Goal: Task Accomplishment & Management: Manage account settings

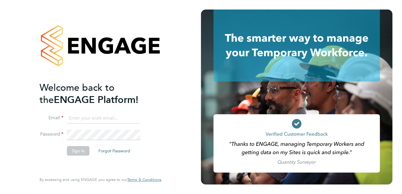
type input "[PERSON_NAME][EMAIL_ADDRESS][DOMAIN_NAME]"
click at [70, 149] on button "Sign In" at bounding box center [78, 151] width 23 height 10
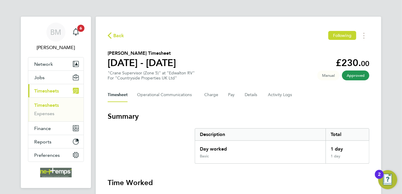
click at [202, 48] on div "Back Following [PERSON_NAME] Timesheet [DATE] - [DATE] £230. 00 "Crane Supervis…" at bounding box center [238, 174] width 285 height 314
click at [390, 3] on div "BM Brooke Morley Notifications 6 Applications: Network Team Members Businesses …" at bounding box center [201, 170] width 402 height 340
click at [41, 66] on span "Network" at bounding box center [43, 64] width 19 height 6
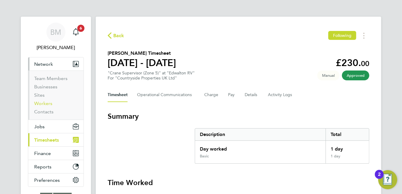
click at [45, 102] on link "Workers" at bounding box center [43, 103] width 18 height 6
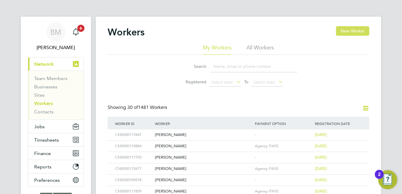
click at [351, 31] on button "New Worker" at bounding box center [352, 31] width 33 height 10
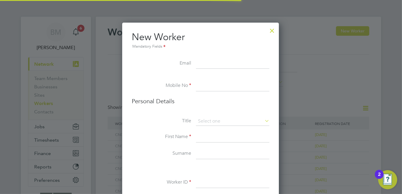
scroll to position [500, 157]
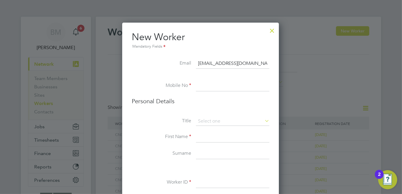
type input "[EMAIL_ADDRESS][DOMAIN_NAME]"
click at [223, 83] on input at bounding box center [232, 86] width 73 height 11
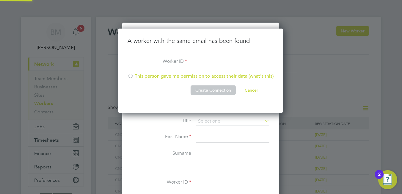
scroll to position [84, 166]
type input "07"
click at [224, 78] on li "This person gave me permission to access their data ( what's this )" at bounding box center [200, 79] width 146 height 12
click at [219, 88] on button "Create Connection" at bounding box center [212, 90] width 45 height 10
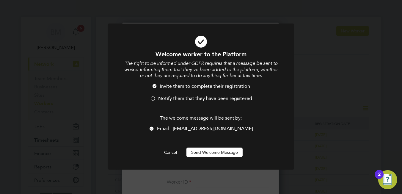
click at [165, 99] on span "Notify them that they have been registered" at bounding box center [205, 98] width 94 height 6
click at [210, 151] on button "Send Welcome Message" at bounding box center [214, 152] width 56 height 10
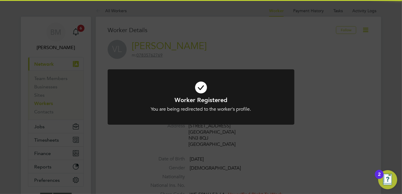
click at [195, 88] on icon at bounding box center [201, 87] width 154 height 23
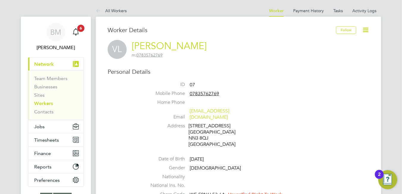
click at [363, 31] on icon at bounding box center [365, 29] width 7 height 7
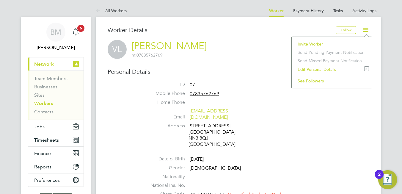
click at [318, 67] on li "Edit Personal Details e" at bounding box center [331, 69] width 74 height 8
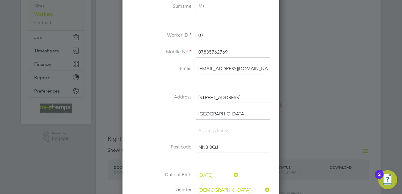
scroll to position [178, 0]
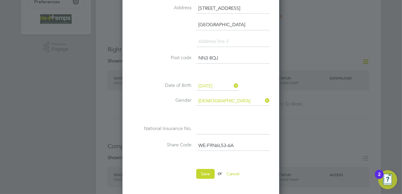
click at [199, 84] on input "30 Jun 1976" at bounding box center [217, 86] width 42 height 9
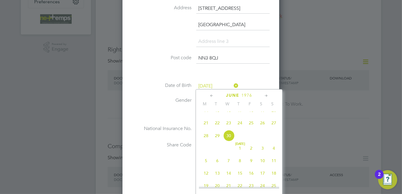
scroll to position [203, 0]
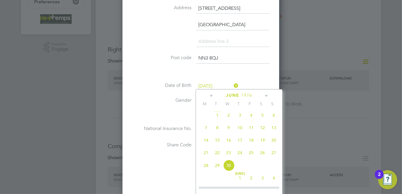
drag, startPoint x: 238, startPoint y: 120, endPoint x: 233, endPoint y: 122, distance: 5.6
click at [236, 121] on span "3" at bounding box center [239, 114] width 11 height 11
type input "[DATE]"
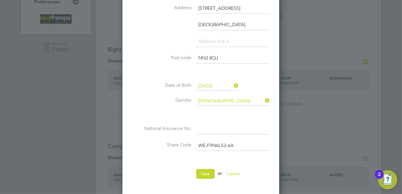
click at [223, 132] on input at bounding box center [232, 129] width 73 height 11
click at [171, 119] on div "Title First Name Valentin Surname Lungu Worker ID 07 Mobile No 07835762769 Emai…" at bounding box center [201, 22] width 138 height 282
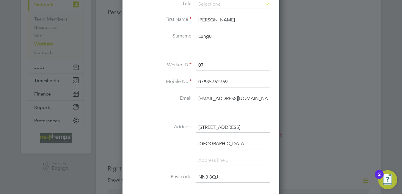
scroll to position [119, 0]
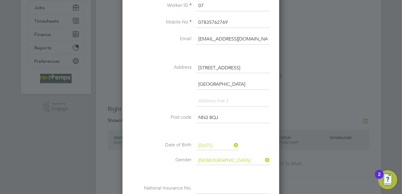
click at [226, 115] on input "NN3 8QJ" at bounding box center [232, 117] width 73 height 11
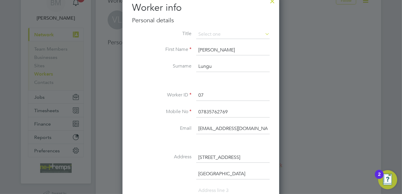
type input "NN3 9AU"
drag, startPoint x: 205, startPoint y: 91, endPoint x: 179, endPoint y: 88, distance: 26.0
click at [181, 88] on div "Title First Name Valentin Surname Lungu Worker ID 07 Mobile No 07835762769 Emai…" at bounding box center [201, 171] width 138 height 282
click at [220, 91] on input at bounding box center [232, 95] width 73 height 11
type input "c"
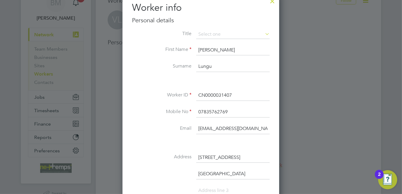
type input "CN0000031407"
click at [210, 32] on input at bounding box center [232, 34] width 73 height 9
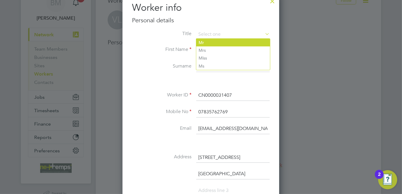
click at [211, 41] on li "Mr" at bounding box center [233, 43] width 74 height 8
type input "Mr"
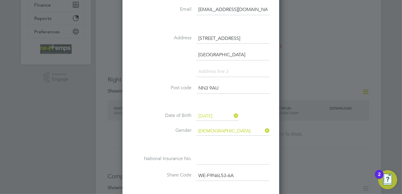
scroll to position [238, 0]
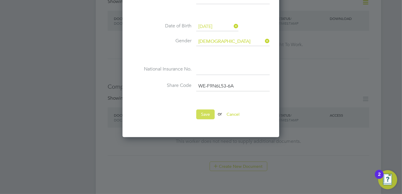
click at [206, 112] on button "Save" at bounding box center [205, 114] width 18 height 10
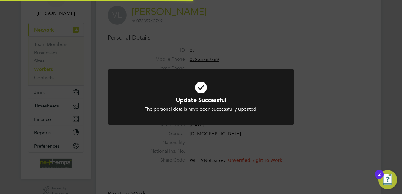
scroll to position [0, 0]
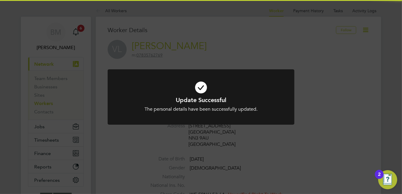
click at [201, 87] on icon at bounding box center [201, 87] width 154 height 23
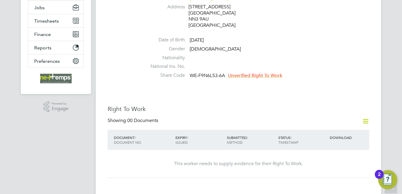
scroll to position [178, 0]
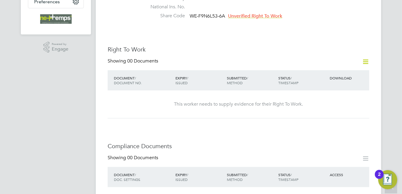
click at [364, 59] on icon at bounding box center [365, 61] width 7 height 7
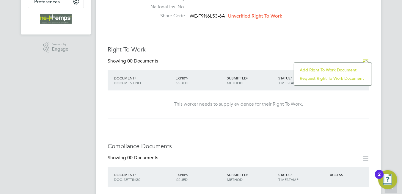
click at [311, 69] on li "Add Right To Work Document" at bounding box center [333, 70] width 72 height 8
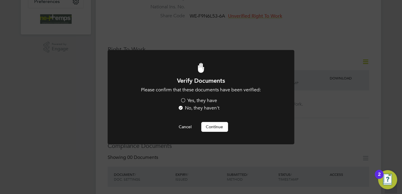
scroll to position [0, 0]
click at [219, 127] on button "Continue" at bounding box center [214, 127] width 27 height 10
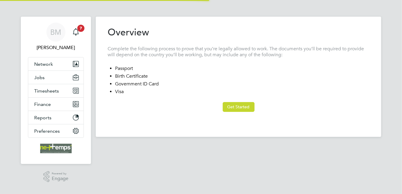
type input "[GEOGRAPHIC_DATA]"
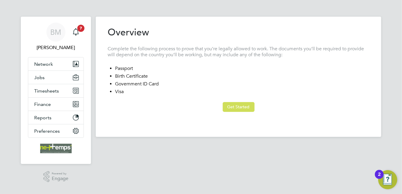
click at [233, 108] on button "Get Started" at bounding box center [238, 107] width 32 height 10
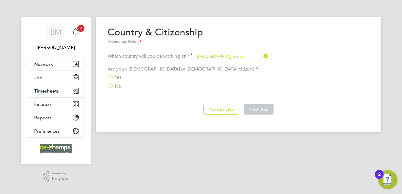
click at [115, 74] on span "Yes" at bounding box center [118, 77] width 7 height 6
click at [0, 0] on input "Yes" at bounding box center [0, 0] width 0 height 0
click at [260, 110] on button "Next Step" at bounding box center [258, 109] width 29 height 11
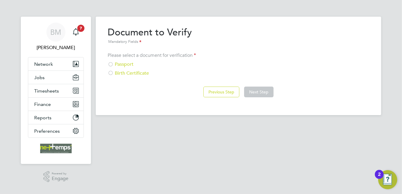
click at [118, 63] on div "Passport" at bounding box center [238, 64] width 261 height 6
click at [259, 97] on button "Next Step" at bounding box center [258, 91] width 29 height 11
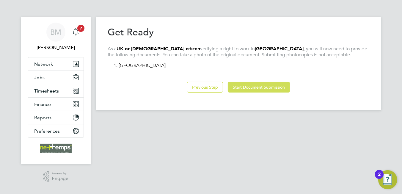
click at [254, 91] on button "Start Document Submission" at bounding box center [259, 87] width 62 height 11
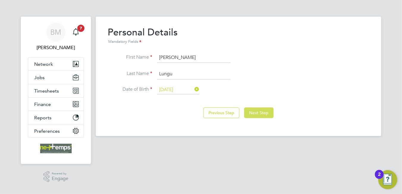
click at [264, 113] on button "Next Step" at bounding box center [258, 112] width 29 height 11
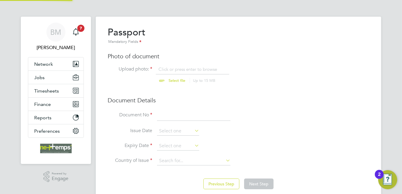
scroll to position [8, 74]
click at [182, 67] on input "file" at bounding box center [182, 75] width 93 height 18
type input "C:\fakepath\[PERSON_NAME] Passport.jpg"
click at [174, 114] on input at bounding box center [193, 115] width 73 height 11
click at [173, 117] on input at bounding box center [193, 115] width 73 height 11
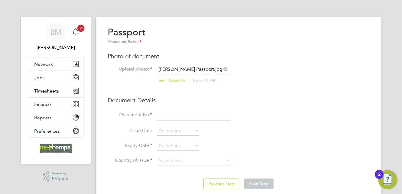
click at [179, 115] on input at bounding box center [193, 115] width 73 height 11
type input "058292712"
click at [177, 128] on input at bounding box center [178, 131] width 42 height 9
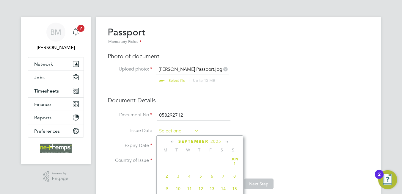
scroll to position [233, 0]
click at [265, 129] on li "Issue Date" at bounding box center [238, 134] width 261 height 15
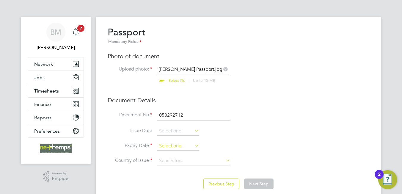
click at [167, 145] on input at bounding box center [178, 145] width 42 height 9
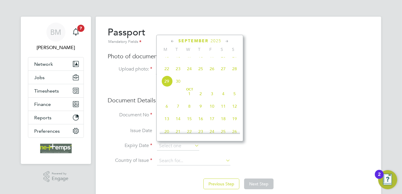
click at [215, 42] on span "2025" at bounding box center [215, 40] width 11 height 5
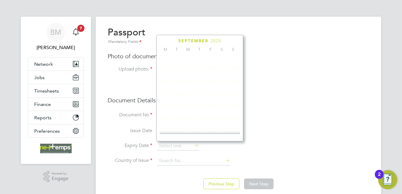
scroll to position [159, 0]
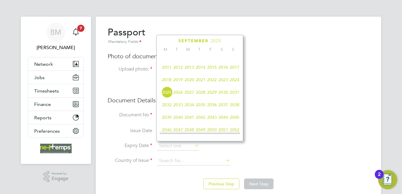
click at [212, 96] on span "2029" at bounding box center [211, 91] width 11 height 11
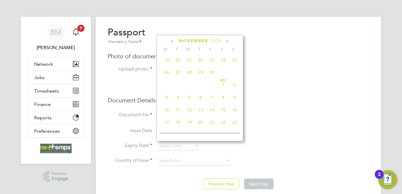
scroll to position [337, 0]
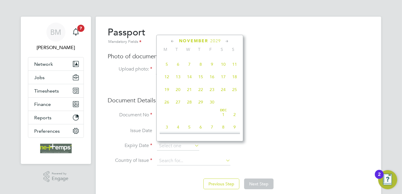
click at [203, 70] on span "8" at bounding box center [200, 64] width 11 height 11
type input "08 Nov 2029"
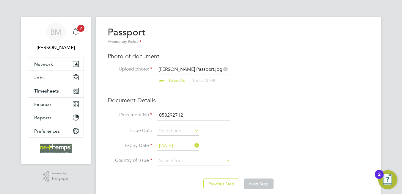
drag, startPoint x: 192, startPoint y: 160, endPoint x: 179, endPoint y: 146, distance: 18.1
click at [190, 160] on input at bounding box center [193, 160] width 73 height 9
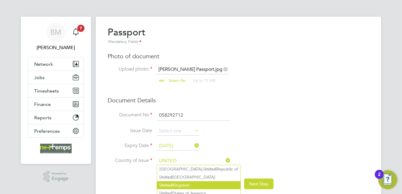
click at [183, 184] on li "United Kingdom" at bounding box center [198, 185] width 83 height 8
type input "[GEOGRAPHIC_DATA]"
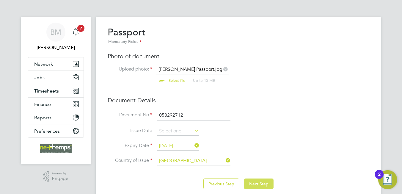
click at [258, 178] on button "Next Step" at bounding box center [258, 183] width 29 height 11
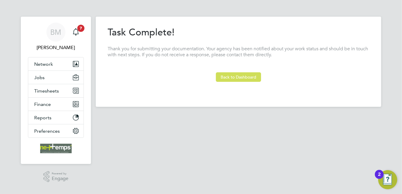
click at [250, 77] on button "Back to Dashboard" at bounding box center [238, 77] width 45 height 10
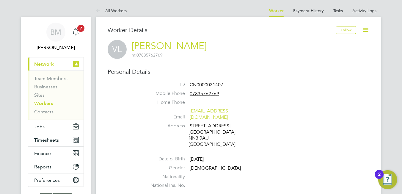
scroll to position [89, 0]
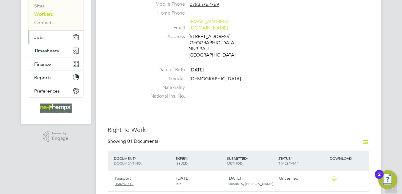
click at [48, 36] on button "Jobs" at bounding box center [55, 37] width 55 height 13
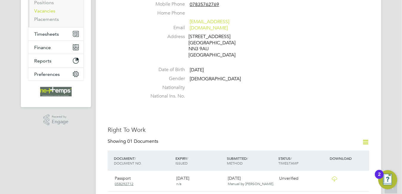
click at [36, 12] on link "Vacancies" at bounding box center [44, 11] width 21 height 6
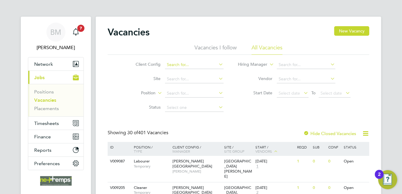
click at [184, 64] on input at bounding box center [194, 65] width 59 height 8
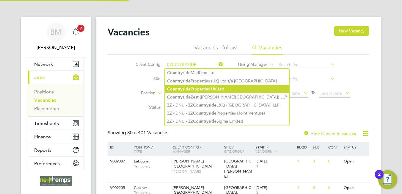
click at [196, 90] on li "Countryside Properties UK Ltd" at bounding box center [227, 89] width 124 height 8
type input "Countryside Properties UK Ltd"
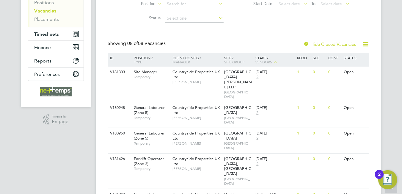
scroll to position [119, 0]
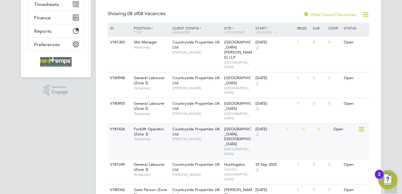
click at [238, 124] on div "Priors Hall Park, Corby EAST ANGLIA" at bounding box center [238, 141] width 31 height 35
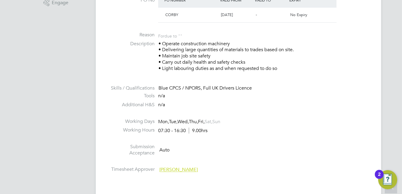
scroll to position [356, 0]
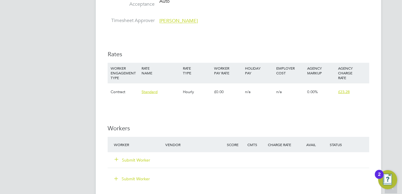
click at [127, 155] on div "Submit Worker" at bounding box center [142, 159] width 61 height 11
click at [128, 157] on button "Submit Worker" at bounding box center [133, 160] width 36 height 6
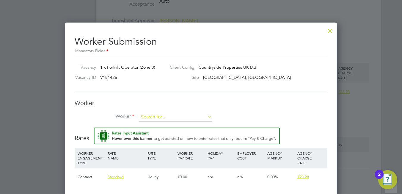
click at [145, 116] on input at bounding box center [175, 117] width 73 height 9
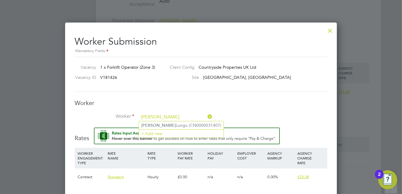
type input "VALENTIN"
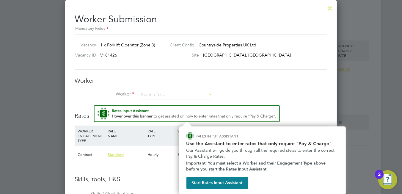
scroll to position [379, 0]
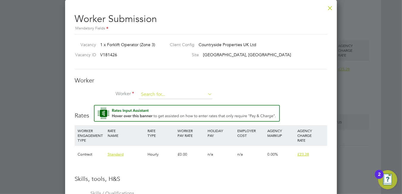
click at [165, 95] on input at bounding box center [175, 94] width 73 height 9
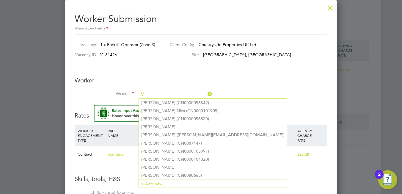
scroll to position [3, 3]
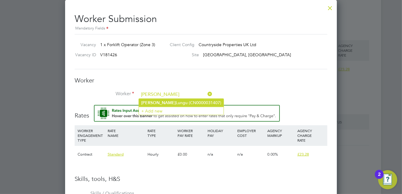
click at [172, 100] on li "Valentin Lungu (CN0000031407)" at bounding box center [181, 103] width 85 height 8
type input "Valentin Lungu (CN0000031407)"
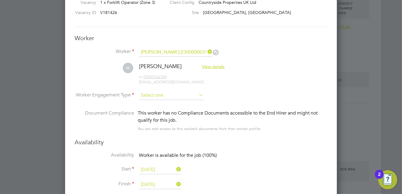
click at [164, 96] on input at bounding box center [171, 95] width 64 height 9
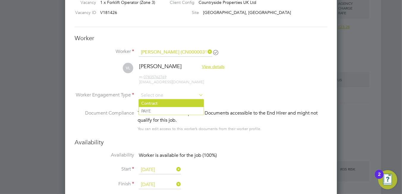
click at [156, 103] on li "Contract" at bounding box center [171, 103] width 65 height 8
type input "Contract"
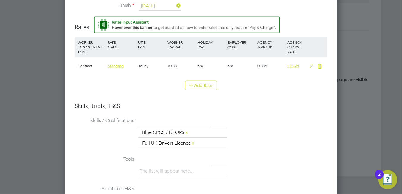
click at [311, 65] on icon at bounding box center [310, 66] width 7 height 5
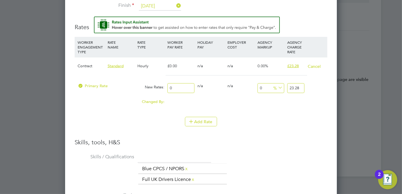
scroll to position [3, 3]
drag, startPoint x: 173, startPoint y: 85, endPoint x: 142, endPoint y: 91, distance: 31.1
click at [142, 91] on div "Primary Rate New Rates: 0 0 n/a 0 n/a 0 0 % 23.28" at bounding box center [201, 88] width 252 height 16
type input "1"
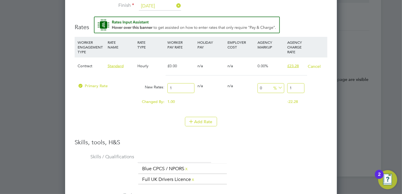
type input "19"
type input "19.5"
type input "19.50"
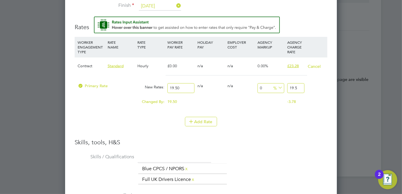
click at [274, 85] on div "Primary Rate New Rates: 19.50 0 n/a 0 n/a 0 0 % 19.5" at bounding box center [201, 88] width 252 height 16
type input "-89.74358974358974"
type input "2"
type input "17.94871794871795"
type input "23"
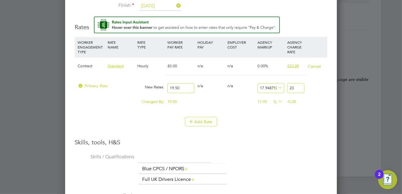
type input "18.974358974358974"
type input "23.2"
type input "19.384615384615383"
type input "23.28"
click at [297, 135] on li "WORKER ENGAGEMENT TYPE RATE NAME RATE TYPE WORKER PAY RATE HOLIDAY PAY EMPLOYER…" at bounding box center [201, 87] width 252 height 101
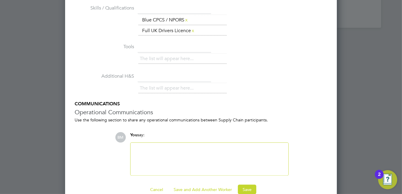
scroll to position [758, 0]
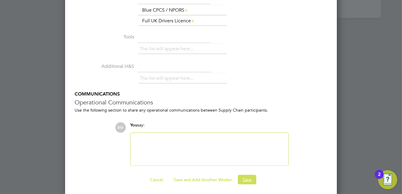
click at [249, 179] on button "Save" at bounding box center [247, 180] width 18 height 10
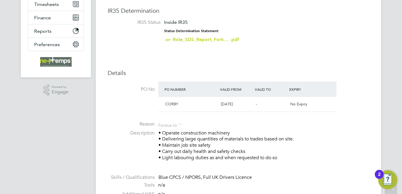
scroll to position [0, 0]
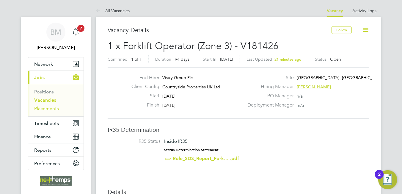
click at [44, 106] on link "Placements" at bounding box center [46, 108] width 25 height 6
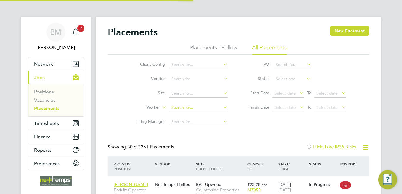
click at [186, 110] on input at bounding box center [198, 107] width 59 height 8
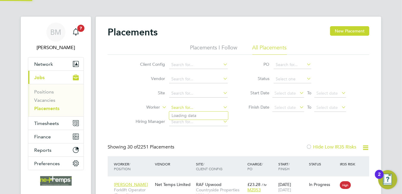
scroll to position [17, 52]
click at [200, 118] on li "Valentin Lungu" at bounding box center [198, 115] width 59 height 8
type input "[PERSON_NAME]"
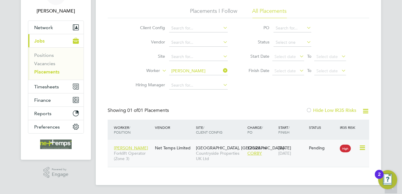
click at [363, 147] on icon at bounding box center [362, 147] width 6 height 7
click at [312, 183] on li "Start" at bounding box center [334, 184] width 61 height 8
type input "Andy Pearce"
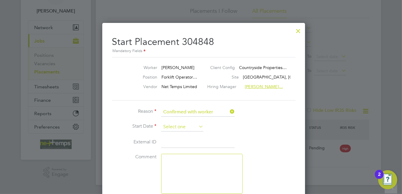
click at [175, 125] on input at bounding box center [182, 126] width 42 height 9
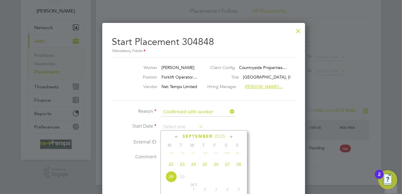
click at [180, 170] on span "23" at bounding box center [181, 163] width 11 height 11
type input "[DATE]"
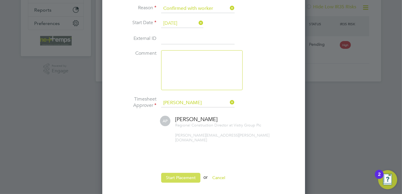
click at [186, 173] on button "Start Placement" at bounding box center [180, 178] width 39 height 10
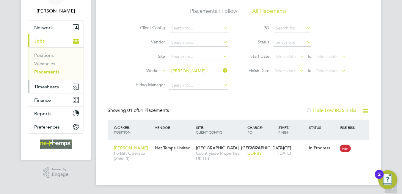
click at [45, 83] on button "Timesheets" at bounding box center [55, 86] width 55 height 13
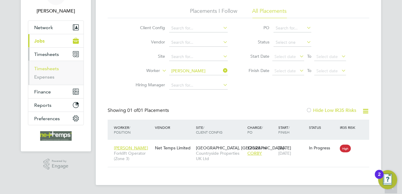
click at [45, 69] on link "Timesheets" at bounding box center [46, 69] width 25 height 6
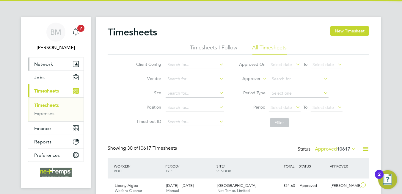
scroll to position [15, 52]
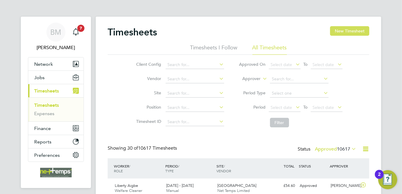
click at [356, 32] on button "New Timesheet" at bounding box center [349, 31] width 39 height 10
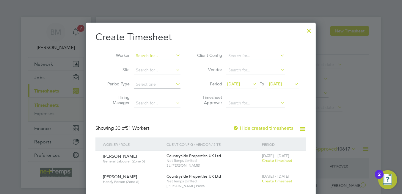
click at [140, 56] on input at bounding box center [157, 56] width 47 height 8
click at [167, 62] on li "Liam Drysdale" at bounding box center [157, 64] width 47 height 8
type input "Liam Drysdale"
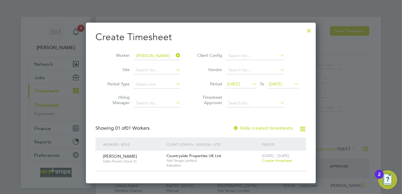
click at [279, 161] on span "Create timesheet" at bounding box center [277, 160] width 30 height 5
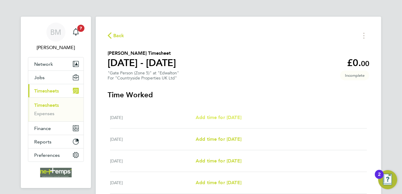
click at [217, 115] on span "Add time for Mon 22 Sep" at bounding box center [218, 117] width 46 height 6
select select "30"
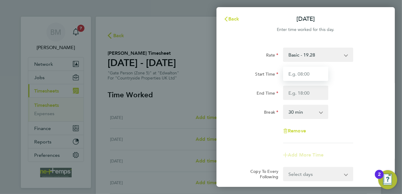
click at [291, 77] on input "Start Time" at bounding box center [305, 74] width 45 height 14
type input "07:30"
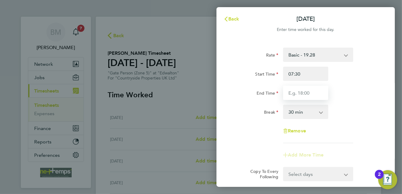
type input "16:30"
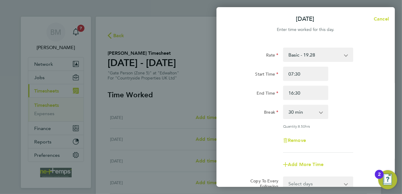
click at [355, 124] on div "Quantity: 8.50 hrs" at bounding box center [317, 126] width 75 height 5
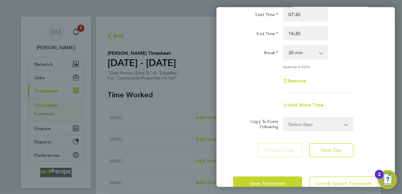
click at [322, 125] on select "Select days Day Weekday (Mon-Fri) Weekend (Sat-Sun) Tuesday Wednesday Thursday …" at bounding box center [314, 123] width 62 height 13
select select "WEEKDAY"
click at [283, 117] on select "Select days Day Weekday (Mon-Fri) Weekend (Sat-Sun) Tuesday Wednesday Thursday …" at bounding box center [314, 123] width 62 height 13
select select "2025-09-28"
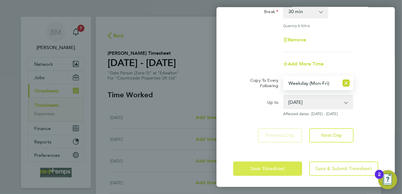
click at [267, 167] on span "Save Timesheet" at bounding box center [267, 168] width 34 height 6
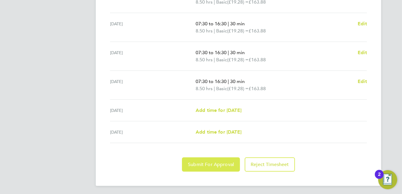
click at [220, 159] on button "Submit For Approval" at bounding box center [211, 164] width 58 height 14
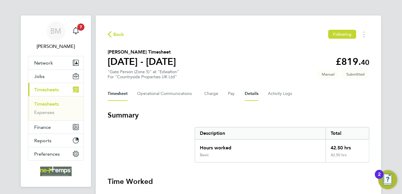
click at [254, 91] on button "Details" at bounding box center [251, 93] width 14 height 14
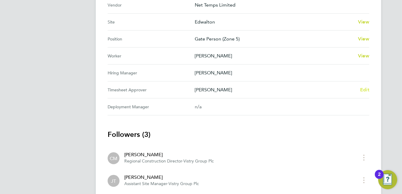
click at [363, 88] on span "Edit" at bounding box center [364, 90] width 9 height 6
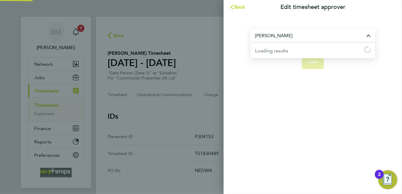
click at [308, 37] on input "Calum Madden" at bounding box center [312, 36] width 125 height 14
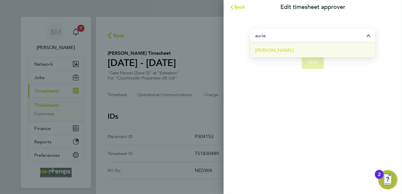
drag, startPoint x: 305, startPoint y: 52, endPoint x: 307, endPoint y: 40, distance: 12.4
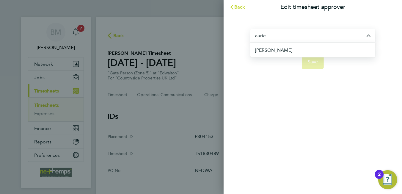
click at [305, 52] on li "Aurie Cox" at bounding box center [315, 50] width 120 height 15
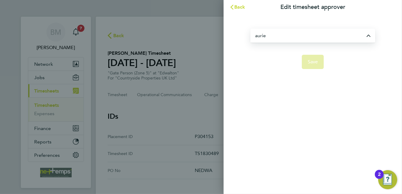
type input "Aurie Cox"
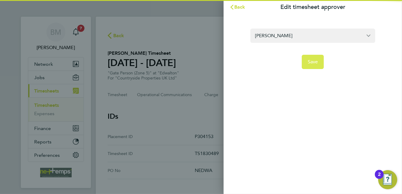
click at [315, 61] on span "Save" at bounding box center [312, 62] width 10 height 6
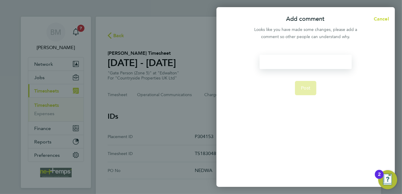
click at [301, 62] on div at bounding box center [305, 62] width 92 height 14
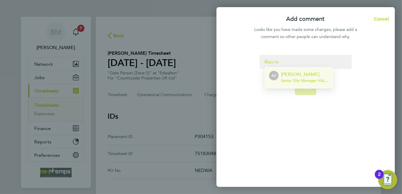
click at [302, 73] on p "Aurie Cox" at bounding box center [305, 74] width 48 height 7
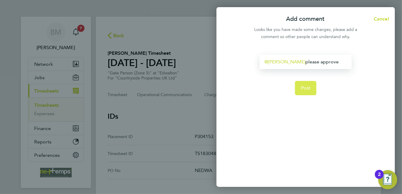
click at [304, 87] on span "Post" at bounding box center [306, 88] width 10 height 6
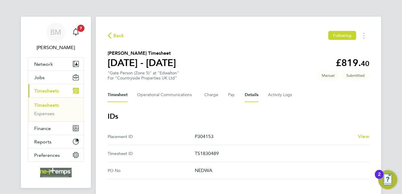
click at [120, 91] on button "Timesheet" at bounding box center [118, 95] width 20 height 14
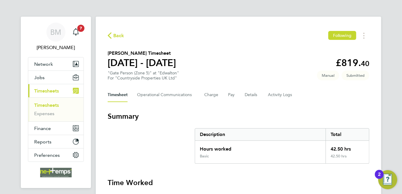
click at [117, 37] on span "Back" at bounding box center [118, 35] width 11 height 7
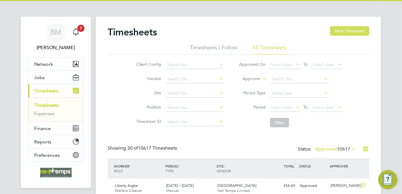
click at [344, 27] on button "New Timesheet" at bounding box center [349, 31] width 39 height 10
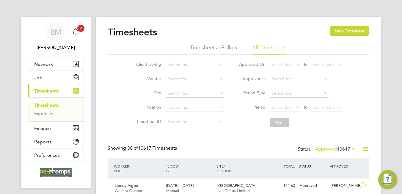
scroll to position [15, 52]
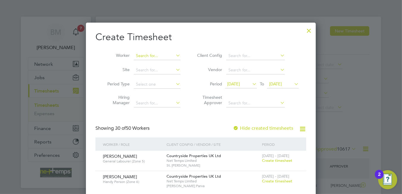
click at [156, 55] on input at bounding box center [157, 56] width 47 height 8
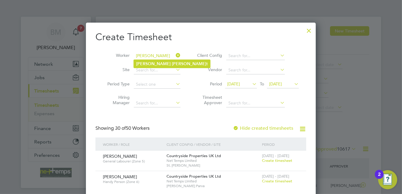
click at [152, 60] on li "Anthony Sal t" at bounding box center [172, 64] width 76 height 8
type input "Anthony Salt"
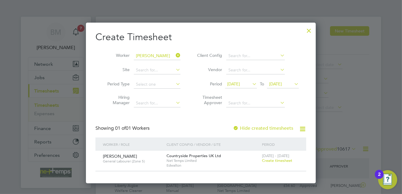
click at [284, 128] on label "Hide created timesheets" at bounding box center [263, 128] width 60 height 6
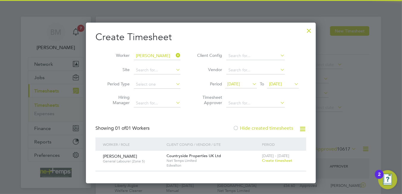
click at [284, 128] on label "Hide created timesheets" at bounding box center [263, 128] width 60 height 6
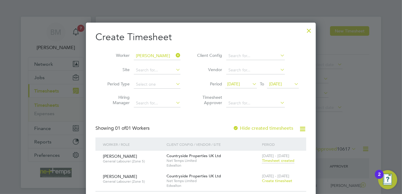
click at [269, 160] on span "Timesheet created" at bounding box center [278, 160] width 32 height 5
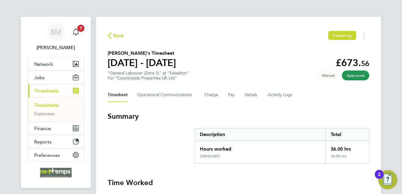
click at [117, 38] on span "Back" at bounding box center [118, 35] width 11 height 7
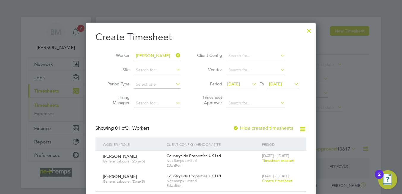
click at [286, 180] on span "Create timesheet" at bounding box center [277, 180] width 30 height 5
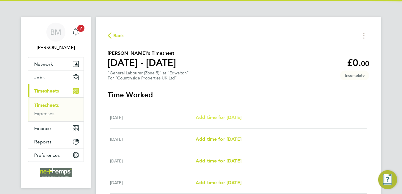
click at [199, 118] on span "Add time for [DATE]" at bounding box center [218, 117] width 46 height 6
select select "30"
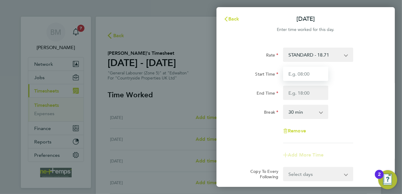
click at [295, 77] on input "Start Time" at bounding box center [305, 74] width 45 height 14
type input "07:30"
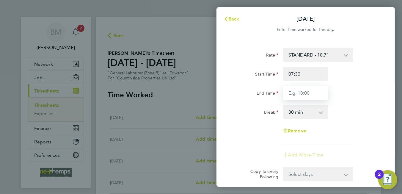
type input "16:30"
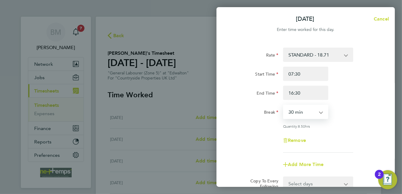
drag, startPoint x: 306, startPoint y: 109, endPoint x: 305, endPoint y: 115, distance: 5.4
click at [305, 110] on select "0 min 15 min 30 min 45 min 60 min 75 min 90 min" at bounding box center [301, 111] width 37 height 13
select select "0"
click at [283, 105] on select "0 min 15 min 30 min 45 min 60 min 75 min 90 min" at bounding box center [301, 111] width 37 height 13
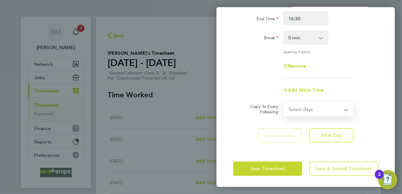
click at [298, 106] on select "Select days Day Weekday (Mon-Fri) Weekend (Sat-Sun) [DATE] [DATE] [DATE] [DATE]…" at bounding box center [314, 108] width 62 height 13
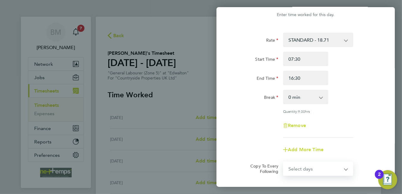
click at [315, 163] on select "Select days Day Weekday (Mon-Fri) Weekend (Sat-Sun) [DATE] [DATE] [DATE] [DATE]…" at bounding box center [314, 168] width 62 height 13
select select "WEEKDAY"
click at [283, 162] on select "Select days Day Weekday (Mon-Fri) Weekend (Sat-Sun) [DATE] [DATE] [DATE] [DATE]…" at bounding box center [314, 168] width 62 height 13
select select "[DATE]"
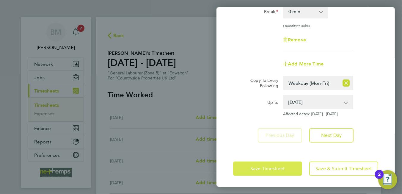
drag, startPoint x: 262, startPoint y: 176, endPoint x: 261, endPoint y: 173, distance: 3.7
click at [261, 175] on div "Save Timesheet Save & Submit Timesheet" at bounding box center [305, 168] width 178 height 38
click at [261, 171] on button "Save Timesheet" at bounding box center [267, 168] width 69 height 14
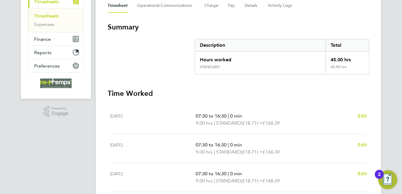
scroll to position [239, 0]
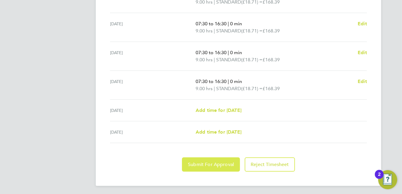
click at [224, 162] on span "Submit For Approval" at bounding box center [211, 164] width 46 height 6
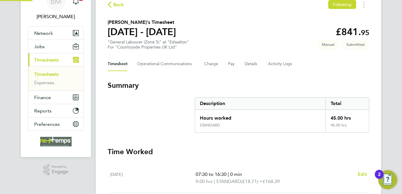
scroll to position [0, 0]
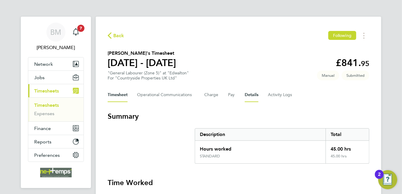
click at [250, 100] on button "Details" at bounding box center [251, 95] width 14 height 14
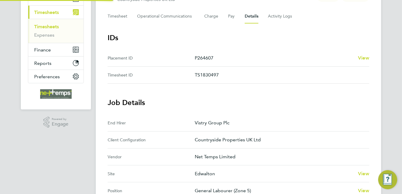
scroll to position [227, 0]
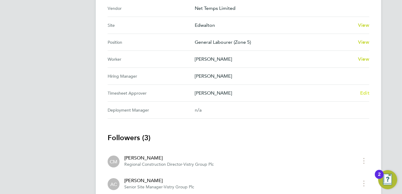
click at [364, 91] on span "Edit" at bounding box center [364, 93] width 9 height 6
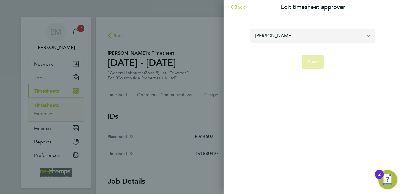
click at [281, 33] on input "[PERSON_NAME]" at bounding box center [312, 36] width 125 height 14
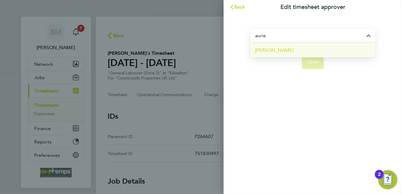
click at [279, 49] on li "Aurie Cox" at bounding box center [312, 50] width 125 height 15
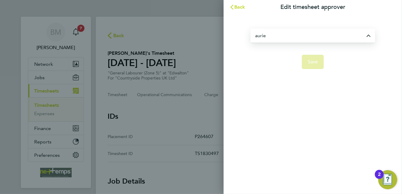
type input "Aurie Cox"
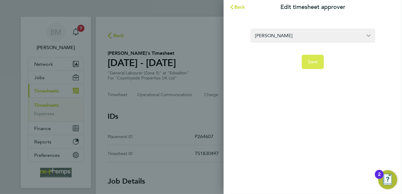
click at [305, 61] on button "Save" at bounding box center [313, 62] width 22 height 14
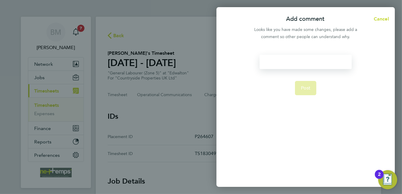
click at [289, 63] on div at bounding box center [305, 62] width 92 height 14
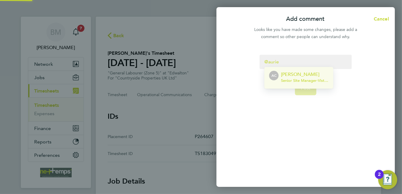
click at [291, 73] on p "Aurie Cox" at bounding box center [305, 74] width 48 height 7
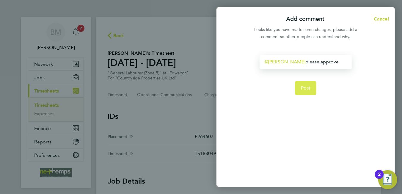
click at [304, 88] on span "Post" at bounding box center [306, 88] width 10 height 6
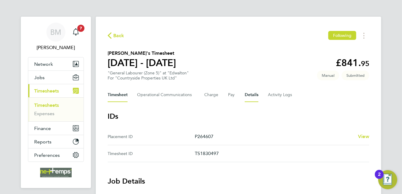
click at [126, 98] on button "Timesheet" at bounding box center [118, 95] width 20 height 14
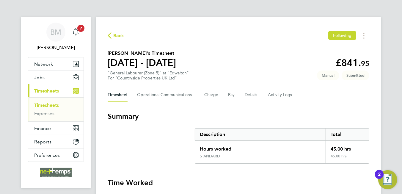
click at [118, 34] on span "Back" at bounding box center [118, 35] width 11 height 7
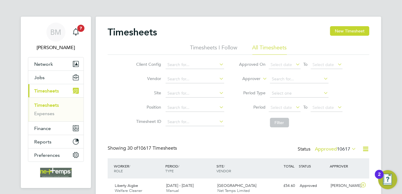
scroll to position [15, 52]
click at [339, 33] on button "New Timesheet" at bounding box center [349, 31] width 39 height 10
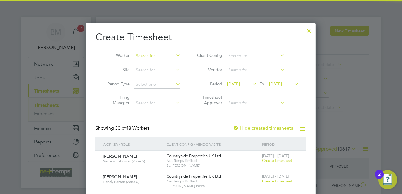
click at [152, 53] on input at bounding box center [157, 56] width 47 height 8
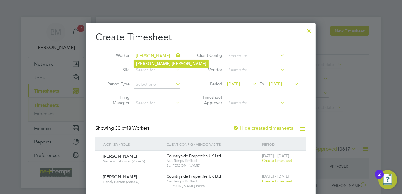
click at [150, 61] on b "[PERSON_NAME]" at bounding box center [153, 63] width 34 height 5
type input "[PERSON_NAME]"
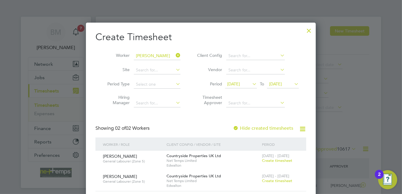
click at [280, 180] on span "Create timesheet" at bounding box center [277, 180] width 30 height 5
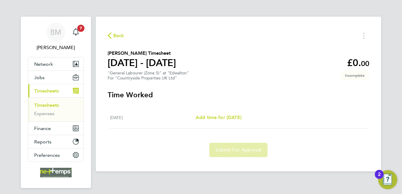
click at [119, 35] on span "Back" at bounding box center [118, 35] width 11 height 7
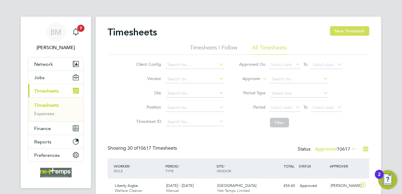
click at [350, 28] on button "New Timesheet" at bounding box center [349, 31] width 39 height 10
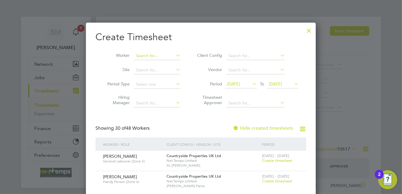
click at [146, 52] on input at bounding box center [157, 56] width 47 height 8
click at [172, 61] on b "Hani" at bounding box center [176, 63] width 9 height 5
type input "[PERSON_NAME]"
drag, startPoint x: 311, startPoint y: 31, endPoint x: 310, endPoint y: 35, distance: 4.3
click at [311, 31] on div at bounding box center [308, 29] width 11 height 11
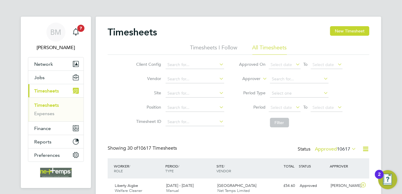
scroll to position [15, 52]
click at [35, 76] on span "Jobs" at bounding box center [39, 78] width 10 height 6
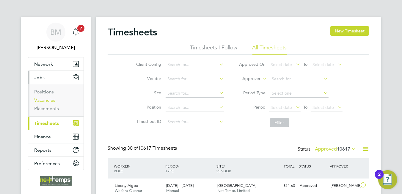
click at [45, 100] on link "Vacancies" at bounding box center [44, 100] width 21 height 6
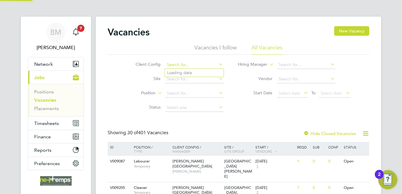
click at [179, 64] on input at bounding box center [194, 65] width 59 height 8
click at [191, 88] on li "Countryside Properties UK Ltd" at bounding box center [227, 89] width 124 height 8
type input "Countryside Properties UK Ltd"
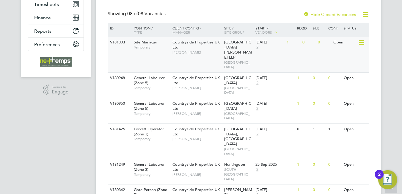
scroll to position [148, 0]
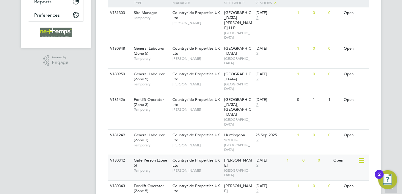
click at [239, 168] on span "[GEOGRAPHIC_DATA]" at bounding box center [238, 172] width 28 height 9
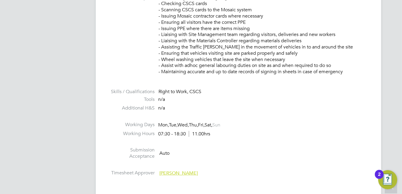
scroll to position [416, 0]
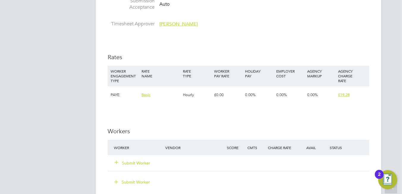
click at [130, 159] on div "Submit Worker" at bounding box center [142, 162] width 61 height 11
click at [131, 159] on div "Submit Worker" at bounding box center [142, 162] width 61 height 11
click at [139, 162] on button "Submit Worker" at bounding box center [133, 163] width 36 height 6
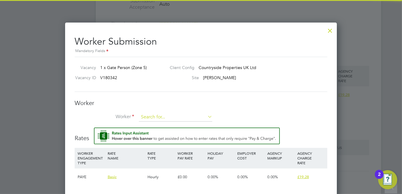
scroll to position [0, 0]
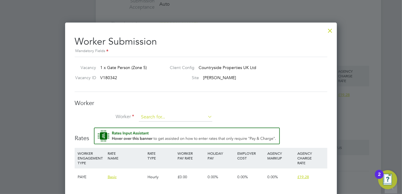
click at [154, 115] on input at bounding box center [175, 117] width 73 height 9
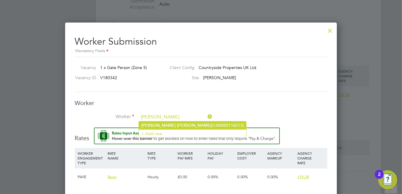
click at [177, 124] on b "Hanif" at bounding box center [194, 125] width 34 height 5
type input "Mohammed Hanif (CN0000116513)"
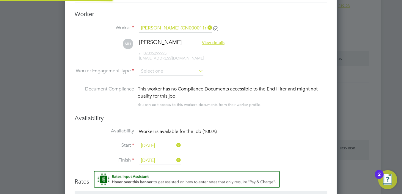
scroll to position [512, 272]
type input "18 Oct 2025"
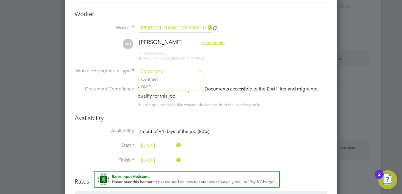
click at [160, 69] on input at bounding box center [171, 71] width 64 height 9
click at [159, 86] on li "PAYE" at bounding box center [171, 87] width 65 height 8
type input "PAYE"
click at [163, 70] on input at bounding box center [171, 71] width 64 height 9
click at [164, 76] on li "Contract" at bounding box center [171, 79] width 65 height 8
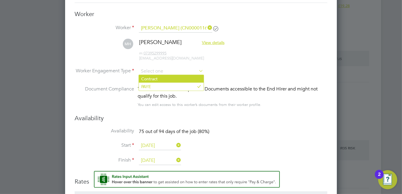
type input "Contract"
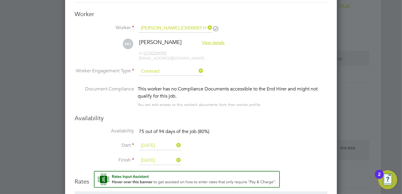
click at [181, 65] on li "MH Mohammed Hanif View details m: 07395299995 mohammedtanzeelhanif@icloud.com" at bounding box center [201, 53] width 252 height 28
click at [145, 70] on input at bounding box center [171, 71] width 64 height 9
click at [156, 88] on li "PAYE" at bounding box center [171, 87] width 65 height 8
type input "PAYE"
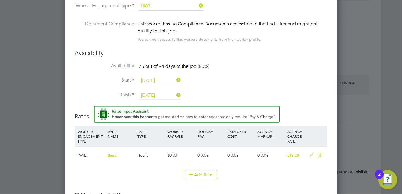
click at [228, 77] on li "Start 18 Oct 2025" at bounding box center [201, 83] width 252 height 15
click at [156, 80] on input "18 Oct 2025" at bounding box center [160, 80] width 42 height 9
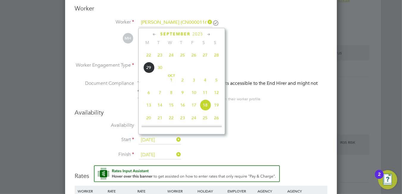
scroll to position [135, 0]
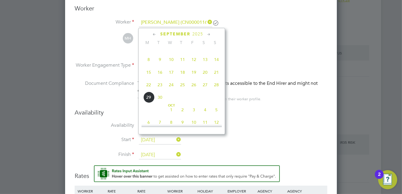
click at [148, 89] on span "22" at bounding box center [148, 84] width 11 height 11
type input "[DATE]"
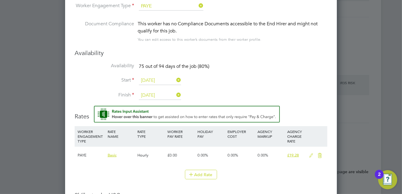
scroll to position [629, 0]
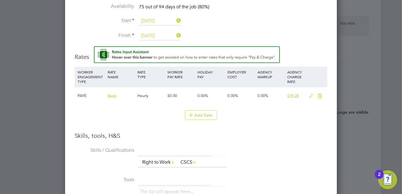
click at [308, 94] on icon at bounding box center [310, 96] width 7 height 5
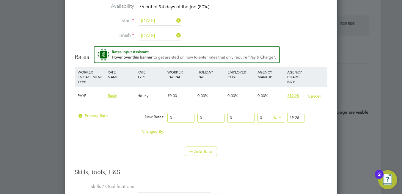
scroll to position [563, 272]
drag, startPoint x: 186, startPoint y: 118, endPoint x: 158, endPoint y: 111, distance: 28.8
click at [158, 111] on div "Primary Rate New Rates: 0 0 n/a 0 n/a 0 0 % 19.28" at bounding box center [201, 118] width 252 height 16
click at [186, 116] on input "number" at bounding box center [180, 118] width 27 height 10
type input "1"
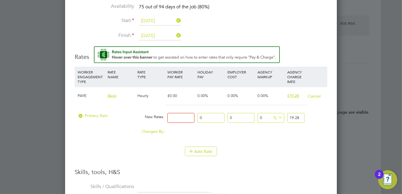
type input "1"
type input "16"
type input "16.5"
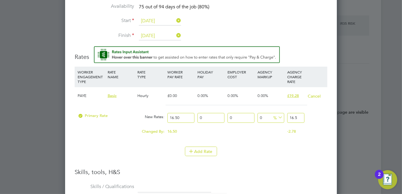
type input "16.50"
drag, startPoint x: 301, startPoint y: 116, endPoint x: 282, endPoint y: 115, distance: 18.4
click at [282, 115] on div "Primary Rate New Rates: 16.50 0 n/a 0 n/a 0 0 % 16.5" at bounding box center [201, 118] width 252 height 16
type input "-93.93939393939394"
type input "1"
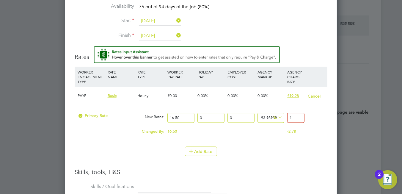
type input "15.151515151515152"
type input "19"
type input "-93.93939393939394"
type input "1"
type input "-33.333333333333336"
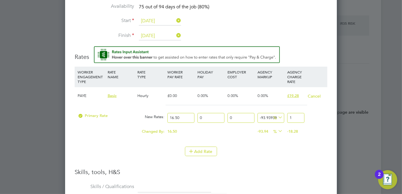
type input "11"
type input "621.2121212121212"
type input "119"
type input "-33.333333333333336"
type input "11"
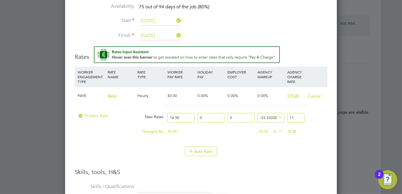
type input "-93.93939393939394"
type input "1"
type input "15.151515151515152"
type input "19"
type input "16.363636363636363"
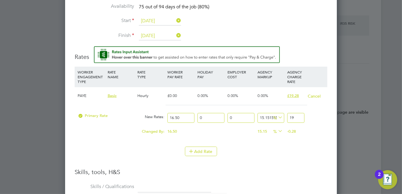
type input "19.2"
type input "16.848484848484848"
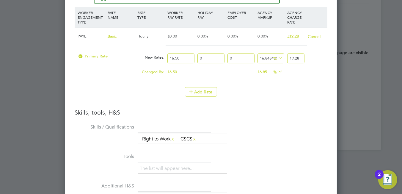
scroll to position [808, 0]
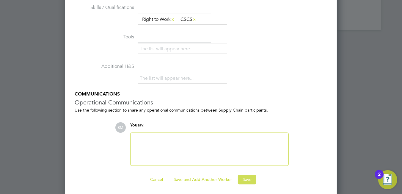
type input "19.28"
click at [243, 177] on button "Save" at bounding box center [247, 180] width 18 height 10
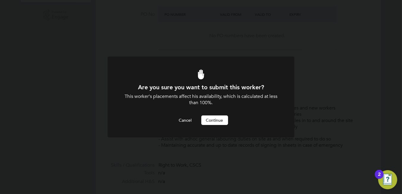
scroll to position [0, 0]
click at [218, 121] on button "Continue" at bounding box center [214, 120] width 27 height 10
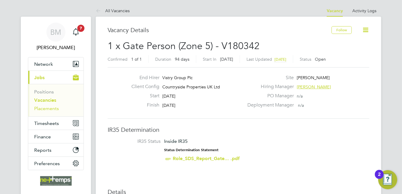
click at [43, 110] on link "Placements" at bounding box center [46, 108] width 25 height 6
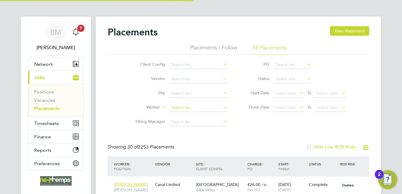
drag, startPoint x: 184, startPoint y: 105, endPoint x: 189, endPoint y: 107, distance: 5.1
click at [187, 105] on input at bounding box center [198, 107] width 59 height 8
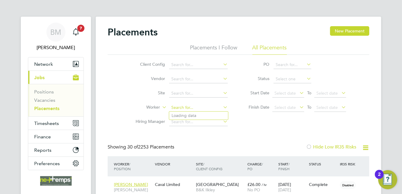
scroll to position [22, 41]
click at [205, 141] on li "Mohammed Hanif" at bounding box center [205, 140] width 73 height 8
type input "Mohammed Hanif"
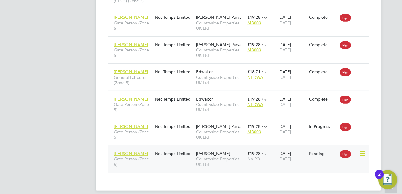
click at [364, 150] on icon at bounding box center [362, 153] width 6 height 7
click at [313, 182] on li "Start" at bounding box center [334, 184] width 61 height 8
type input "Andy Manley"
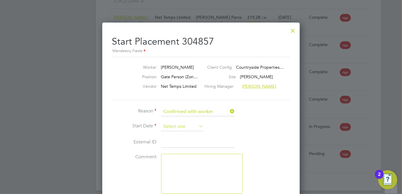
click at [171, 122] on input at bounding box center [182, 126] width 42 height 9
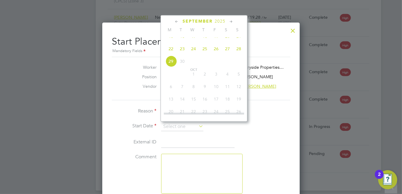
click at [168, 54] on span "22" at bounding box center [170, 48] width 11 height 11
type input "[DATE]"
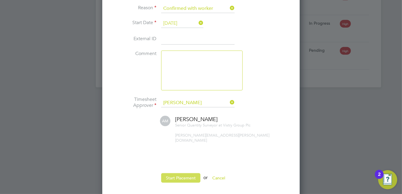
click at [176, 173] on button "Start Placement" at bounding box center [180, 178] width 39 height 10
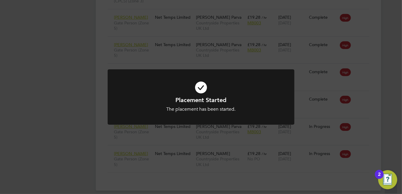
click at [203, 90] on icon at bounding box center [201, 87] width 154 height 23
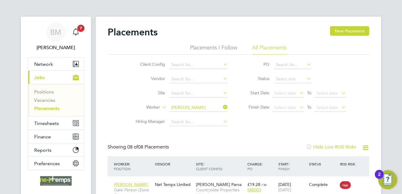
click at [222, 106] on icon at bounding box center [222, 107] width 0 height 8
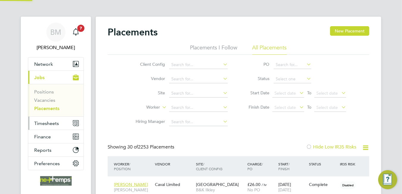
click at [41, 122] on span "Timesheets" at bounding box center [46, 123] width 25 height 6
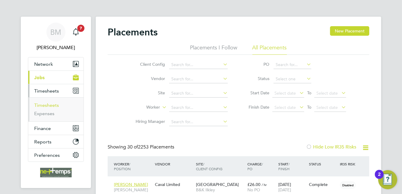
click at [52, 105] on link "Timesheets" at bounding box center [46, 105] width 25 height 6
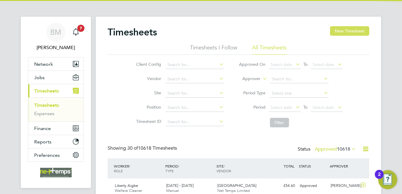
click at [339, 33] on button "New Timesheet" at bounding box center [349, 31] width 39 height 10
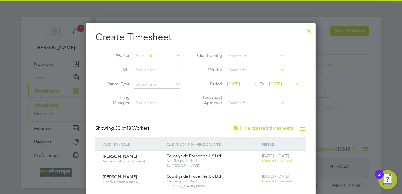
drag, startPoint x: 166, startPoint y: 56, endPoint x: 170, endPoint y: 54, distance: 4.5
click at [170, 54] on input at bounding box center [157, 56] width 47 height 8
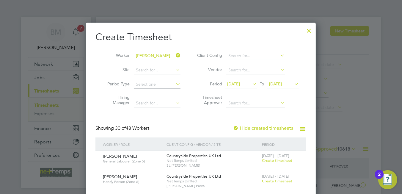
click at [154, 104] on b "Mohammed" at bounding box center [153, 104] width 34 height 5
type input "Mohammed Hanif"
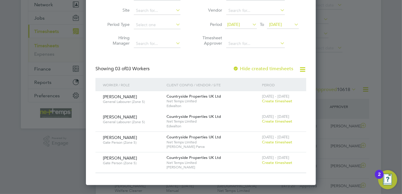
click at [282, 162] on span "Create timesheet" at bounding box center [277, 162] width 30 height 5
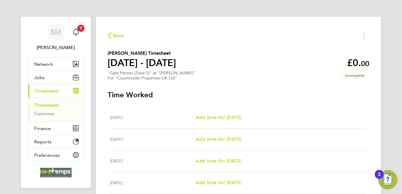
click at [222, 113] on div "Mon 22 Sep Add time for Mon 22 Sep Add time for Mon 22 Sep" at bounding box center [238, 118] width 257 height 22
click at [225, 116] on span "Add time for Mon 22 Sep" at bounding box center [218, 117] width 46 height 6
select select "30"
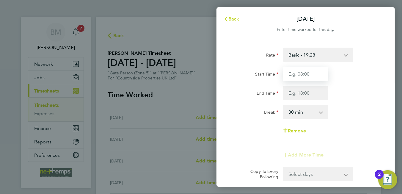
click at [309, 75] on input "Start Time" at bounding box center [305, 74] width 45 height 14
type input "06:45"
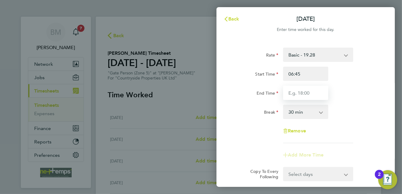
click at [290, 88] on input "End Time" at bounding box center [305, 93] width 45 height 14
type input "16:45"
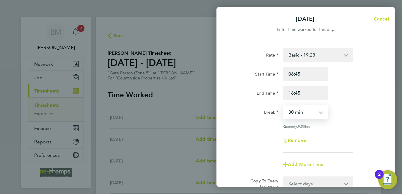
click at [317, 115] on select "0 min 15 min 30 min 45 min 60 min 75 min 90 min" at bounding box center [301, 111] width 37 height 13
click at [283, 105] on select "0 min 15 min 30 min 45 min 60 min 75 min 90 min" at bounding box center [301, 111] width 37 height 13
click at [303, 114] on select "0 min 15 min 30 min 45 min 60 min 75 min 90 min" at bounding box center [301, 111] width 37 height 13
select select "60"
click at [283, 105] on select "0 min 15 min 30 min 45 min 60 min 75 min 90 min" at bounding box center [301, 111] width 37 height 13
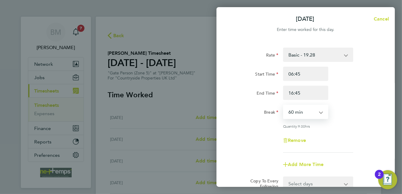
click at [357, 143] on div "Remove" at bounding box center [306, 140] width 150 height 14
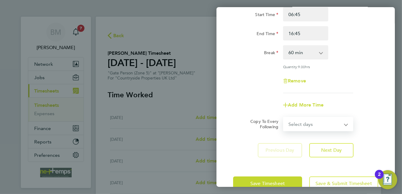
click at [312, 123] on select "Select days Day Weekday (Mon-Fri) Weekend (Sat-Sun) Tuesday Wednesday Thursday …" at bounding box center [314, 123] width 62 height 13
select select "WEEKDAY"
click at [283, 117] on select "Select days Day Weekday (Mon-Fri) Weekend (Sat-Sun) Tuesday Wednesday Thursday …" at bounding box center [314, 123] width 62 height 13
select select "2025-09-28"
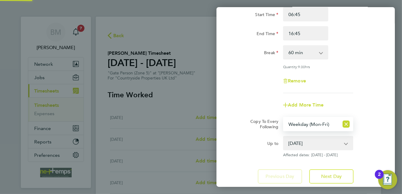
click at [363, 84] on div "Remove" at bounding box center [306, 81] width 150 height 14
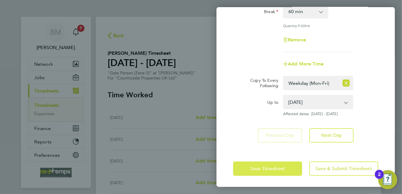
click at [263, 168] on span "Save Timesheet" at bounding box center [267, 168] width 34 height 6
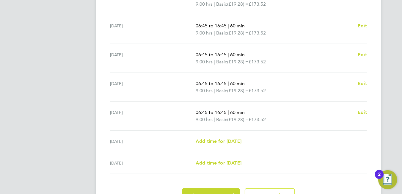
scroll to position [239, 0]
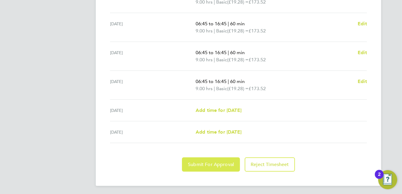
click at [208, 164] on span "Submit For Approval" at bounding box center [211, 164] width 46 height 6
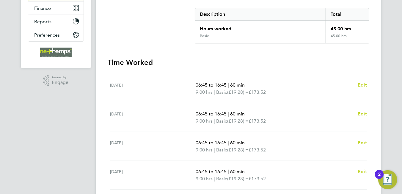
scroll to position [0, 0]
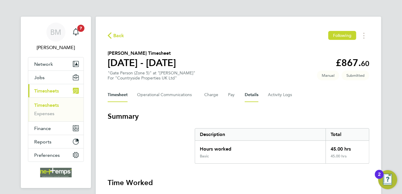
click at [253, 96] on button "Details" at bounding box center [251, 95] width 14 height 14
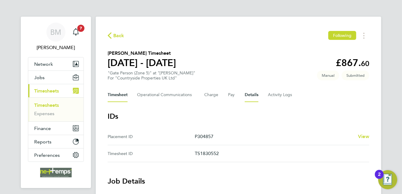
click at [118, 94] on button "Timesheet" at bounding box center [118, 95] width 20 height 14
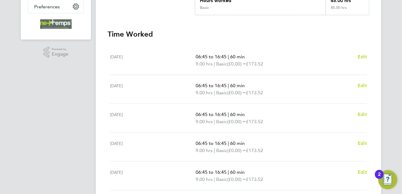
scroll to position [239, 0]
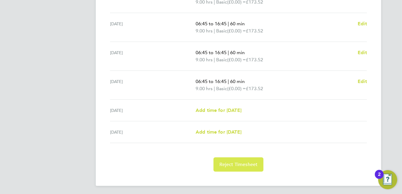
click at [223, 164] on span "Reject Timesheet" at bounding box center [238, 164] width 38 height 6
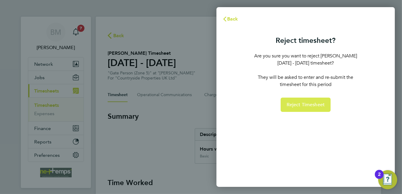
click at [295, 105] on span "Reject Timesheet" at bounding box center [305, 105] width 38 height 6
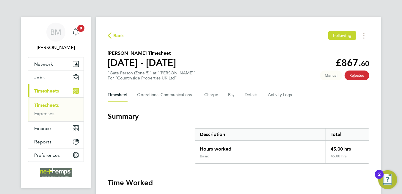
click at [115, 35] on span "Back" at bounding box center [118, 35] width 11 height 7
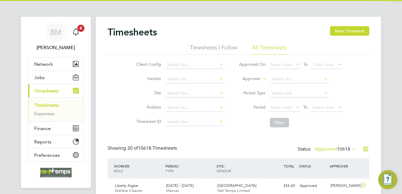
scroll to position [15, 52]
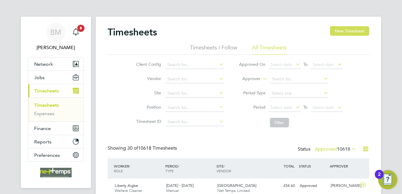
click at [351, 30] on button "New Timesheet" at bounding box center [349, 31] width 39 height 10
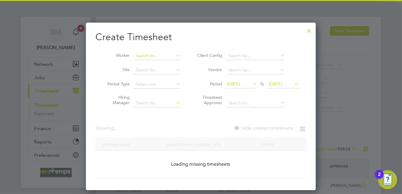
click at [153, 58] on input at bounding box center [157, 56] width 47 height 8
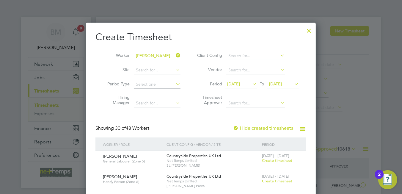
click at [155, 61] on b "Mohammed" at bounding box center [153, 63] width 34 height 5
type input "Mohammed Hanif"
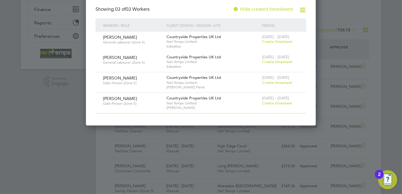
click at [280, 102] on span "Create timesheet" at bounding box center [277, 102] width 30 height 5
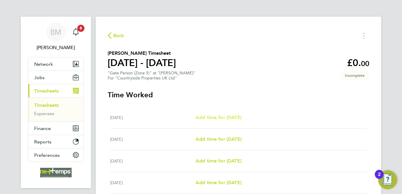
click at [214, 119] on span "Add time for Mon 22 Sep" at bounding box center [218, 117] width 46 height 6
select select "30"
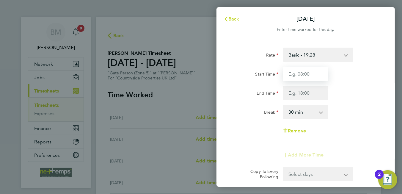
click at [303, 78] on input "Start Time" at bounding box center [305, 74] width 45 height 14
type input "06:45"
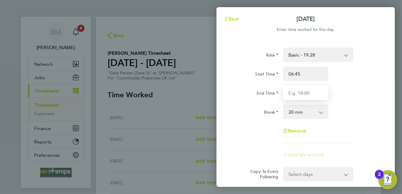
type input "16:45"
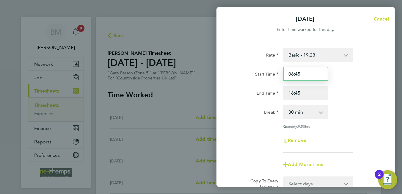
scroll to position [74, 0]
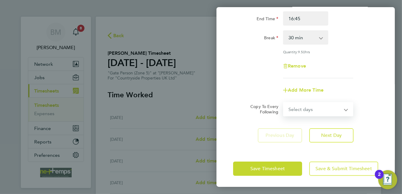
click at [306, 109] on select "Select days Day Weekday (Mon-Fri) Weekend (Sat-Sun) Tuesday Wednesday Thursday …" at bounding box center [314, 108] width 62 height 13
select select "WEEKDAY"
click at [283, 102] on select "Select days Day Weekday (Mon-Fri) Weekend (Sat-Sun) Tuesday Wednesday Thursday …" at bounding box center [314, 108] width 62 height 13
select select "2025-09-28"
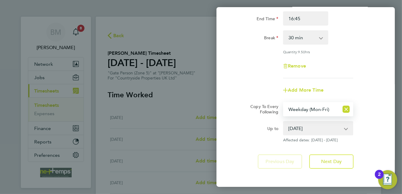
scroll to position [100, 0]
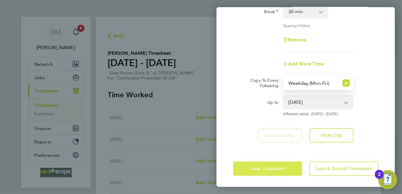
click at [245, 165] on button "Save Timesheet" at bounding box center [267, 168] width 69 height 14
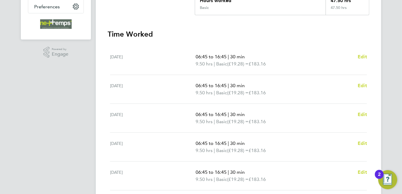
scroll to position [239, 0]
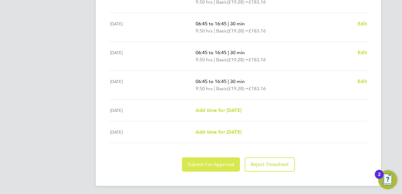
click at [219, 159] on button "Submit For Approval" at bounding box center [211, 164] width 58 height 14
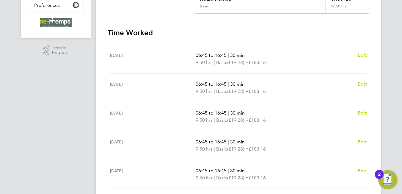
scroll to position [31, 0]
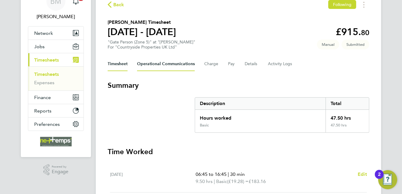
click at [180, 61] on Communications-tab "Operational Communications" at bounding box center [166, 64] width 58 height 14
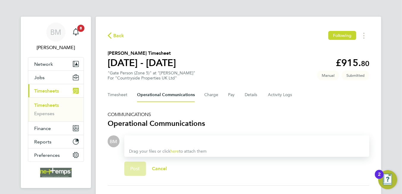
drag, startPoint x: 178, startPoint y: 140, endPoint x: 178, endPoint y: 137, distance: 3.3
click at [178, 138] on div at bounding box center [246, 141] width 235 height 7
click at [247, 92] on button "Details" at bounding box center [251, 95] width 14 height 14
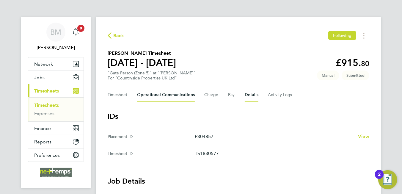
click at [160, 96] on Communications-tab "Operational Communications" at bounding box center [166, 95] width 58 height 14
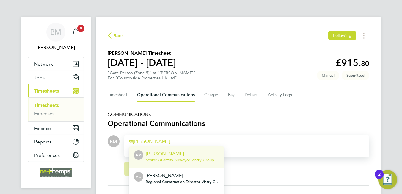
drag, startPoint x: 175, startPoint y: 155, endPoint x: 176, endPoint y: 122, distance: 32.7
click at [175, 153] on p "Andy Manley" at bounding box center [183, 153] width 74 height 7
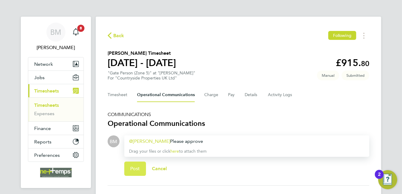
click at [136, 165] on span "Post" at bounding box center [135, 168] width 10 height 6
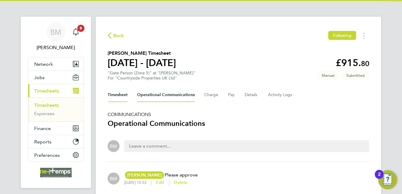
click at [119, 94] on button "Timesheet" at bounding box center [118, 95] width 20 height 14
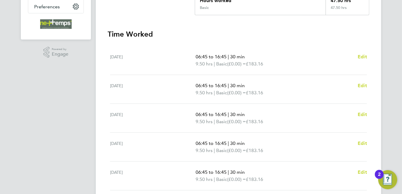
scroll to position [29, 0]
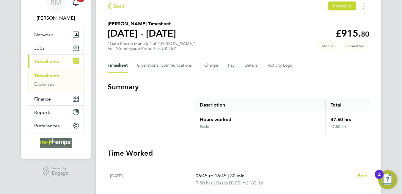
click at [122, 8] on span "Back" at bounding box center [118, 6] width 11 height 7
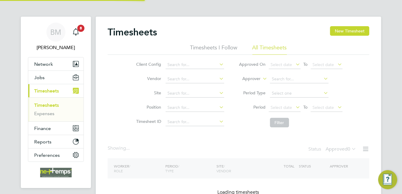
click at [355, 32] on button "New Timesheet" at bounding box center [349, 31] width 39 height 10
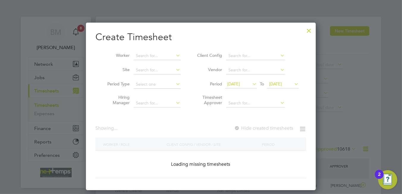
scroll to position [15, 52]
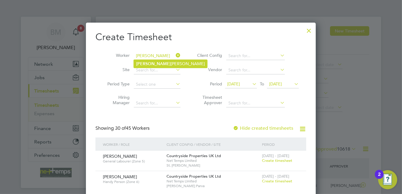
click at [160, 63] on li "Roger Gordon" at bounding box center [170, 64] width 73 height 8
type input "[PERSON_NAME]"
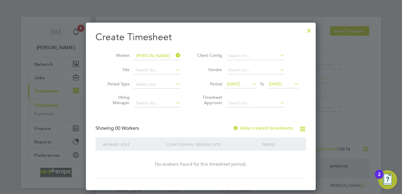
click at [263, 128] on label "Hide created timesheets" at bounding box center [263, 128] width 60 height 6
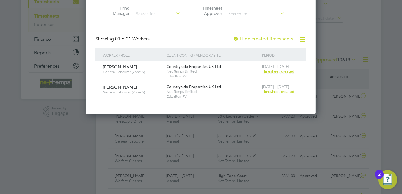
click at [283, 91] on span "Timesheet created" at bounding box center [278, 91] width 32 height 5
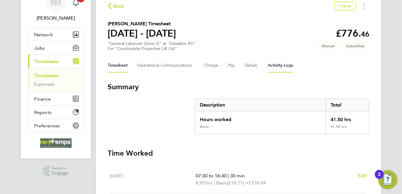
click at [276, 69] on Logs-tab "Activity Logs" at bounding box center [280, 65] width 25 height 14
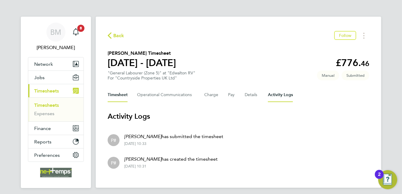
click at [122, 92] on button "Timesheet" at bounding box center [118, 95] width 20 height 14
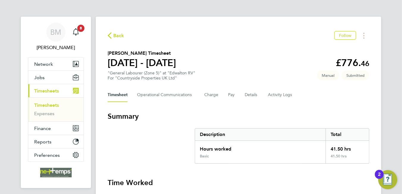
scroll to position [119, 0]
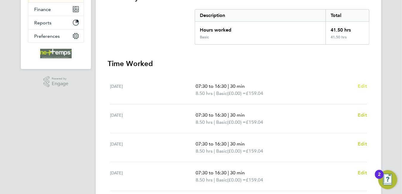
click at [363, 88] on link "Edit" at bounding box center [361, 86] width 9 height 7
select select "30"
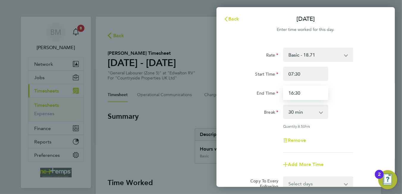
click at [302, 92] on input "16:30" at bounding box center [305, 93] width 45 height 14
type input "16:00"
click at [349, 134] on div "Remove" at bounding box center [306, 140] width 150 height 14
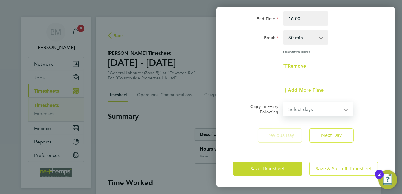
click at [319, 105] on select "Select days Day Weekday (Mon-Fri) Weekend (Sat-Sun) [DATE] [DATE] [DATE] [DATE]…" at bounding box center [314, 108] width 62 height 13
select select "WEEKDAY"
click at [283, 102] on select "Select days Day Weekday (Mon-Fri) Weekend (Sat-Sun) [DATE] [DATE] [DATE] [DATE]…" at bounding box center [314, 108] width 62 height 13
select select "[DATE]"
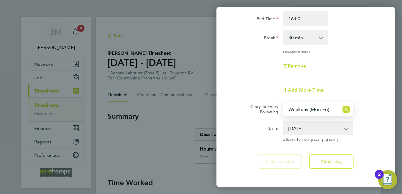
scroll to position [100, 0]
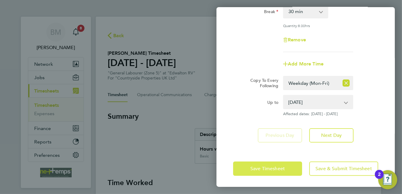
click at [265, 163] on button "Save Timesheet" at bounding box center [267, 168] width 69 height 14
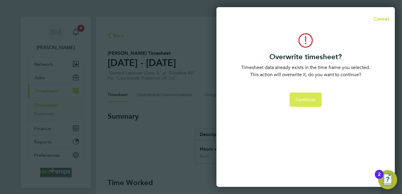
click at [308, 104] on button "Continue" at bounding box center [305, 99] width 32 height 14
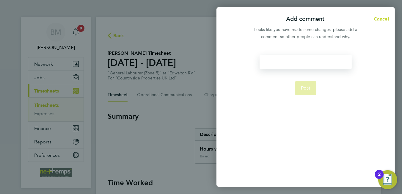
click at [304, 63] on div at bounding box center [305, 62] width 92 height 14
click at [310, 59] on div at bounding box center [305, 62] width 92 height 14
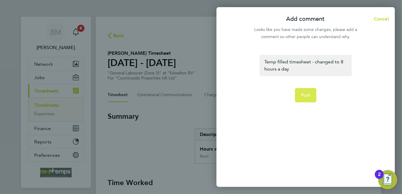
click at [308, 100] on button "Post" at bounding box center [306, 95] width 22 height 14
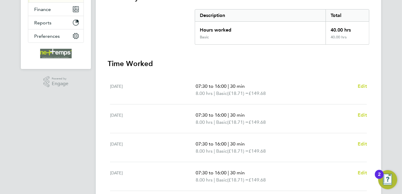
scroll to position [208, 0]
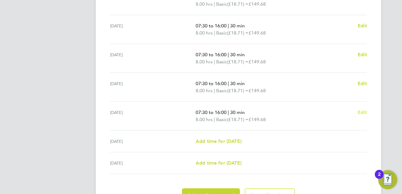
click at [365, 111] on span "Edit" at bounding box center [361, 112] width 9 height 6
select select "30"
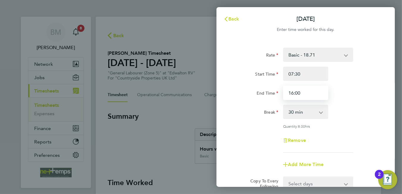
click at [293, 91] on input "16:00" at bounding box center [305, 93] width 45 height 14
click at [302, 89] on input "15:00" at bounding box center [305, 93] width 45 height 14
type input "15:30"
click at [351, 131] on div "Rate Basic - 18.71 Start Time 07:30 End Time 15:30 Break 0 min 15 min 30 min 45…" at bounding box center [305, 100] width 145 height 105
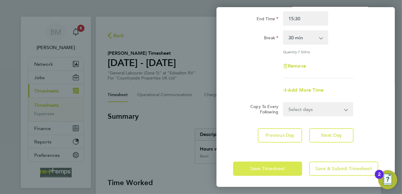
click at [268, 172] on button "Save Timesheet" at bounding box center [267, 168] width 69 height 14
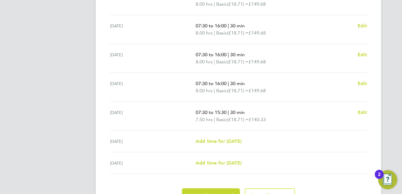
scroll to position [239, 0]
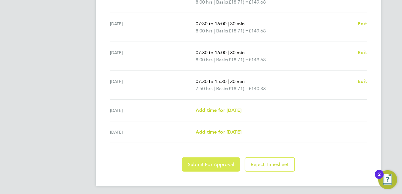
click at [210, 163] on span "Submit For Approval" at bounding box center [211, 164] width 46 height 6
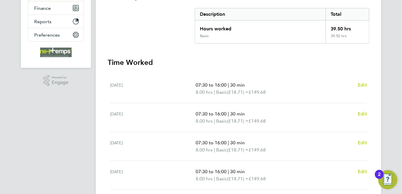
scroll to position [0, 0]
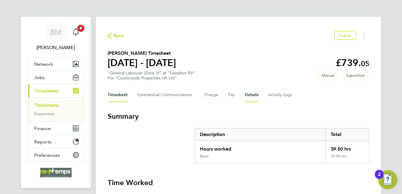
click at [249, 98] on button "Details" at bounding box center [251, 95] width 14 height 14
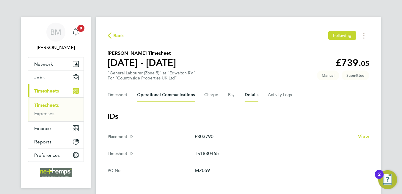
click at [163, 93] on Communications-tab "Operational Communications" at bounding box center [166, 95] width 58 height 14
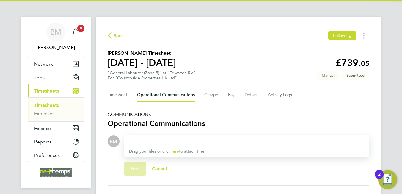
scroll to position [48, 0]
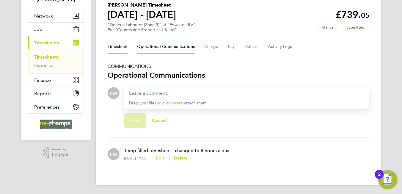
click at [116, 43] on button "Timesheet" at bounding box center [118, 47] width 20 height 14
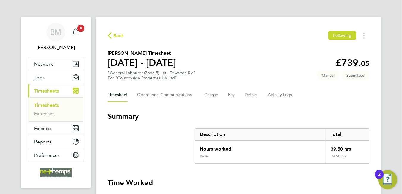
click at [117, 38] on span "Back" at bounding box center [118, 35] width 11 height 7
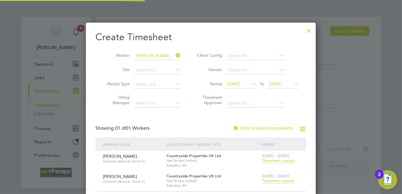
scroll to position [3, 3]
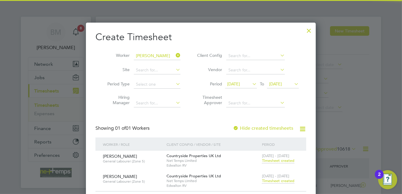
click at [174, 56] on icon at bounding box center [174, 55] width 0 height 8
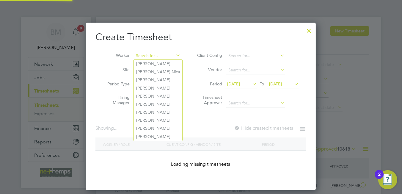
click at [154, 55] on input at bounding box center [157, 56] width 47 height 8
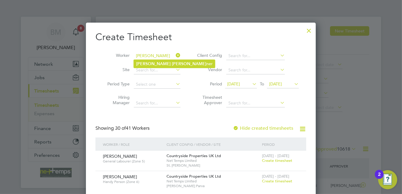
click at [155, 66] on li "Peter Faulk ner" at bounding box center [174, 64] width 81 height 8
type input "Peter Faulkner"
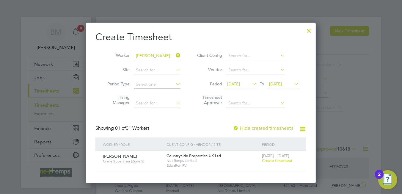
click at [274, 160] on span "Create timesheet" at bounding box center [277, 160] width 30 height 5
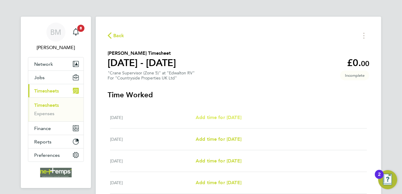
click at [241, 119] on span "Add time for [DATE]" at bounding box center [218, 117] width 46 height 6
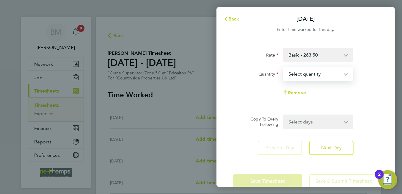
click at [313, 74] on select "Select quantity 0.5 1" at bounding box center [314, 73] width 62 height 13
select select "1"
click at [283, 67] on select "Select quantity 0.5 1" at bounding box center [314, 73] width 62 height 13
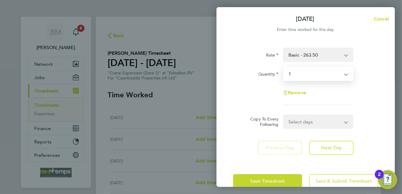
click at [307, 118] on select "Select days Day Weekday (Mon-Fri) Weekend (Sat-Sun) [DATE] [DATE] [DATE] [DATE]…" at bounding box center [314, 121] width 62 height 13
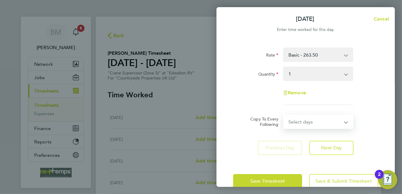
select select "WEEKDAY"
click at [283, 115] on select "Select days Day Weekday (Mon-Fri) Weekend (Sat-Sun) [DATE] [DATE] [DATE] [DATE]…" at bounding box center [314, 121] width 62 height 13
select select "[DATE]"
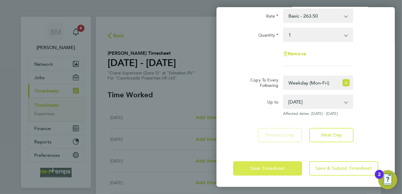
click at [254, 167] on span "Save Timesheet" at bounding box center [267, 168] width 34 height 6
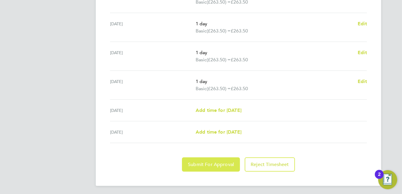
click at [219, 164] on span "Submit For Approval" at bounding box center [211, 164] width 46 height 6
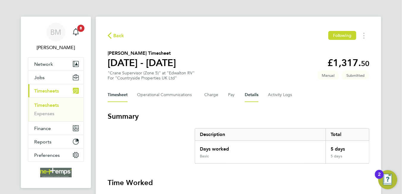
click at [250, 98] on button "Details" at bounding box center [251, 95] width 14 height 14
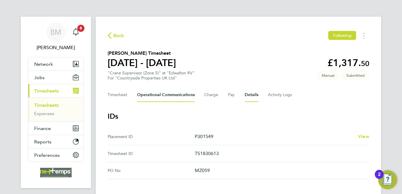
click at [164, 93] on Communications-tab "Operational Communications" at bounding box center [166, 95] width 58 height 14
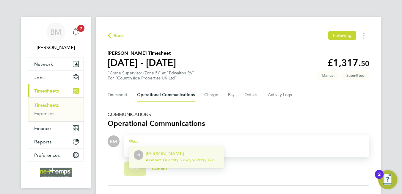
click at [157, 159] on span "Assistant Quantity Surveyor - Vistry Group Plc" at bounding box center [183, 159] width 74 height 5
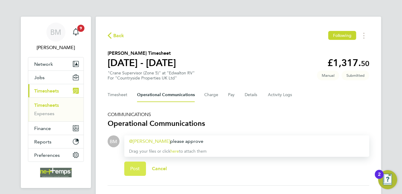
click at [140, 166] on span "Post" at bounding box center [135, 168] width 10 height 6
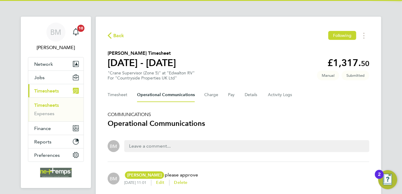
click at [243, 97] on div "Timesheet Operational Communications Charge Pay Details Activity Logs" at bounding box center [238, 95] width 261 height 14
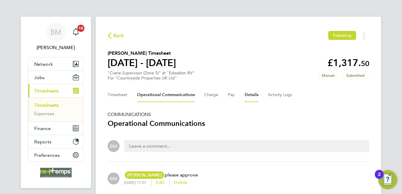
click at [245, 97] on button "Details" at bounding box center [251, 95] width 14 height 14
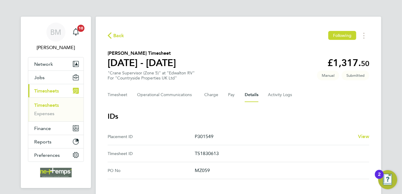
click at [167, 100] on Communications-tab "Operational Communications" at bounding box center [166, 95] width 58 height 14
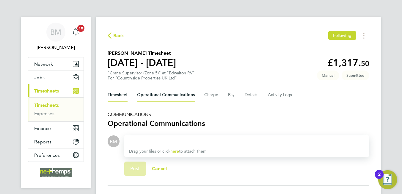
click at [118, 89] on button "Timesheet" at bounding box center [118, 95] width 20 height 14
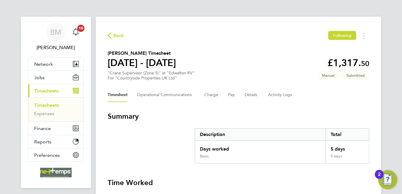
click at [117, 36] on span "Back" at bounding box center [118, 35] width 11 height 7
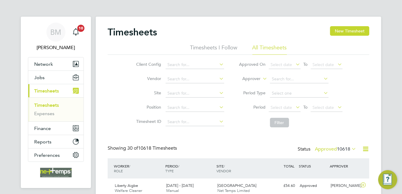
scroll to position [15, 52]
click at [340, 31] on button "New Timesheet" at bounding box center [349, 31] width 39 height 10
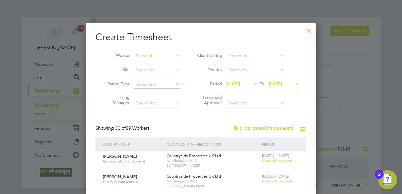
drag, startPoint x: 155, startPoint y: 56, endPoint x: 164, endPoint y: 56, distance: 8.6
click at [164, 56] on input at bounding box center [157, 56] width 47 height 8
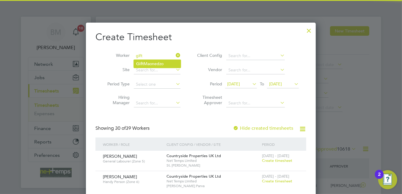
click at [164, 61] on li "Gift Maonedzo" at bounding box center [157, 64] width 47 height 8
type input "Gift Maonedzo"
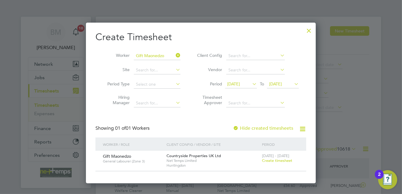
drag, startPoint x: 278, startPoint y: 159, endPoint x: 236, endPoint y: 113, distance: 61.8
click at [281, 160] on span "Create timesheet" at bounding box center [277, 160] width 30 height 5
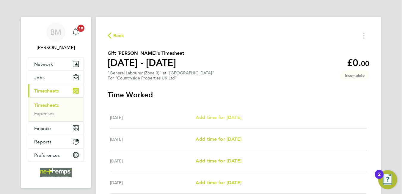
click at [220, 118] on span "Add time for [DATE]" at bounding box center [218, 117] width 46 height 6
select select "30"
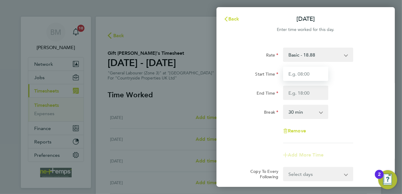
click at [299, 74] on input "Start Time" at bounding box center [305, 74] width 45 height 14
type input "07:30"
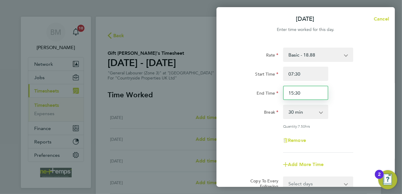
drag, startPoint x: 301, startPoint y: 92, endPoint x: 283, endPoint y: 91, distance: 17.6
click at [283, 91] on input "15:30" at bounding box center [305, 93] width 45 height 14
type input "16:00"
click at [291, 110] on select "0 min 15 min 30 min 45 min 60 min 75 min 90 min" at bounding box center [301, 111] width 37 height 13
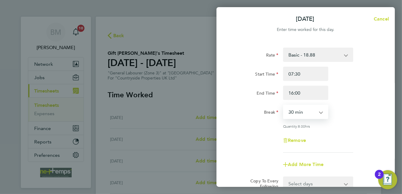
click at [350, 110] on div "Break 0 min 15 min 30 min 45 min 60 min 75 min 90 min" at bounding box center [306, 112] width 150 height 14
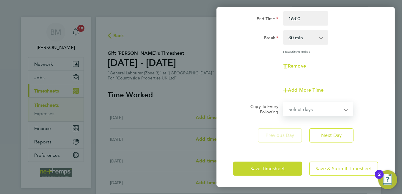
click at [309, 108] on select "Select days Day Weekday (Mon-Fri) Weekend (Sat-Sun) [DATE] [DATE] [DATE] [DATE]…" at bounding box center [314, 108] width 62 height 13
select select "WEEKDAY"
click at [283, 102] on select "Select days Day Weekday (Mon-Fri) Weekend (Sat-Sun) [DATE] [DATE] [DATE] [DATE]…" at bounding box center [314, 108] width 62 height 13
select select "[DATE]"
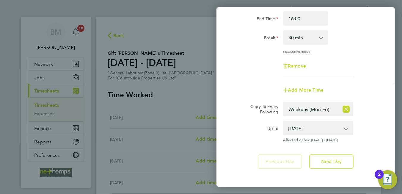
click at [251, 74] on div "Rate Basic - 18.88 Start Time 07:30 End Time 16:00 Break 0 min 15 min 30 min 45…" at bounding box center [305, 25] width 145 height 105
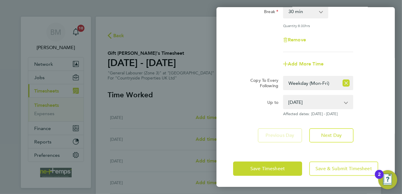
click at [258, 159] on div "Save Timesheet Save & Submit Timesheet" at bounding box center [305, 168] width 178 height 38
click at [257, 168] on span "Save Timesheet" at bounding box center [267, 168] width 34 height 6
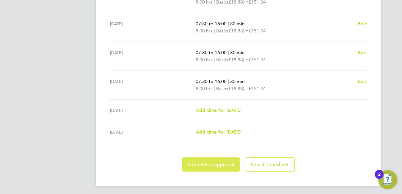
click at [204, 166] on button "Submit For Approval" at bounding box center [211, 164] width 58 height 14
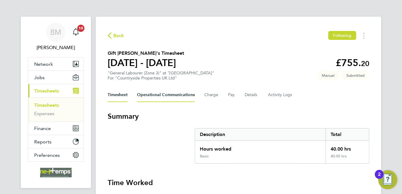
click at [179, 93] on Communications-tab "Operational Communications" at bounding box center [166, 95] width 58 height 14
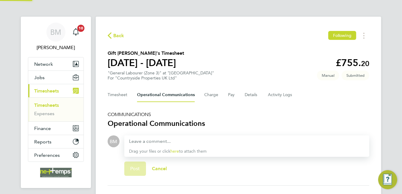
click at [241, 91] on div "Timesheet Operational Communications Charge Pay Details Activity Logs" at bounding box center [238, 95] width 261 height 14
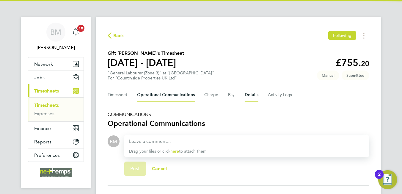
click at [246, 94] on button "Details" at bounding box center [251, 95] width 14 height 14
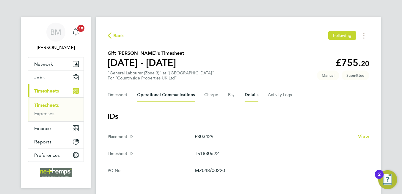
click at [166, 96] on Communications-tab "Operational Communications" at bounding box center [166, 95] width 58 height 14
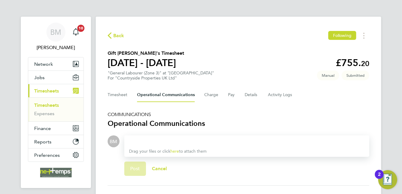
click at [173, 141] on div at bounding box center [246, 141] width 235 height 7
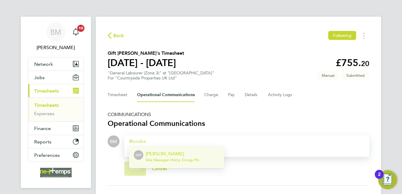
click at [178, 156] on p "[PERSON_NAME]" at bounding box center [172, 153] width 53 height 7
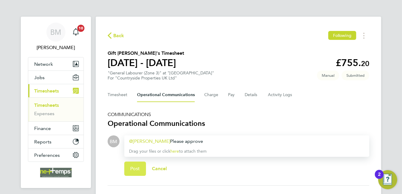
click at [129, 174] on button "Post" at bounding box center [135, 168] width 22 height 14
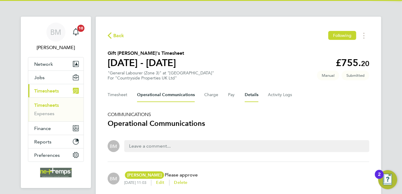
drag, startPoint x: 244, startPoint y: 94, endPoint x: 137, endPoint y: 100, distance: 107.4
click at [244, 94] on button "Details" at bounding box center [251, 95] width 14 height 14
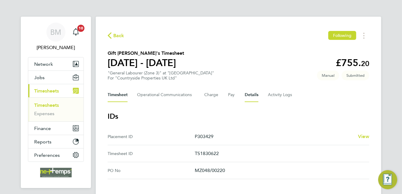
click at [112, 94] on button "Timesheet" at bounding box center [118, 95] width 20 height 14
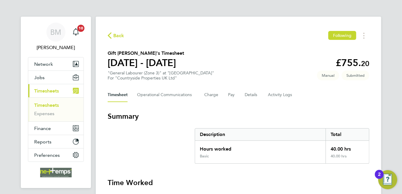
click at [113, 37] on span "Back" at bounding box center [118, 35] width 11 height 7
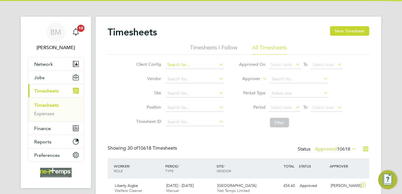
scroll to position [15, 52]
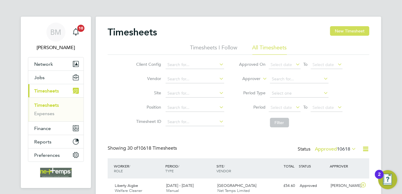
click at [345, 34] on button "New Timesheet" at bounding box center [349, 31] width 39 height 10
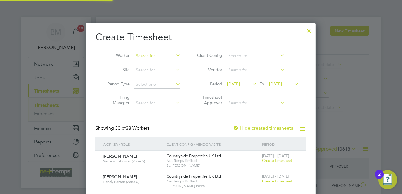
click at [151, 56] on input at bounding box center [157, 56] width 47 height 8
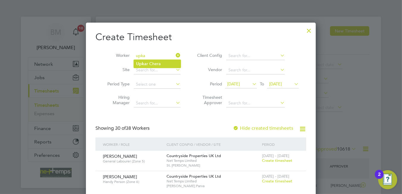
click at [151, 62] on li "Upka r Chera" at bounding box center [157, 64] width 47 height 8
type input "Upkar Chera"
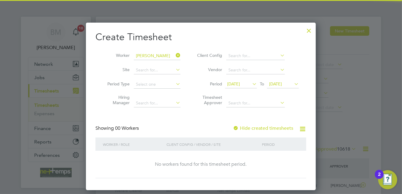
click at [262, 130] on div "Hide created timesheets" at bounding box center [263, 128] width 61 height 6
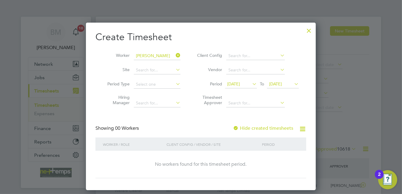
click at [261, 129] on label "Hide created timesheets" at bounding box center [263, 128] width 60 height 6
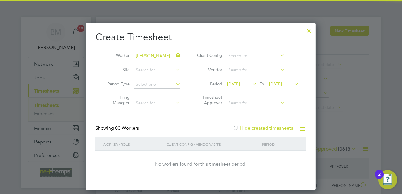
drag, startPoint x: 261, startPoint y: 129, endPoint x: 255, endPoint y: 125, distance: 7.1
click at [259, 129] on label "Hide created timesheets" at bounding box center [263, 128] width 60 height 6
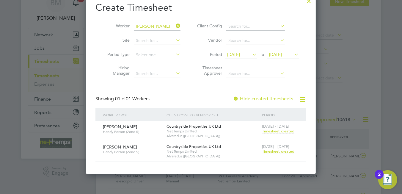
click at [274, 151] on span "Timesheet created" at bounding box center [278, 151] width 32 height 5
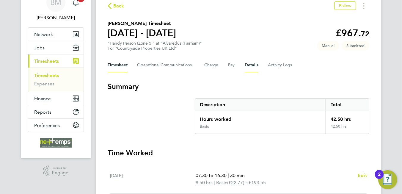
click at [248, 67] on button "Details" at bounding box center [251, 65] width 14 height 14
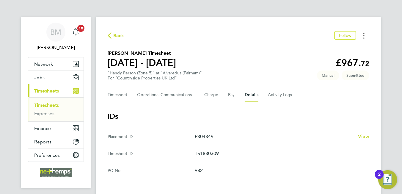
click at [362, 36] on button "Timesheets Menu" at bounding box center [363, 35] width 11 height 9
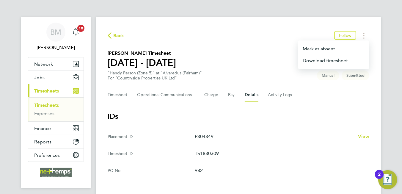
click at [285, 58] on section "Upkar Chera's Timesheet 22 - 28 Sept 2025 £967. 72 "Handy Person (Zone 5)" at "…" at bounding box center [238, 65] width 261 height 31
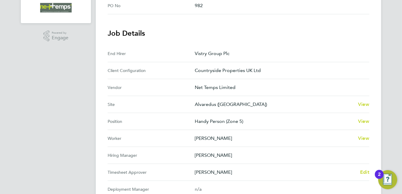
scroll to position [224, 0]
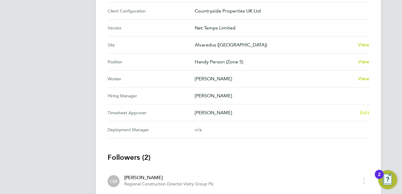
click at [365, 110] on span "Edit" at bounding box center [364, 113] width 9 height 6
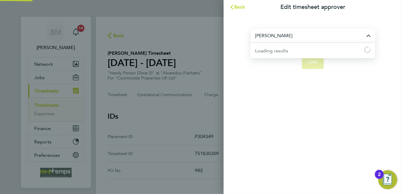
click at [298, 39] on input "Aurie Cox" at bounding box center [312, 36] width 125 height 14
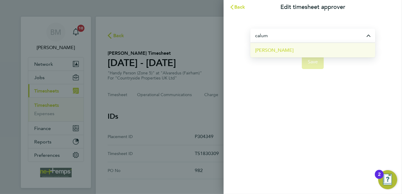
drag, startPoint x: 295, startPoint y: 54, endPoint x: 294, endPoint y: 57, distance: 3.6
click at [295, 57] on li "[PERSON_NAME]" at bounding box center [312, 50] width 125 height 15
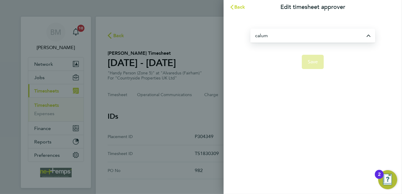
type input "[PERSON_NAME]"
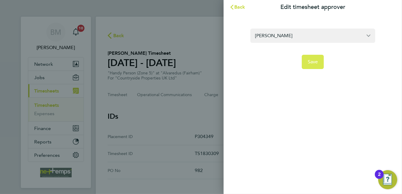
click at [307, 65] on button "Save" at bounding box center [313, 62] width 22 height 14
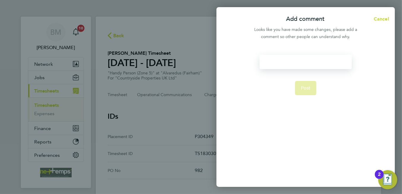
click at [301, 57] on div at bounding box center [305, 62] width 92 height 14
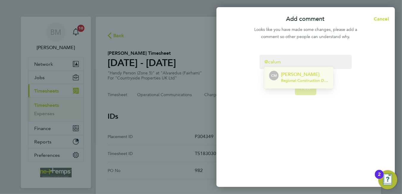
click at [299, 68] on li "CM Calum Madden Regional Construction Director - Vistry Group Plc" at bounding box center [298, 78] width 69 height 22
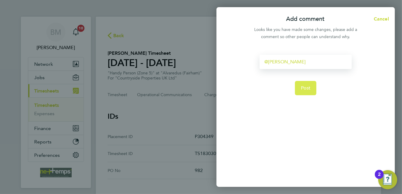
click at [303, 90] on span "Post" at bounding box center [306, 88] width 10 height 6
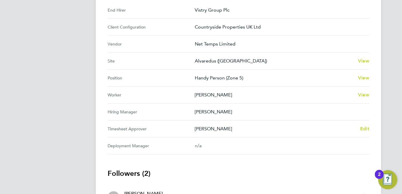
scroll to position [29, 0]
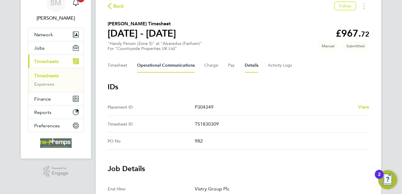
click at [149, 65] on Communications-tab "Operational Communications" at bounding box center [166, 65] width 58 height 14
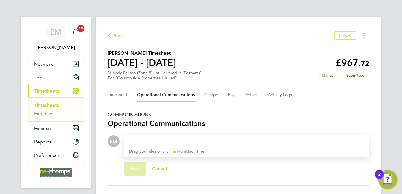
scroll to position [48, 0]
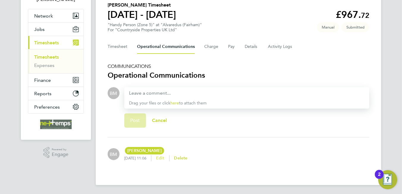
click at [164, 156] on span "Edit" at bounding box center [160, 157] width 8 height 5
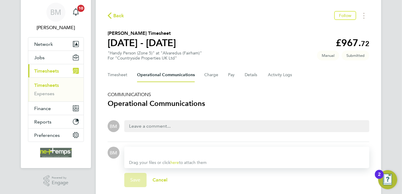
scroll to position [50, 0]
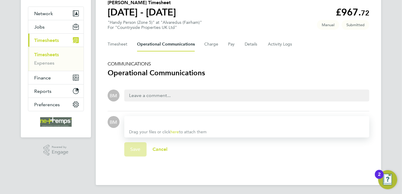
click at [142, 120] on div at bounding box center [246, 121] width 235 height 7
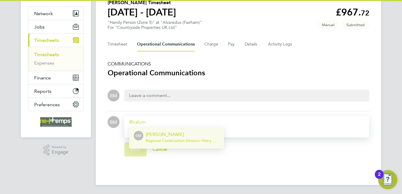
click at [162, 139] on span "Regional Construction Director - Vistry Group Plc" at bounding box center [183, 140] width 74 height 5
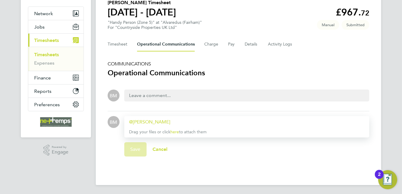
click at [179, 123] on div "Calum Madden ​" at bounding box center [246, 121] width 235 height 7
click at [132, 147] on div "Save Cancel" at bounding box center [246, 149] width 245 height 24
click at [199, 150] on div "Save Cancel" at bounding box center [246, 149] width 245 height 24
drag, startPoint x: 138, startPoint y: 156, endPoint x: 140, endPoint y: 151, distance: 4.4
click at [138, 154] on div "Save Cancel" at bounding box center [246, 149] width 245 height 24
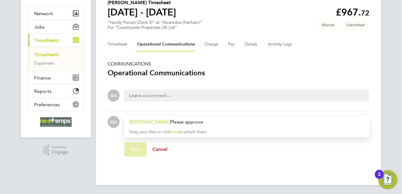
click at [161, 151] on span "Cancel" at bounding box center [159, 149] width 15 height 6
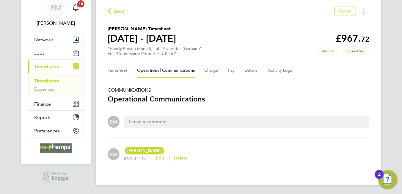
scroll to position [0, 0]
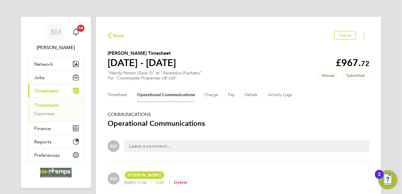
click at [187, 181] on span "Delete" at bounding box center [180, 182] width 13 height 5
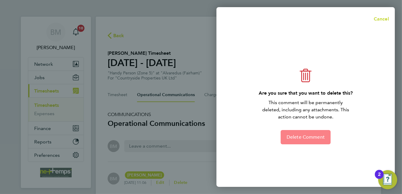
click at [301, 134] on span "Delete Comment" at bounding box center [305, 137] width 38 height 6
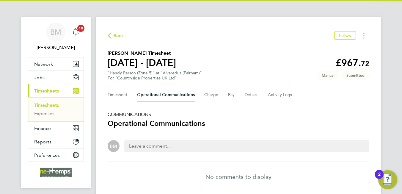
click at [159, 138] on div "BM" at bounding box center [238, 145] width 261 height 21
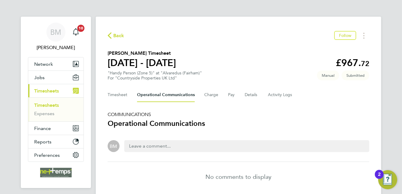
click at [156, 144] on div at bounding box center [246, 145] width 235 height 7
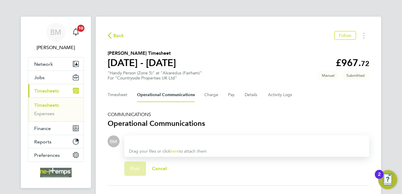
click at [156, 144] on div at bounding box center [246, 141] width 235 height 7
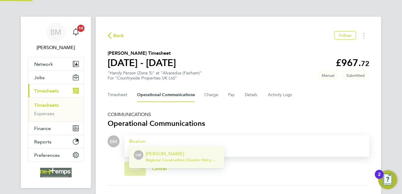
click at [157, 150] on p "Calum Madden" at bounding box center [183, 153] width 74 height 7
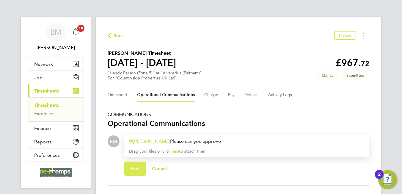
click at [138, 164] on button "Post" at bounding box center [135, 168] width 22 height 14
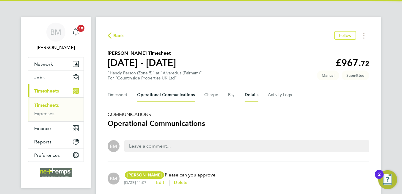
click at [248, 95] on button "Details" at bounding box center [251, 95] width 14 height 14
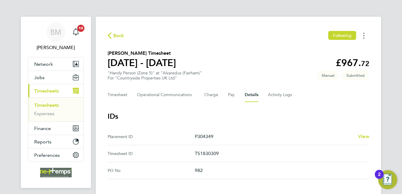
click at [363, 33] on circle "Timesheets Menu" at bounding box center [363, 33] width 1 height 1
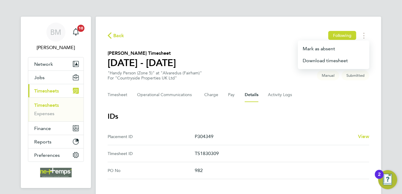
drag, startPoint x: 313, startPoint y: 112, endPoint x: 294, endPoint y: 107, distance: 20.0
click at [313, 112] on h3 "IDs" at bounding box center [238, 116] width 261 height 10
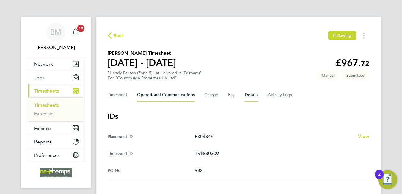
drag, startPoint x: 184, startPoint y: 94, endPoint x: 180, endPoint y: 96, distance: 4.3
click at [184, 94] on Communications-tab "Operational Communications" at bounding box center [166, 95] width 58 height 14
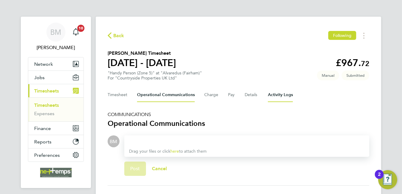
click at [275, 92] on Logs-tab "Activity Logs" at bounding box center [280, 95] width 25 height 14
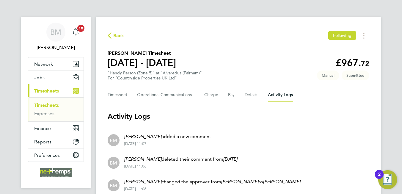
click at [112, 36] on span "Back" at bounding box center [116, 35] width 17 height 6
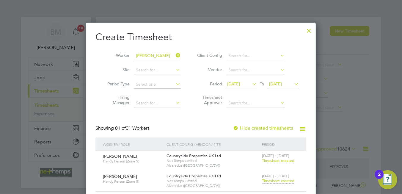
scroll to position [15, 52]
click at [174, 56] on icon at bounding box center [174, 55] width 0 height 8
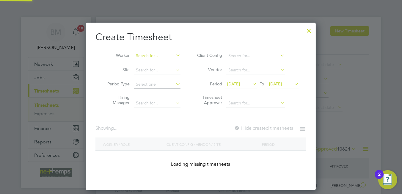
click at [149, 56] on input at bounding box center [157, 56] width 47 height 8
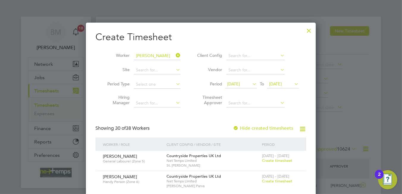
click at [137, 61] on b "Louis" at bounding box center [153, 63] width 34 height 5
type input "[PERSON_NAME]"
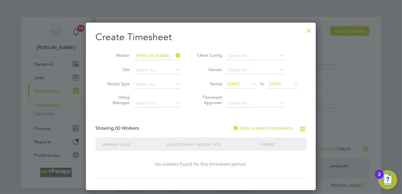
click at [270, 127] on label "Hide created timesheets" at bounding box center [263, 128] width 60 height 6
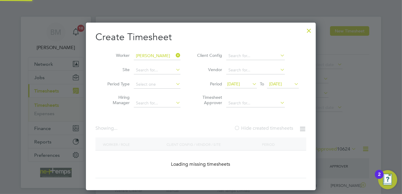
click at [270, 127] on label "Hide created timesheets" at bounding box center [263, 128] width 59 height 6
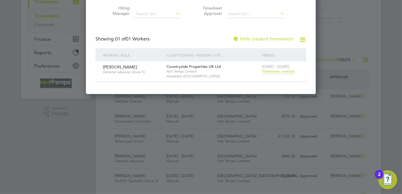
click at [286, 69] on span "Timesheet created" at bounding box center [278, 71] width 32 height 5
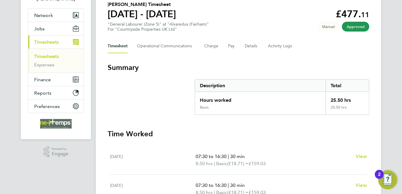
scroll to position [19, 0]
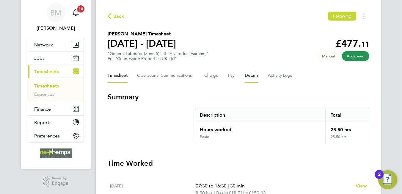
click at [244, 79] on button "Details" at bounding box center [251, 75] width 14 height 14
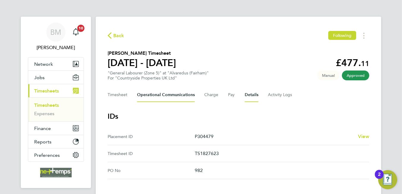
drag, startPoint x: 152, startPoint y: 86, endPoint x: 155, endPoint y: 91, distance: 5.5
click at [155, 93] on Communications-tab "Operational Communications" at bounding box center [166, 95] width 58 height 14
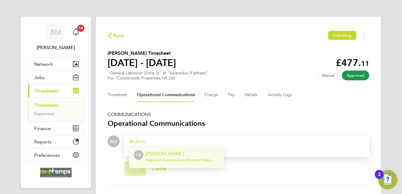
click at [173, 152] on p "Calum Madden" at bounding box center [183, 153] width 74 height 7
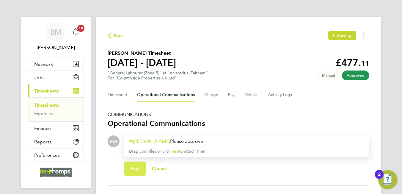
click at [138, 169] on span "Post" at bounding box center [135, 168] width 10 height 6
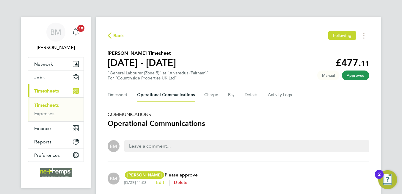
click at [187, 180] on span "Delete" at bounding box center [180, 182] width 13 height 5
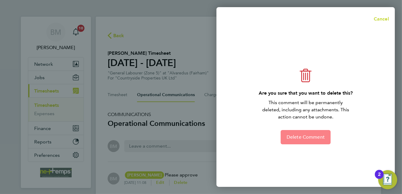
click at [294, 138] on span "Delete Comment" at bounding box center [305, 137] width 38 height 6
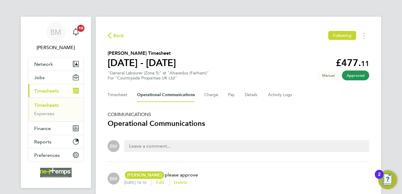
scroll to position [24, 0]
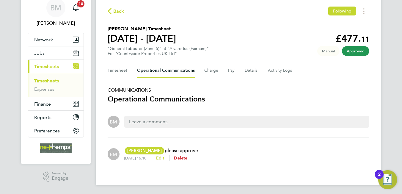
click at [187, 156] on span "Delete" at bounding box center [180, 157] width 13 height 5
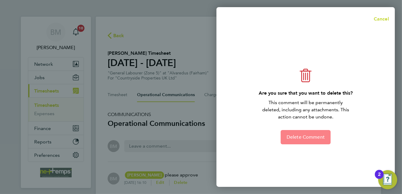
click at [293, 134] on span "Delete Comment" at bounding box center [305, 137] width 38 height 6
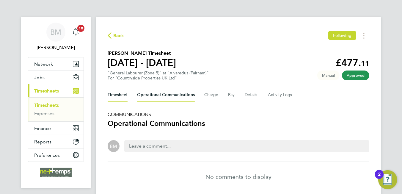
click at [111, 98] on button "Timesheet" at bounding box center [118, 95] width 20 height 14
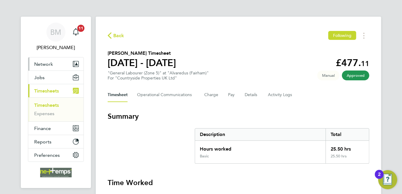
drag, startPoint x: 38, startPoint y: 60, endPoint x: 40, endPoint y: 70, distance: 9.7
click at [38, 60] on button "Network" at bounding box center [55, 63] width 55 height 13
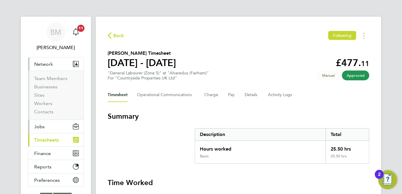
click at [49, 125] on button "Jobs" at bounding box center [55, 126] width 55 height 13
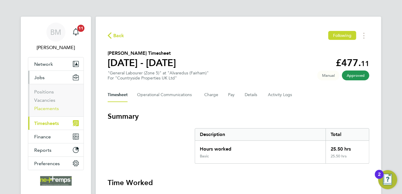
click at [49, 108] on link "Placements" at bounding box center [46, 108] width 25 height 6
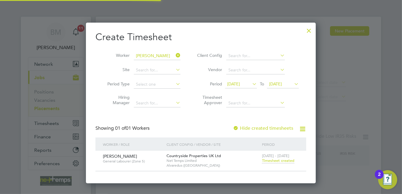
scroll to position [160, 230]
click at [174, 55] on icon at bounding box center [174, 55] width 0 height 8
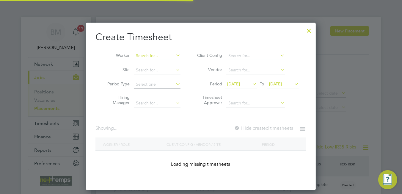
click at [151, 57] on input at bounding box center [157, 56] width 47 height 8
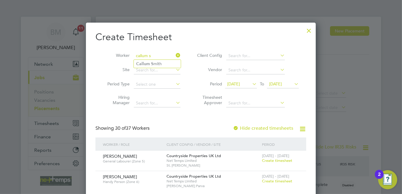
type input "callum s"
click at [310, 29] on div at bounding box center [308, 29] width 11 height 11
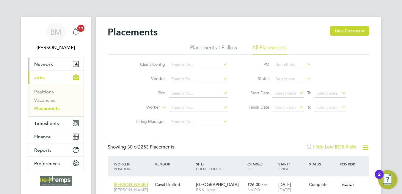
click at [55, 62] on button "Network" at bounding box center [55, 63] width 55 height 13
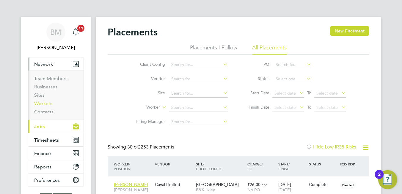
drag, startPoint x: 48, startPoint y: 101, endPoint x: 81, endPoint y: 97, distance: 32.9
click at [48, 101] on link "Workers" at bounding box center [43, 103] width 18 height 6
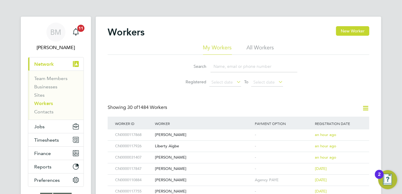
drag, startPoint x: 235, startPoint y: 61, endPoint x: 224, endPoint y: 66, distance: 12.4
click at [228, 65] on input at bounding box center [253, 67] width 87 height 12
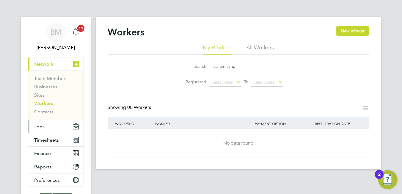
type input "callum simp"
click at [42, 126] on span "Jobs" at bounding box center [39, 127] width 10 height 6
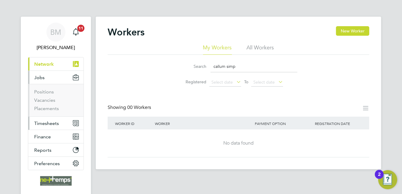
click at [56, 124] on span "Timesheets" at bounding box center [46, 123] width 25 height 6
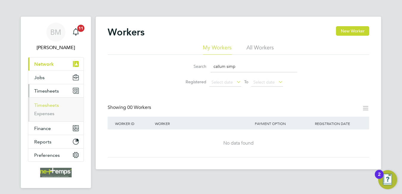
click at [49, 102] on link "Timesheets" at bounding box center [46, 105] width 25 height 6
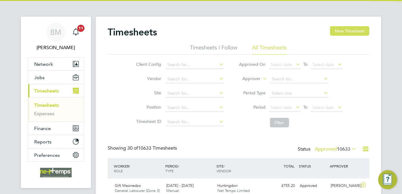
click at [354, 29] on button "New Timesheet" at bounding box center [349, 31] width 39 height 10
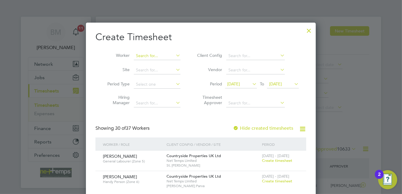
click at [153, 53] on input at bounding box center [157, 56] width 47 height 8
click at [161, 62] on li "Philip Gordo n" at bounding box center [162, 64] width 56 height 8
type input "Philip Gordon"
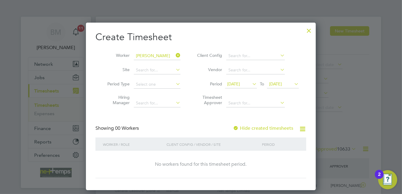
click at [259, 129] on label "Hide created timesheets" at bounding box center [263, 128] width 60 height 6
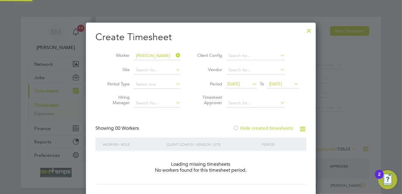
click at [259, 129] on label "Hide created timesheets" at bounding box center [263, 128] width 60 height 6
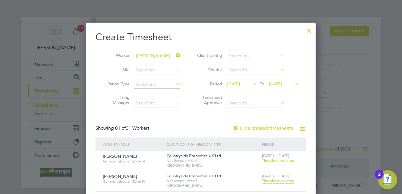
click at [274, 181] on span "Timesheet created" at bounding box center [278, 180] width 32 height 5
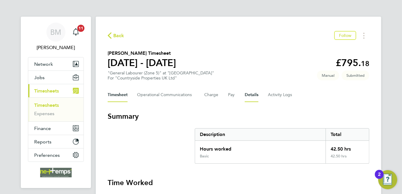
click at [250, 94] on button "Details" at bounding box center [251, 95] width 14 height 14
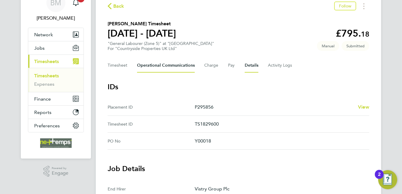
drag, startPoint x: 143, startPoint y: 64, endPoint x: 145, endPoint y: 67, distance: 3.2
click at [143, 64] on Communications-tab "Operational Communications" at bounding box center [166, 65] width 58 height 14
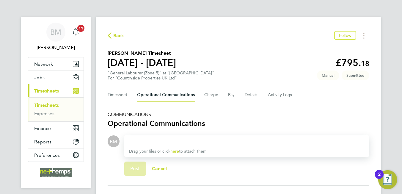
click at [177, 140] on div at bounding box center [246, 141] width 235 height 7
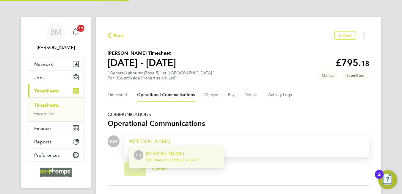
click at [169, 155] on p "[PERSON_NAME]" at bounding box center [172, 153] width 53 height 7
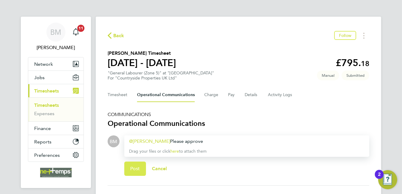
click at [136, 172] on button "Post" at bounding box center [135, 168] width 22 height 14
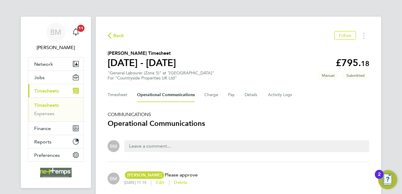
click at [112, 35] on span "Back" at bounding box center [116, 35] width 17 height 6
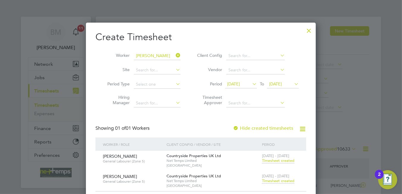
scroll to position [15, 52]
drag, startPoint x: 179, startPoint y: 54, endPoint x: 158, endPoint y: 58, distance: 21.2
click at [174, 54] on icon at bounding box center [174, 55] width 0 height 8
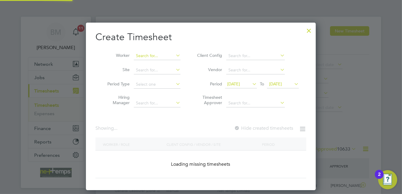
click at [158, 58] on input at bounding box center [157, 56] width 47 height 8
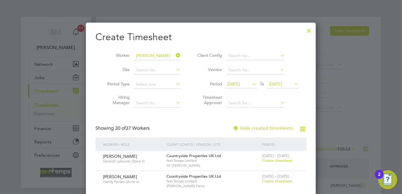
click at [155, 66] on li "Louis Mc elroy" at bounding box center [174, 64] width 81 height 8
type input "[PERSON_NAME]"
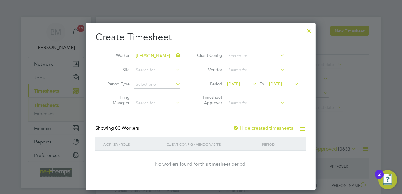
click at [249, 128] on label "Hide created timesheets" at bounding box center [263, 128] width 60 height 6
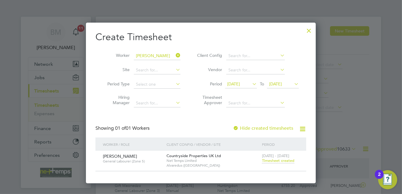
click at [261, 128] on label "Hide created timesheets" at bounding box center [263, 128] width 60 height 6
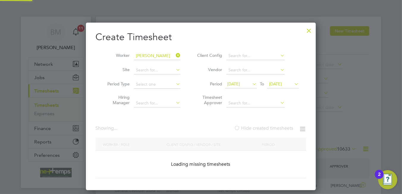
click at [261, 128] on label "Hide created timesheets" at bounding box center [263, 128] width 59 height 6
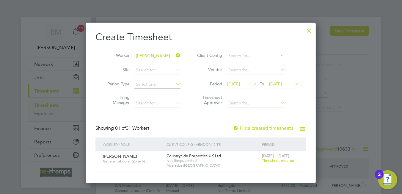
click at [236, 84] on span "[DATE]" at bounding box center [233, 83] width 13 height 5
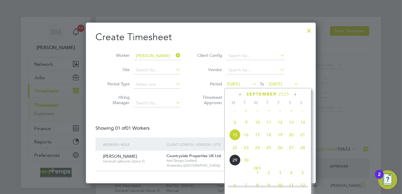
click at [232, 152] on span "22" at bounding box center [234, 147] width 11 height 11
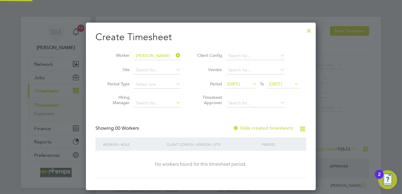
click at [277, 83] on span "[DATE]" at bounding box center [275, 83] width 13 height 5
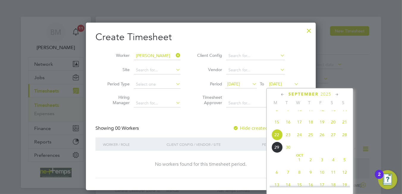
click at [346, 138] on span "28" at bounding box center [344, 134] width 11 height 11
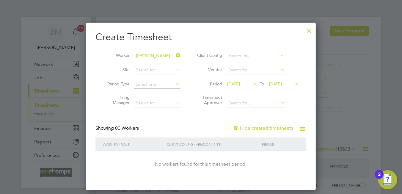
click at [259, 121] on div "Create Timesheet Worker Louis Mcelroy Site Period Type Hiring Manager Client Co…" at bounding box center [200, 104] width 211 height 147
click at [259, 125] on div "Hide created timesheets" at bounding box center [263, 128] width 61 height 6
click at [258, 126] on label "Hide created timesheets" at bounding box center [263, 128] width 60 height 6
click at [308, 29] on div at bounding box center [308, 29] width 11 height 11
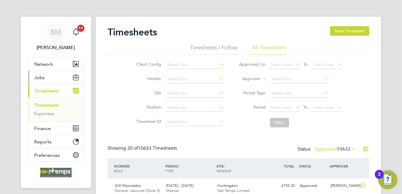
click at [48, 80] on button "Jobs" at bounding box center [55, 77] width 55 height 13
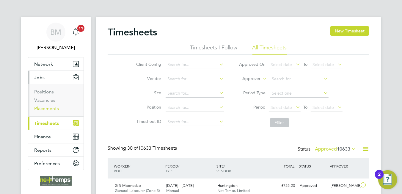
click at [56, 108] on link "Placements" at bounding box center [46, 108] width 25 height 6
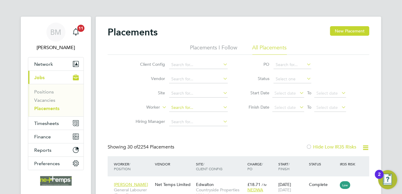
click at [189, 110] on input at bounding box center [198, 107] width 59 height 8
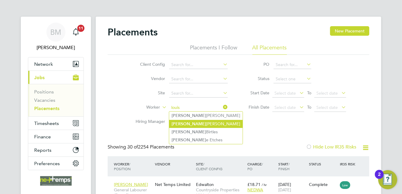
click at [201, 123] on li "Louis Mcelroy" at bounding box center [205, 124] width 73 height 8
type input "[PERSON_NAME]"
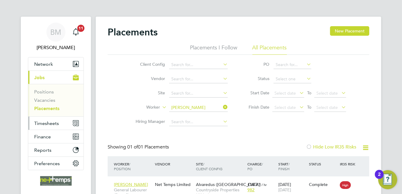
click at [45, 120] on span "Timesheets" at bounding box center [46, 123] width 25 height 6
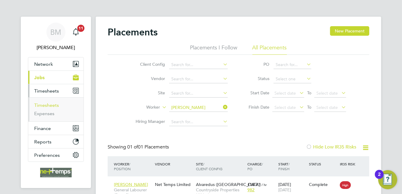
click at [48, 104] on link "Timesheets" at bounding box center [46, 105] width 25 height 6
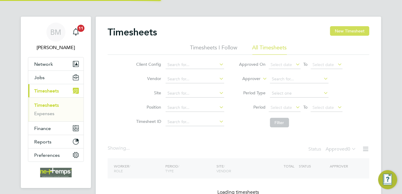
click at [363, 34] on button "New Timesheet" at bounding box center [349, 31] width 39 height 10
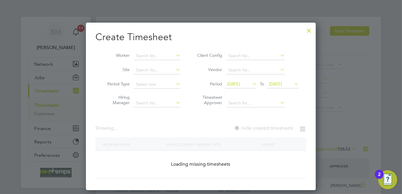
scroll to position [15, 52]
drag, startPoint x: 338, startPoint y: 29, endPoint x: 281, endPoint y: 53, distance: 62.1
click at [339, 29] on div at bounding box center [201, 97] width 402 height 194
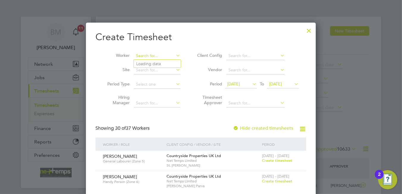
click at [153, 54] on input at bounding box center [157, 56] width 47 height 8
click at [172, 61] on b "Gan" at bounding box center [176, 63] width 8 height 5
type input "Liam Gange"
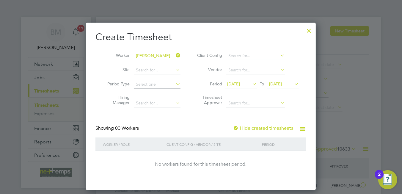
click at [269, 126] on label "Hide created timesheets" at bounding box center [263, 128] width 60 height 6
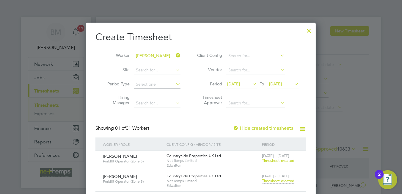
click at [267, 181] on span "Timesheet created" at bounding box center [278, 180] width 32 height 5
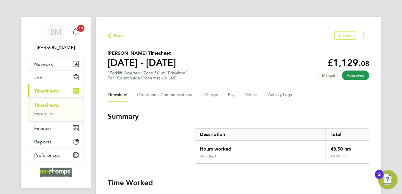
click at [119, 37] on span "Back" at bounding box center [118, 35] width 11 height 7
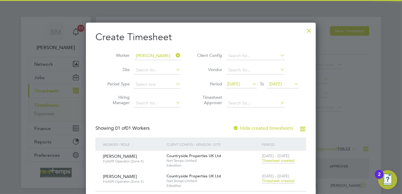
click at [174, 55] on icon at bounding box center [174, 55] width 0 height 8
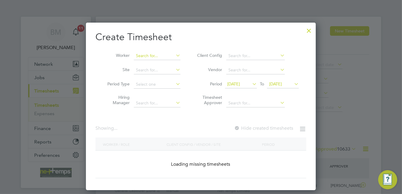
click at [138, 57] on input at bounding box center [157, 56] width 47 height 8
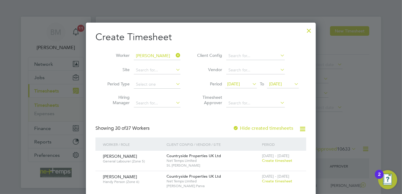
click at [154, 61] on li "Louis Mc elroy" at bounding box center [174, 64] width 81 height 8
type input "[PERSON_NAME]"
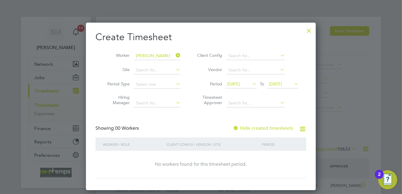
click at [260, 128] on label "Hide created timesheets" at bounding box center [263, 128] width 60 height 6
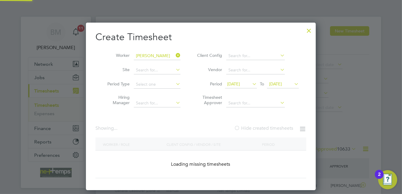
click at [260, 128] on label "Hide created timesheets" at bounding box center [263, 128] width 59 height 6
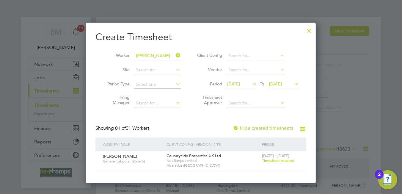
click at [272, 160] on span "Timesheet created" at bounding box center [278, 160] width 32 height 5
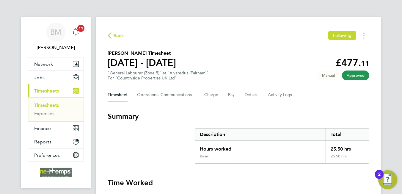
click at [124, 34] on div "Back Following" at bounding box center [238, 35] width 261 height 9
click at [119, 34] on span "Back" at bounding box center [118, 35] width 11 height 7
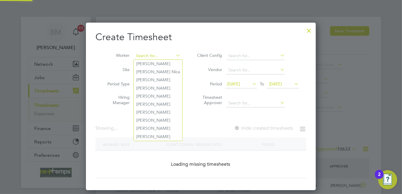
click at [176, 59] on input at bounding box center [157, 56] width 47 height 8
click at [154, 55] on input at bounding box center [157, 56] width 47 height 8
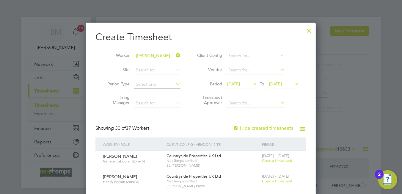
click at [171, 117] on li "Tim othy Allchurch" at bounding box center [175, 120] width 83 height 8
type input "[PERSON_NAME]"
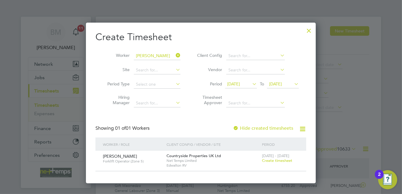
click at [279, 160] on span "Create timesheet" at bounding box center [277, 160] width 30 height 5
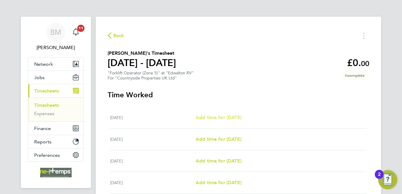
click at [211, 116] on span "Add time for Mon 22 Sep" at bounding box center [218, 117] width 46 height 6
select select "30"
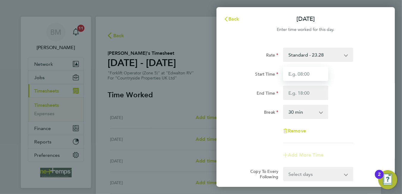
click at [305, 74] on input "Start Time" at bounding box center [305, 74] width 45 height 14
type input "07:30"
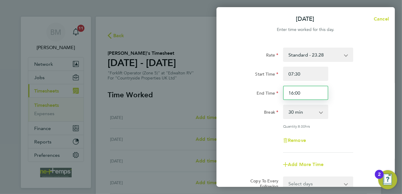
click at [302, 94] on input "16:00" at bounding box center [305, 93] width 45 height 14
type input "16:30"
click at [373, 136] on div "Remove" at bounding box center [306, 140] width 150 height 14
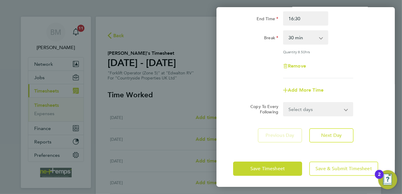
click at [320, 113] on select "Select days Day Weekday (Mon-Fri) Weekend (Sat-Sun) Tuesday Wednesday Thursday …" at bounding box center [314, 108] width 62 height 13
select select "WEEKDAY"
click at [283, 102] on select "Select days Day Weekday (Mon-Fri) Weekend (Sat-Sun) Tuesday Wednesday Thursday …" at bounding box center [314, 108] width 62 height 13
select select "2025-09-28"
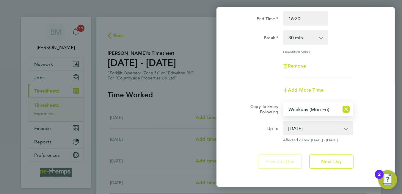
click at [238, 111] on div "Copy To Every Following Select days Day Weekday (Mon-Fri) Weekend (Sat-Sun) Tue…" at bounding box center [306, 109] width 150 height 14
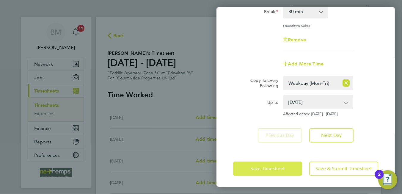
click at [251, 165] on span "Save Timesheet" at bounding box center [267, 168] width 34 height 6
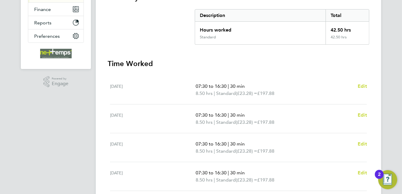
scroll to position [208, 0]
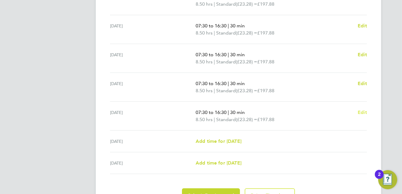
click at [365, 111] on span "Edit" at bounding box center [361, 112] width 9 height 6
select select "30"
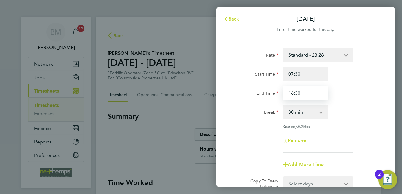
click at [293, 93] on input "16:30" at bounding box center [305, 93] width 45 height 14
type input "15:30"
click at [252, 123] on div "Rate Standard - 23.28 Start Time 07:30 End Time 15:30 Break 0 min 15 min 30 min…" at bounding box center [305, 100] width 145 height 105
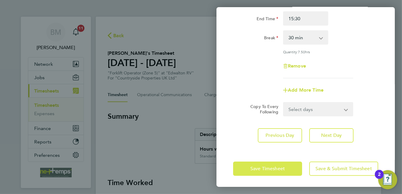
drag, startPoint x: 245, startPoint y: 165, endPoint x: 244, endPoint y: 163, distance: 3.1
click at [245, 165] on button "Save Timesheet" at bounding box center [267, 168] width 69 height 14
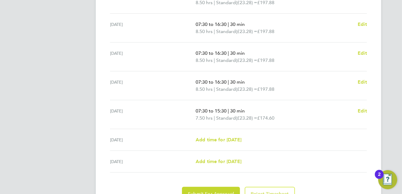
scroll to position [239, 0]
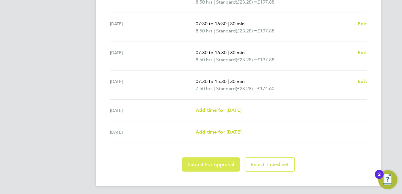
click at [219, 167] on button "Submit For Approval" at bounding box center [211, 164] width 58 height 14
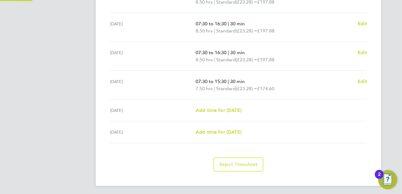
scroll to position [61, 0]
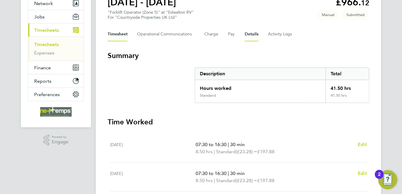
click at [251, 33] on button "Details" at bounding box center [251, 34] width 14 height 14
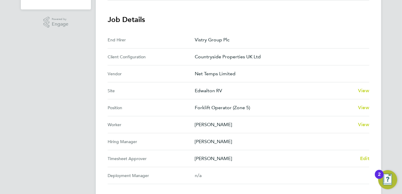
scroll to position [59, 0]
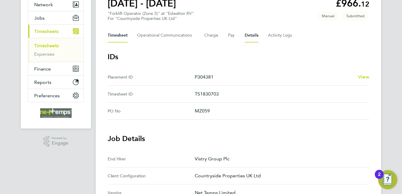
click at [113, 42] on button "Timesheet" at bounding box center [118, 35] width 20 height 14
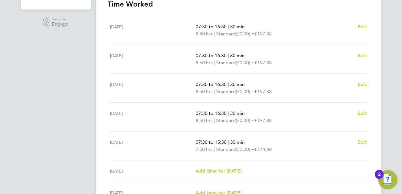
scroll to position [29, 0]
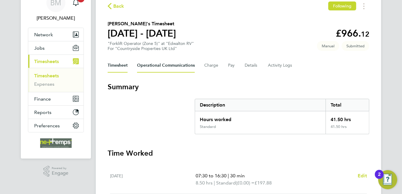
click at [173, 66] on Communications-tab "Operational Communications" at bounding box center [166, 65] width 58 height 14
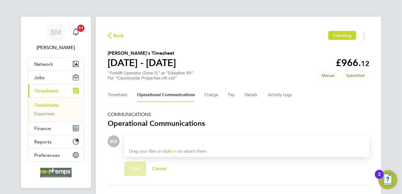
click at [175, 141] on div at bounding box center [246, 141] width 235 height 7
click at [213, 65] on section "Timothy Allchurch's Timesheet 22 - 28 Sept 2025 £966. 12 "Forklift Operator (Zo…" at bounding box center [238, 65] width 261 height 31
click at [118, 35] on span "Back" at bounding box center [118, 35] width 11 height 7
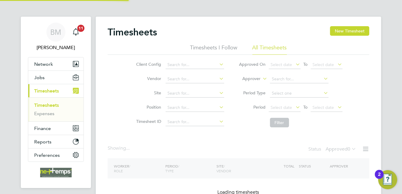
click at [337, 33] on button "New Timesheet" at bounding box center [349, 31] width 39 height 10
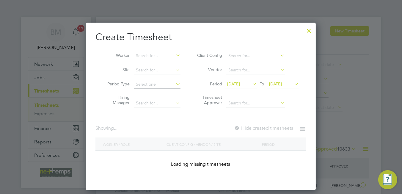
scroll to position [15, 52]
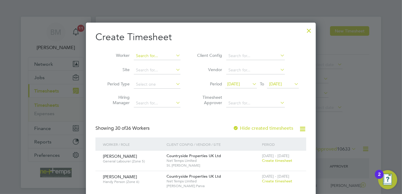
click at [145, 53] on input at bounding box center [157, 56] width 47 height 8
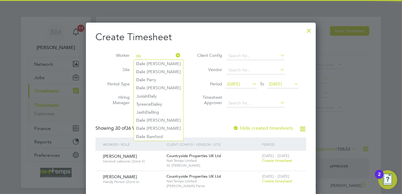
type input "d"
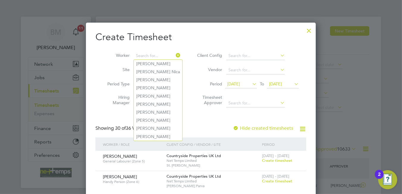
click at [305, 33] on div at bounding box center [308, 29] width 11 height 11
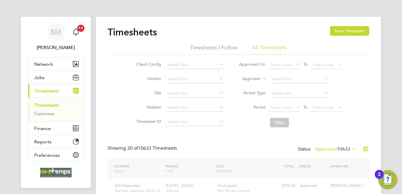
click at [309, 32] on div at bounding box center [308, 29] width 11 height 11
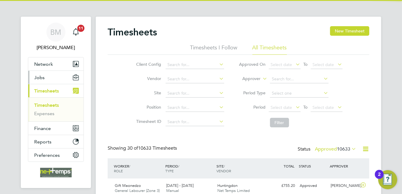
click at [48, 76] on button "Jobs" at bounding box center [55, 77] width 55 height 13
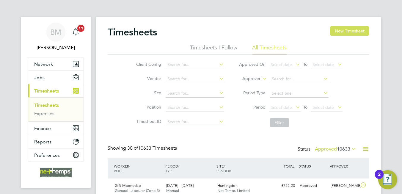
click at [348, 33] on button "New Timesheet" at bounding box center [349, 31] width 39 height 10
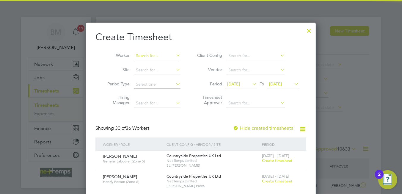
click at [141, 56] on input at bounding box center [157, 56] width 47 height 8
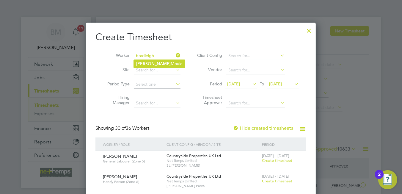
click at [141, 61] on b "Bradleigh" at bounding box center [153, 63] width 34 height 5
type input "Bradleigh Moule"
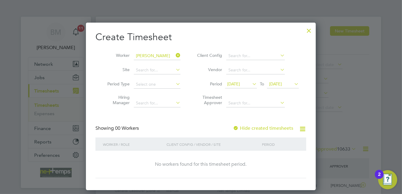
click at [251, 126] on label "Hide created timesheets" at bounding box center [263, 128] width 60 height 6
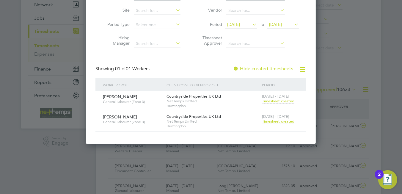
click at [274, 118] on span "22 - 28 Sep 2025" at bounding box center [275, 116] width 27 height 5
click at [275, 120] on span "Timesheet created" at bounding box center [278, 121] width 32 height 5
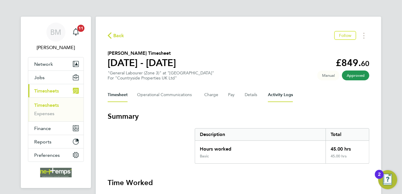
drag, startPoint x: 274, startPoint y: 88, endPoint x: 278, endPoint y: 94, distance: 7.3
click at [278, 94] on Logs-tab "Activity Logs" at bounding box center [280, 95] width 25 height 14
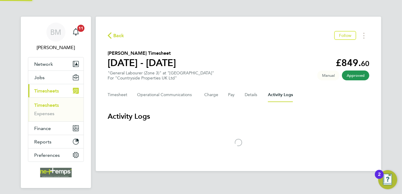
click at [278, 94] on Logs-tab "Activity Logs" at bounding box center [280, 95] width 25 height 14
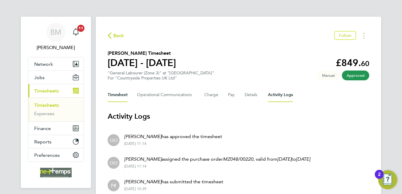
click at [124, 96] on button "Timesheet" at bounding box center [118, 95] width 20 height 14
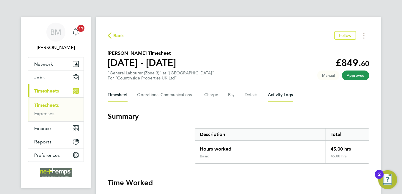
click at [277, 93] on Logs-tab "Activity Logs" at bounding box center [280, 95] width 25 height 14
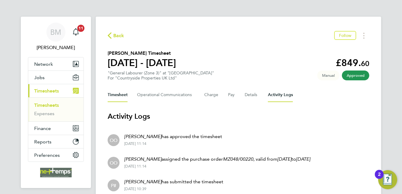
click at [117, 96] on button "Timesheet" at bounding box center [118, 95] width 20 height 14
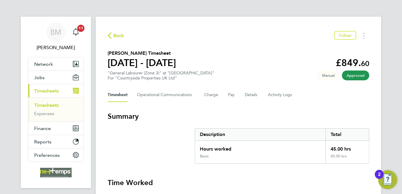
click at [112, 34] on span "Back" at bounding box center [116, 35] width 17 height 6
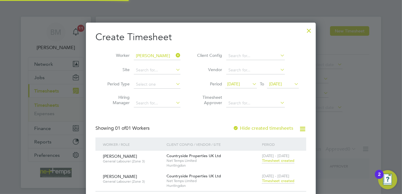
scroll to position [3, 3]
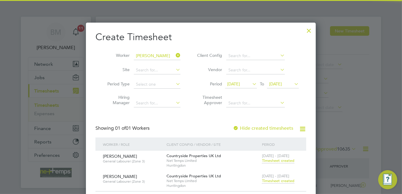
click at [310, 29] on div at bounding box center [308, 29] width 11 height 11
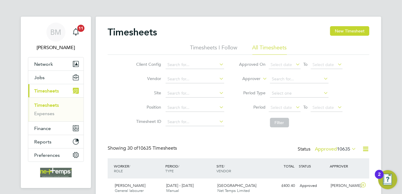
scroll to position [15, 52]
click at [366, 148] on icon at bounding box center [365, 148] width 7 height 7
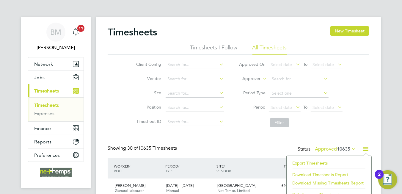
click at [311, 161] on li "Export Timesheets" at bounding box center [328, 163] width 79 height 8
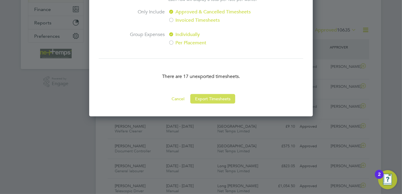
click at [210, 99] on button "Export Timesheets" at bounding box center [212, 99] width 45 height 10
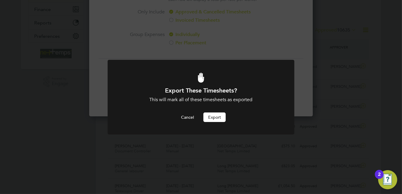
click at [212, 112] on button "Export" at bounding box center [214, 117] width 22 height 10
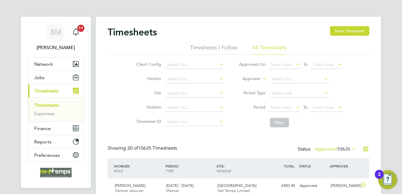
click at [350, 30] on button "New Timesheet" at bounding box center [349, 31] width 39 height 10
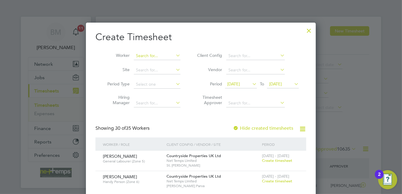
click at [141, 53] on input at bounding box center [157, 56] width 47 height 8
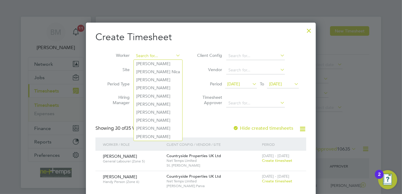
scroll to position [3, 3]
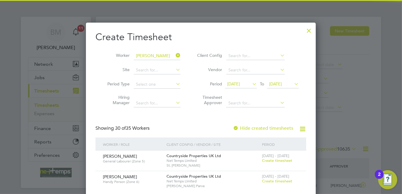
click at [149, 64] on b "[PERSON_NAME]" at bounding box center [153, 63] width 34 height 5
type input "[PERSON_NAME]"
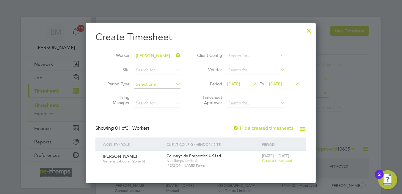
scroll to position [160, 230]
click at [283, 160] on span "Create timesheet" at bounding box center [277, 160] width 30 height 5
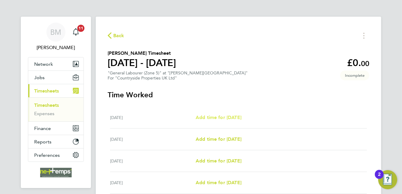
click at [226, 120] on span "Add time for [DATE]" at bounding box center [218, 117] width 46 height 6
select select "30"
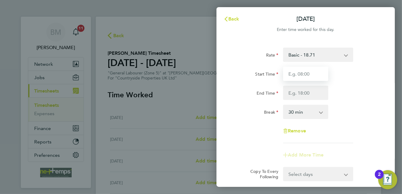
click at [296, 78] on input "Start Time" at bounding box center [305, 74] width 45 height 14
type input "07:30"
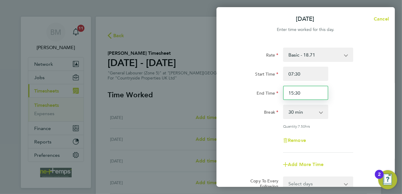
click at [300, 90] on input "15:30" at bounding box center [305, 93] width 45 height 14
drag, startPoint x: 301, startPoint y: 92, endPoint x: 267, endPoint y: 88, distance: 34.1
click at [268, 88] on div "End Time 15:30" at bounding box center [306, 93] width 150 height 14
type input "16:00"
click at [250, 91] on div "End Time" at bounding box center [255, 92] width 45 height 12
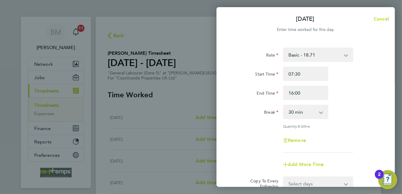
scroll to position [74, 0]
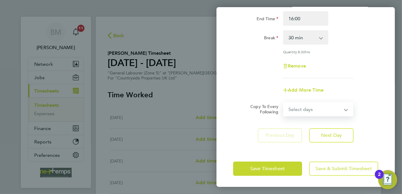
drag, startPoint x: 302, startPoint y: 104, endPoint x: 302, endPoint y: 101, distance: 3.3
click at [302, 104] on select "Select days Day Weekday (Mon-Fri) Weekend (Sat-Sun) [DATE] [DATE] [DATE] [DATE]…" at bounding box center [314, 108] width 62 height 13
select select "WEEKDAY"
click at [283, 102] on select "Select days Day Weekday (Mon-Fri) Weekend (Sat-Sun) [DATE] [DATE] [DATE] [DATE]…" at bounding box center [314, 108] width 62 height 13
select select "[DATE]"
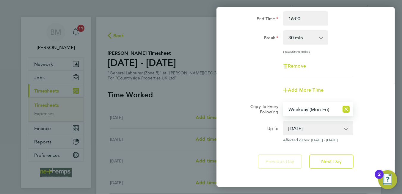
scroll to position [100, 0]
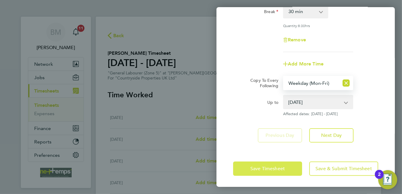
click at [265, 171] on button "Save Timesheet" at bounding box center [267, 168] width 69 height 14
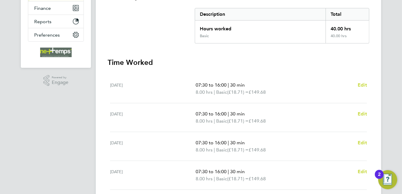
scroll to position [239, 0]
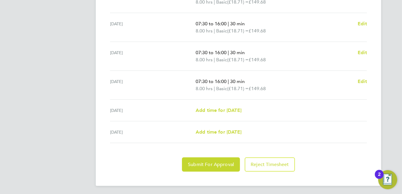
click at [200, 162] on span "Submit For Approval" at bounding box center [211, 164] width 46 height 6
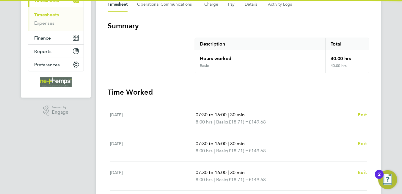
scroll to position [0, 0]
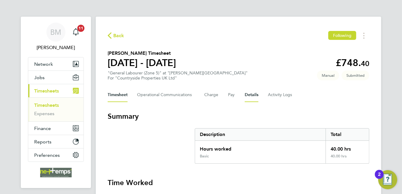
drag, startPoint x: 250, startPoint y: 93, endPoint x: 268, endPoint y: 102, distance: 20.6
click at [249, 93] on button "Details" at bounding box center [251, 95] width 14 height 14
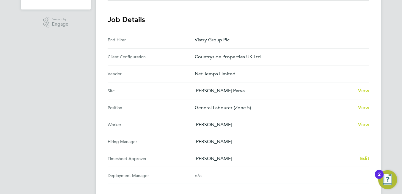
scroll to position [29, 0]
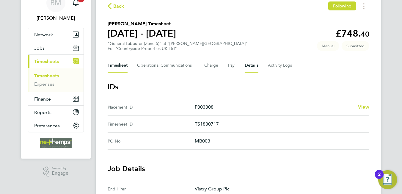
click at [116, 66] on button "Timesheet" at bounding box center [118, 65] width 20 height 14
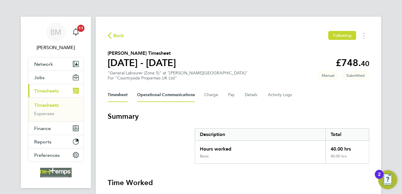
click at [184, 94] on Communications-tab "Operational Communications" at bounding box center [166, 95] width 58 height 14
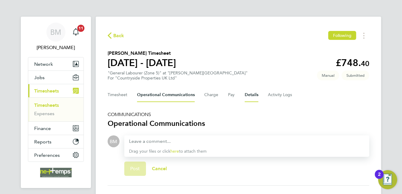
click at [250, 96] on button "Details" at bounding box center [251, 95] width 14 height 14
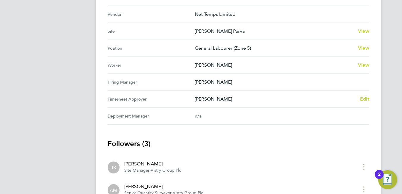
scroll to position [306, 0]
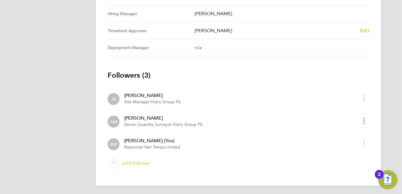
click at [363, 123] on circle "timesheet menu" at bounding box center [363, 123] width 1 height 1
click at [285, 74] on h3 "Followers (3)" at bounding box center [238, 75] width 261 height 10
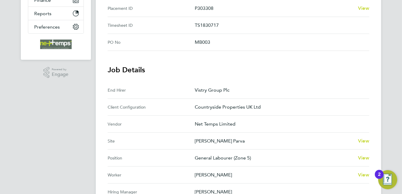
scroll to position [276, 0]
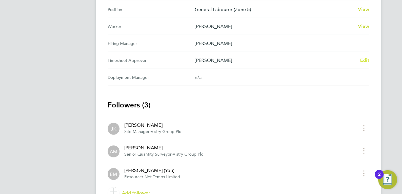
click at [369, 60] on span "Edit" at bounding box center [364, 60] width 9 height 6
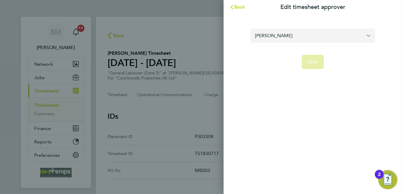
click at [284, 35] on input "[PERSON_NAME]" at bounding box center [312, 36] width 125 height 14
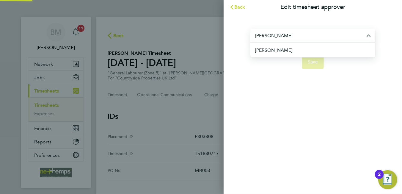
click at [288, 50] on li "[PERSON_NAME]" at bounding box center [315, 50] width 120 height 15
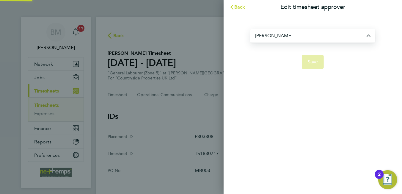
type input "[PERSON_NAME]"
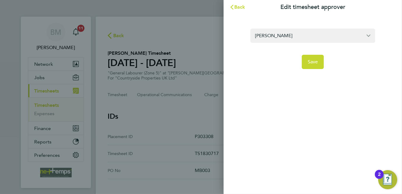
click at [288, 50] on form "[PERSON_NAME] Save" at bounding box center [312, 49] width 125 height 40
drag, startPoint x: 288, startPoint y: 50, endPoint x: 317, endPoint y: 61, distance: 31.7
click at [317, 61] on span "Save" at bounding box center [312, 62] width 10 height 6
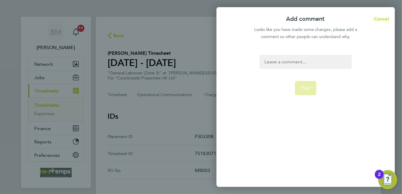
click at [301, 61] on div at bounding box center [305, 62] width 92 height 14
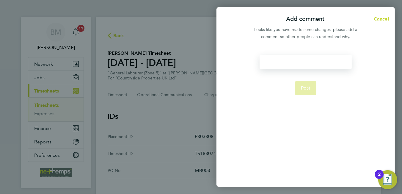
click at [299, 62] on div at bounding box center [305, 62] width 92 height 14
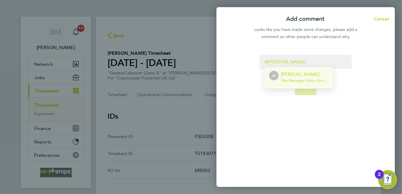
click at [303, 75] on p "[PERSON_NAME]" at bounding box center [305, 74] width 48 height 7
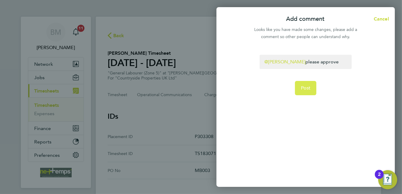
drag, startPoint x: 300, startPoint y: 89, endPoint x: 300, endPoint y: 85, distance: 4.2
click at [300, 88] on button "Post" at bounding box center [306, 88] width 22 height 14
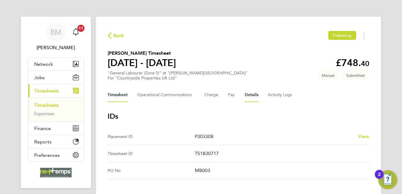
click at [115, 89] on button "Timesheet" at bounding box center [118, 95] width 20 height 14
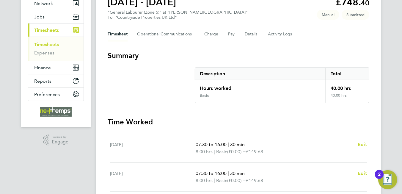
scroll to position [31, 0]
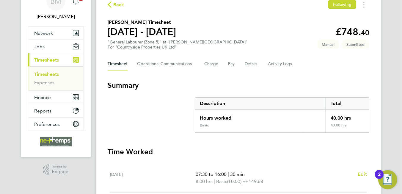
click at [116, 6] on span "Back" at bounding box center [118, 4] width 11 height 7
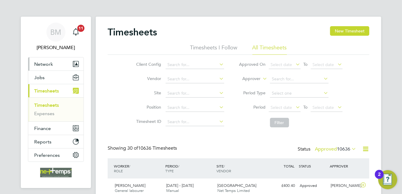
scroll to position [15, 52]
click at [47, 61] on span "Network" at bounding box center [43, 64] width 19 height 6
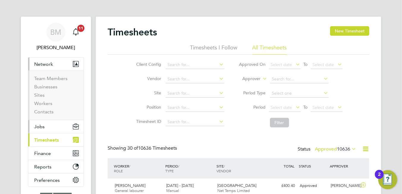
click at [47, 124] on button "Jobs" at bounding box center [55, 126] width 55 height 13
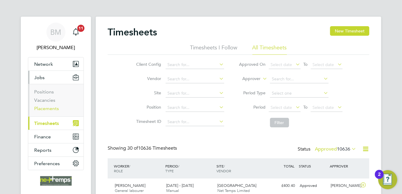
click at [48, 107] on link "Placements" at bounding box center [46, 108] width 25 height 6
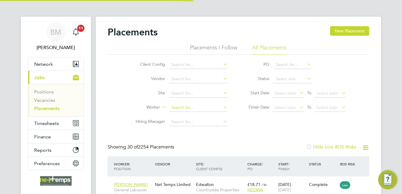
click at [178, 106] on input at bounding box center [198, 107] width 59 height 8
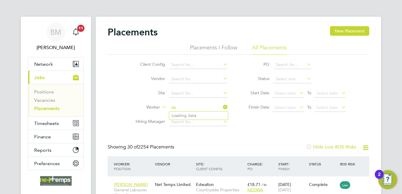
type input "d"
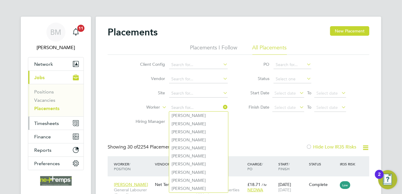
click at [48, 124] on span "Timesheets" at bounding box center [46, 123] width 25 height 6
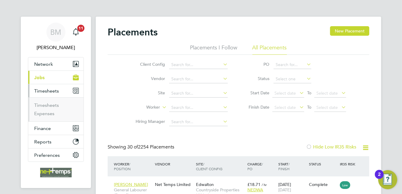
click at [48, 89] on span "Timesheets" at bounding box center [46, 91] width 25 height 6
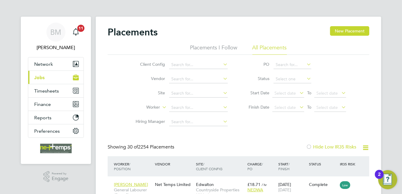
click at [49, 77] on button "Current page: Jobs" at bounding box center [55, 77] width 55 height 13
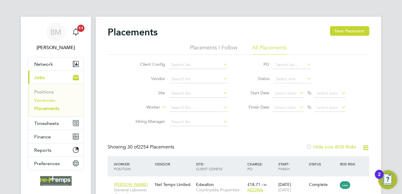
click at [49, 101] on link "Vacancies" at bounding box center [44, 100] width 21 height 6
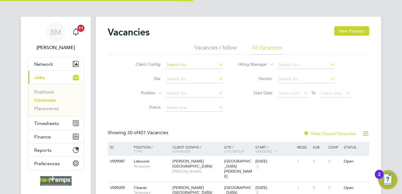
click at [178, 64] on input at bounding box center [194, 65] width 59 height 8
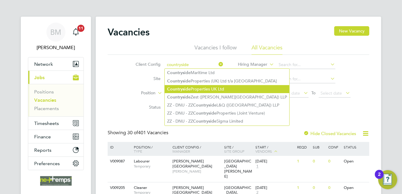
click at [180, 88] on b "Countryside" at bounding box center [178, 88] width 23 height 5
type input "Countryside Properties UK Ltd"
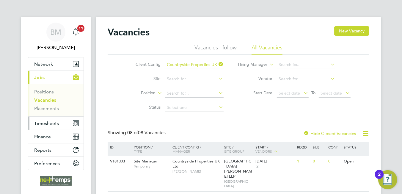
click at [45, 119] on button "Timesheets" at bounding box center [55, 122] width 55 height 13
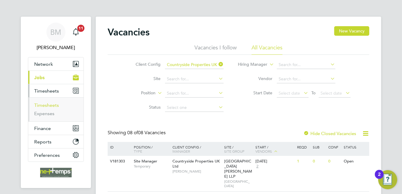
click at [50, 106] on link "Timesheets" at bounding box center [46, 105] width 25 height 6
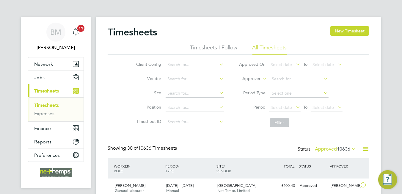
click at [351, 30] on button "New Timesheet" at bounding box center [349, 31] width 39 height 10
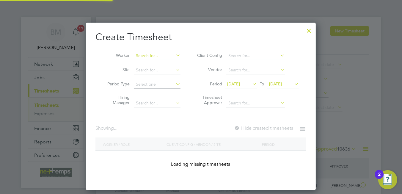
scroll to position [15, 52]
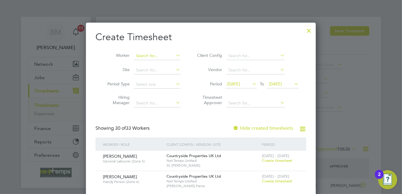
click at [161, 55] on input at bounding box center [157, 56] width 47 height 8
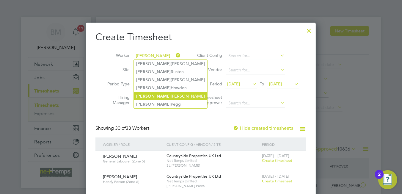
click at [151, 101] on li "Kyle Pegg" at bounding box center [170, 104] width 73 height 8
type input "[PERSON_NAME]"
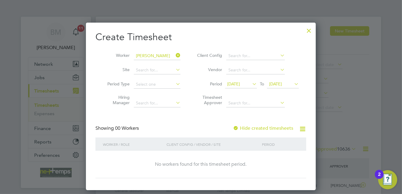
click at [254, 126] on label "Hide created timesheets" at bounding box center [263, 128] width 60 height 6
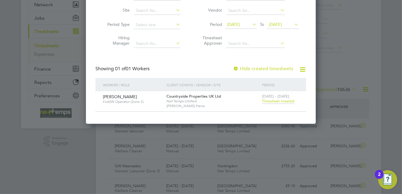
click at [275, 101] on span "Timesheet created" at bounding box center [278, 100] width 32 height 5
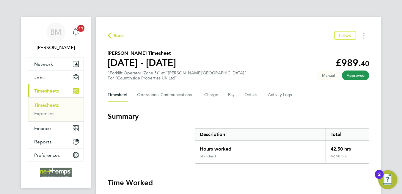
click at [116, 37] on span "Back" at bounding box center [118, 35] width 11 height 7
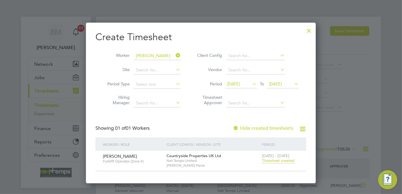
drag, startPoint x: 179, startPoint y: 55, endPoint x: 160, endPoint y: 57, distance: 19.2
click at [174, 55] on icon at bounding box center [174, 55] width 0 height 8
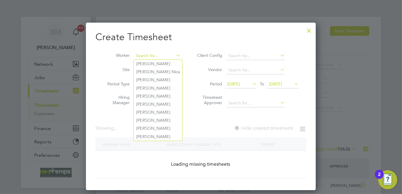
click at [159, 57] on input at bounding box center [157, 56] width 47 height 8
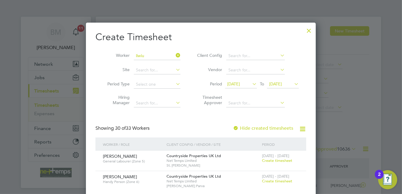
click at [147, 66] on li "Liwiu sz Warus" at bounding box center [157, 64] width 47 height 8
type input "Liwiusz Warus"
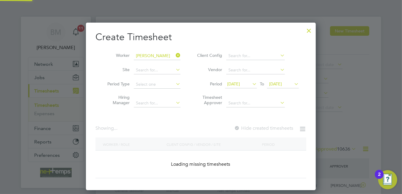
scroll to position [160, 230]
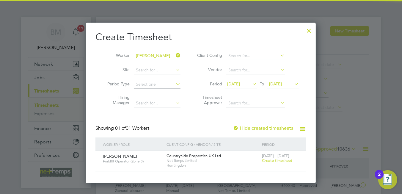
click at [277, 160] on span "Create timesheet" at bounding box center [277, 160] width 30 height 5
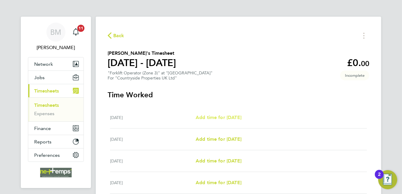
click at [232, 114] on link "Add time for Mon 22 Sep" at bounding box center [218, 117] width 46 height 7
select select "30"
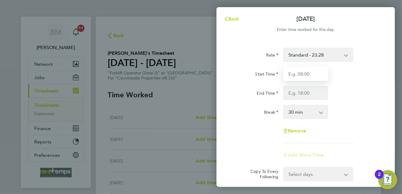
click at [307, 72] on input "Start Time" at bounding box center [305, 74] width 45 height 14
type input "07:30"
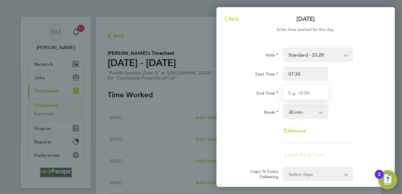
type input "16:00"
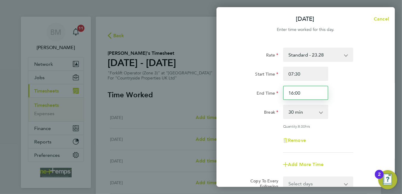
click at [305, 95] on input "16:00" at bounding box center [305, 93] width 45 height 14
click at [380, 18] on span "Cancel" at bounding box center [380, 19] width 17 height 6
select select "30"
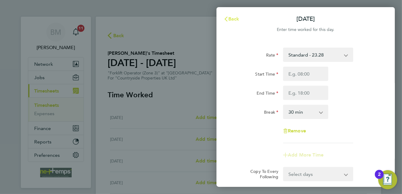
click at [230, 18] on span "Back" at bounding box center [233, 19] width 11 height 6
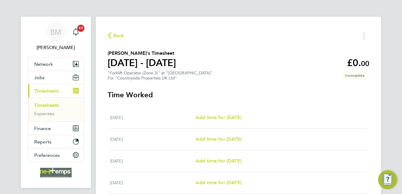
click at [123, 42] on div "Back Liwiusz Warus's Timesheet 22 - 28 Sept 2025 £0. 00 "Forklift Operator (Zon…" at bounding box center [238, 159] width 285 height 285
click at [122, 41] on div "Back Liwiusz Warus's Timesheet 22 - 28 Sept 2025 £0. 00 "Forklift Operator (Zon…" at bounding box center [238, 159] width 285 height 285
click at [110, 33] on icon "button" at bounding box center [110, 35] width 4 height 6
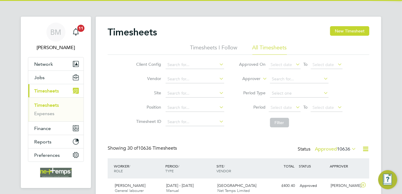
scroll to position [15, 52]
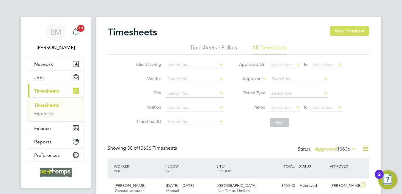
click at [346, 31] on button "New Timesheet" at bounding box center [349, 31] width 39 height 10
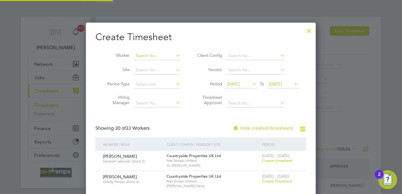
click at [168, 52] on input at bounding box center [157, 56] width 47 height 8
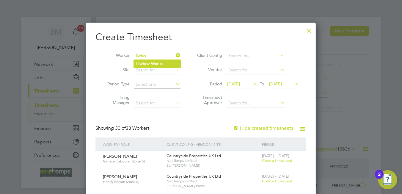
click at [166, 64] on li "Liwius z Warus" at bounding box center [157, 64] width 47 height 8
type input "Liwiusz Warus"
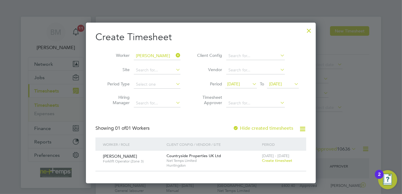
click at [265, 128] on label "Hide created timesheets" at bounding box center [263, 128] width 60 height 6
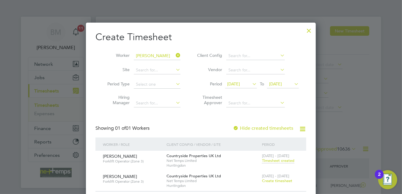
click at [272, 160] on span "Timesheet created" at bounding box center [278, 160] width 32 height 5
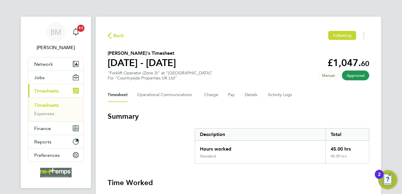
drag, startPoint x: 105, startPoint y: 36, endPoint x: 113, endPoint y: 35, distance: 7.5
click at [114, 35] on span "Back" at bounding box center [118, 35] width 11 height 7
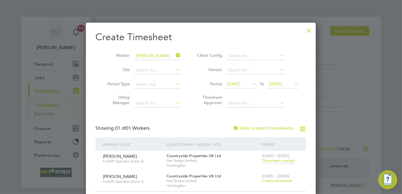
click at [274, 179] on span "Create timesheet" at bounding box center [277, 180] width 30 height 5
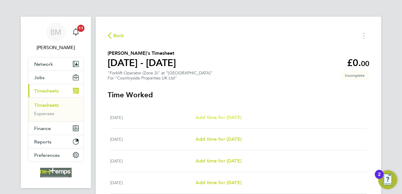
click at [224, 118] on span "Add time for Mon 22 Sep" at bounding box center [218, 117] width 46 height 6
select select "30"
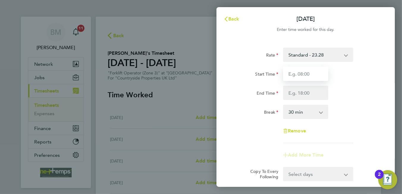
click at [294, 78] on input "Start Time" at bounding box center [305, 74] width 45 height 14
type input "07:30"
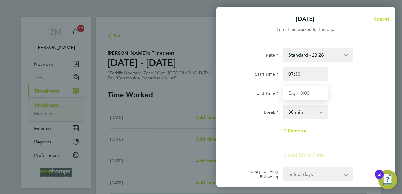
drag, startPoint x: 300, startPoint y: 93, endPoint x: 302, endPoint y: 96, distance: 3.6
click at [300, 93] on input "End Time" at bounding box center [305, 93] width 45 height 14
type input "16:30"
click at [307, 113] on select "0 min 15 min 30 min 45 min 60 min 75 min 90 min" at bounding box center [301, 111] width 37 height 13
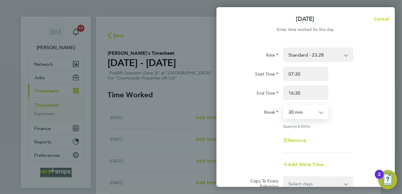
select select "0"
click at [283, 105] on select "0 min 15 min 30 min 45 min 60 min 75 min 90 min" at bounding box center [301, 111] width 37 height 13
click at [342, 133] on div "Remove" at bounding box center [306, 140] width 150 height 14
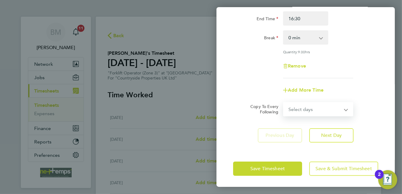
click at [300, 110] on select "Select days Day Weekday (Mon-Fri) Weekend (Sat-Sun) Tuesday Wednesday Thursday …" at bounding box center [314, 108] width 62 height 13
select select "WEEKDAY"
click at [283, 102] on select "Select days Day Weekday (Mon-Fri) Weekend (Sat-Sun) Tuesday Wednesday Thursday …" at bounding box center [314, 108] width 62 height 13
select select "2025-09-28"
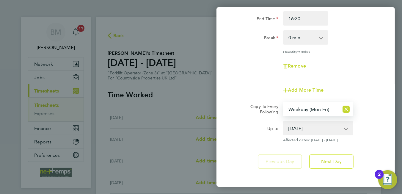
click at [232, 100] on div "Rate Standard - 23.28 Start Time 07:30 End Time 16:30 Break 0 min 15 min 30 min…" at bounding box center [305, 70] width 178 height 209
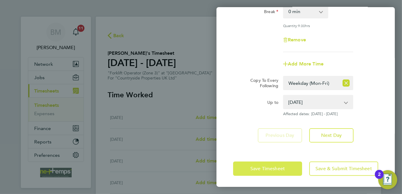
click at [252, 167] on span "Save Timesheet" at bounding box center [267, 168] width 34 height 6
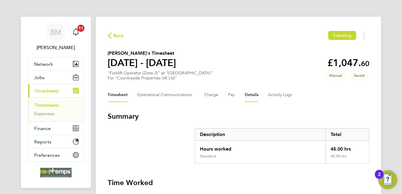
click at [247, 96] on button "Details" at bounding box center [251, 95] width 14 height 14
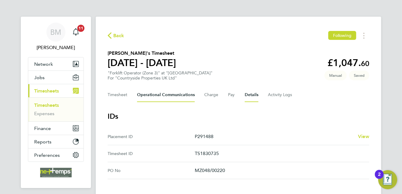
click at [178, 95] on Communications-tab "Operational Communications" at bounding box center [166, 95] width 58 height 14
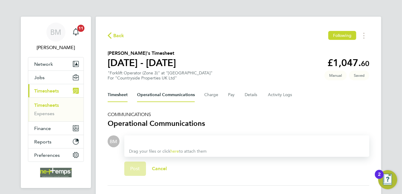
click at [116, 95] on button "Timesheet" at bounding box center [118, 95] width 20 height 14
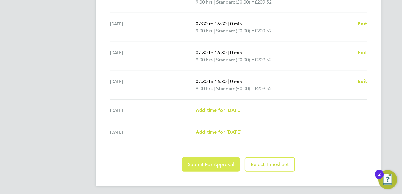
click at [221, 166] on button "Submit For Approval" at bounding box center [211, 164] width 58 height 14
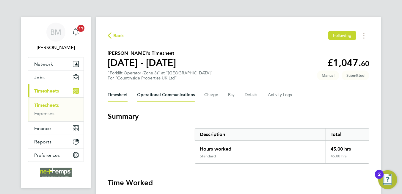
click at [171, 101] on Communications-tab "Operational Communications" at bounding box center [166, 95] width 58 height 14
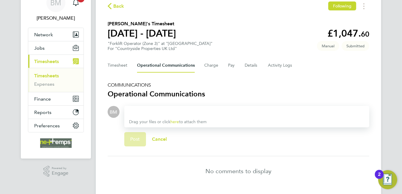
click at [176, 111] on div at bounding box center [246, 111] width 235 height 7
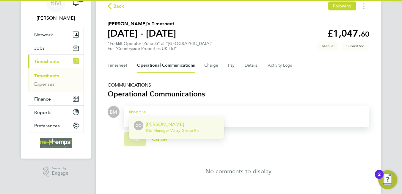
click at [175, 128] on span "Site Manager - Vistry Group Plc" at bounding box center [172, 130] width 53 height 5
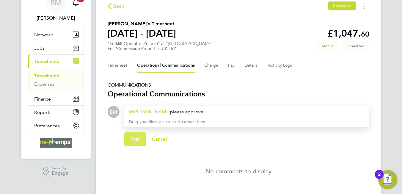
click at [135, 141] on span "Post" at bounding box center [135, 139] width 10 height 6
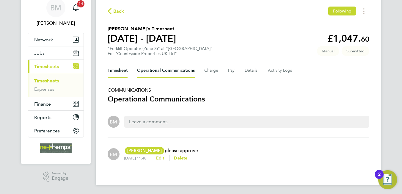
click at [114, 74] on button "Timesheet" at bounding box center [118, 70] width 20 height 14
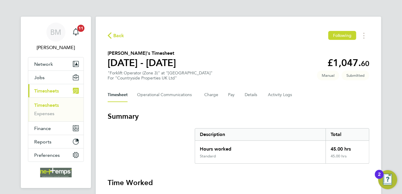
drag, startPoint x: 111, startPoint y: 38, endPoint x: 112, endPoint y: 44, distance: 6.5
click at [116, 32] on span "Back" at bounding box center [118, 35] width 11 height 7
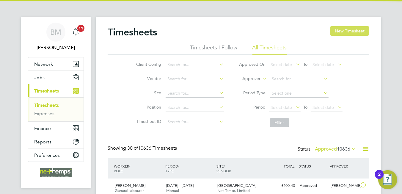
scroll to position [15, 52]
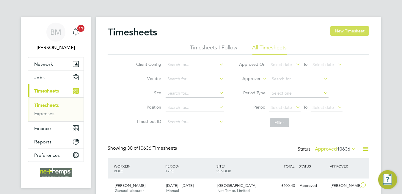
click at [348, 34] on button "New Timesheet" at bounding box center [349, 31] width 39 height 10
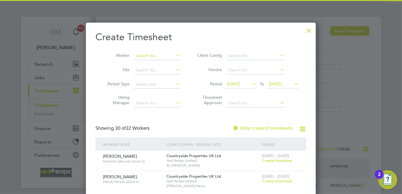
click at [146, 55] on input at bounding box center [157, 56] width 47 height 8
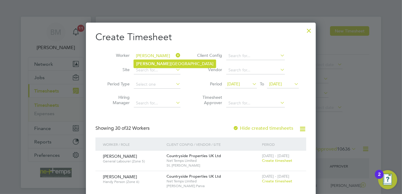
click at [167, 61] on li "Daniele Napoli" at bounding box center [175, 64] width 82 height 8
type input "[PERSON_NAME]"
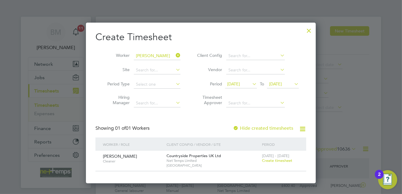
drag, startPoint x: 179, startPoint y: 56, endPoint x: 159, endPoint y: 56, distance: 19.9
click at [174, 56] on icon at bounding box center [174, 55] width 0 height 8
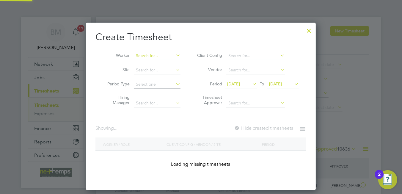
click at [151, 57] on input at bounding box center [157, 56] width 47 height 8
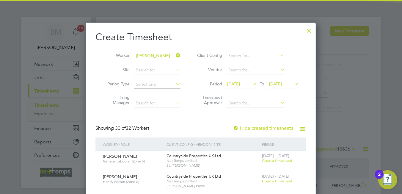
click at [162, 64] on li "Tobias North" at bounding box center [160, 64] width 52 height 8
type input "Tobias North"
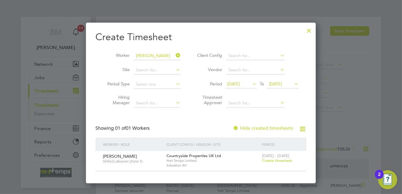
click at [281, 161] on span "Create timesheet" at bounding box center [277, 160] width 30 height 5
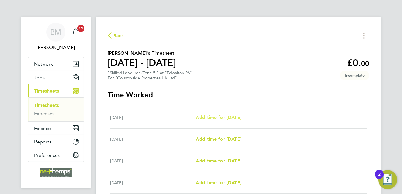
click at [228, 115] on span "Add time for Mon 22 Sep" at bounding box center [218, 117] width 46 height 6
select select "30"
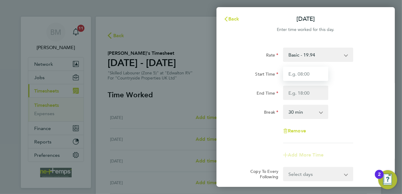
click at [302, 79] on input "Start Time" at bounding box center [305, 74] width 45 height 14
type input "07:30"
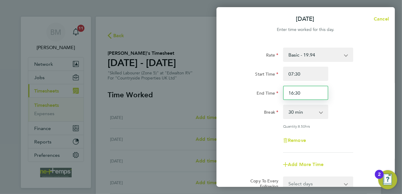
drag, startPoint x: 300, startPoint y: 92, endPoint x: 296, endPoint y: 92, distance: 4.5
click at [298, 92] on input "16:30" at bounding box center [305, 93] width 45 height 14
type input "16:00"
click at [351, 143] on div "Remove" at bounding box center [306, 140] width 150 height 14
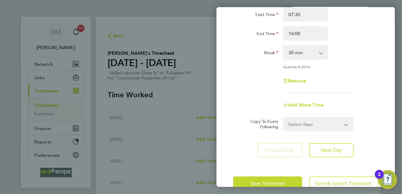
drag, startPoint x: 303, startPoint y: 130, endPoint x: 305, endPoint y: 119, distance: 11.4
click at [303, 130] on div "Rate Basic - 19.94 Start Time 07:30 End Time 16:00 Break 0 min 15 min 30 min 45…" at bounding box center [305, 72] width 178 height 183
click at [305, 119] on select "Select days Day Weekday (Mon-Fri) Weekend (Sat-Sun) Tuesday Wednesday Thursday …" at bounding box center [314, 123] width 62 height 13
select select "WEEKDAY"
click at [283, 117] on select "Select days Day Weekday (Mon-Fri) Weekend (Sat-Sun) Tuesday Wednesday Thursday …" at bounding box center [314, 123] width 62 height 13
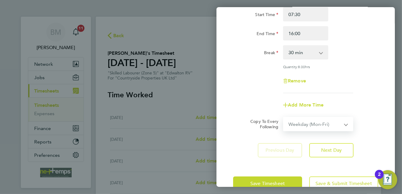
select select "2025-09-28"
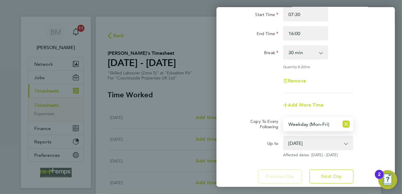
click at [350, 83] on div "Remove" at bounding box center [306, 81] width 150 height 14
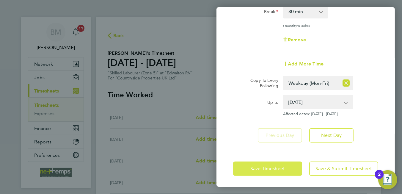
click at [266, 173] on button "Save Timesheet" at bounding box center [267, 168] width 69 height 14
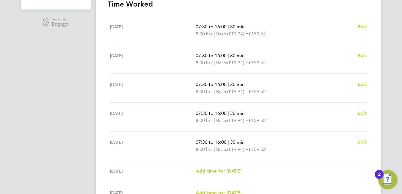
click at [360, 142] on span "Edit" at bounding box center [361, 142] width 9 height 6
select select "30"
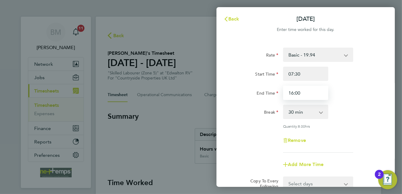
click at [306, 90] on input "16:00" at bounding box center [305, 93] width 45 height 14
type input "15:30"
click at [343, 125] on div "Quantity: 8.00 hrs" at bounding box center [318, 126] width 70 height 5
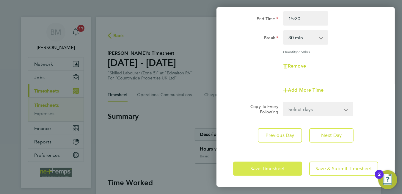
click at [265, 162] on button "Save Timesheet" at bounding box center [267, 168] width 69 height 14
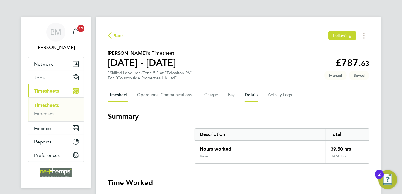
click at [254, 92] on button "Details" at bounding box center [251, 95] width 14 height 14
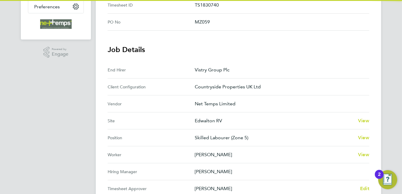
scroll to position [267, 0]
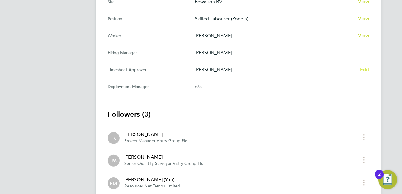
click at [365, 71] on link "Edit" at bounding box center [364, 69] width 9 height 7
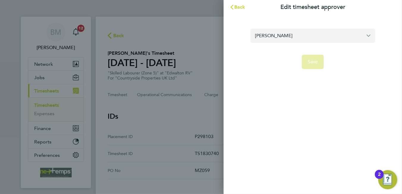
click at [296, 37] on input "Howard Wellings" at bounding box center [312, 36] width 125 height 14
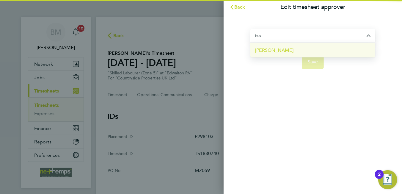
click at [293, 50] on li "Isa Nawas" at bounding box center [312, 50] width 125 height 15
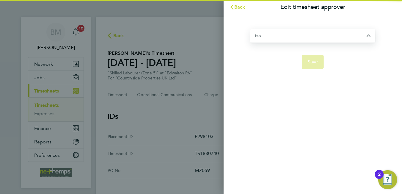
type input "Isa Nawas"
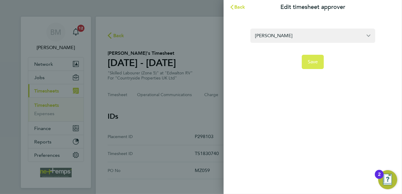
click at [310, 62] on span "Save" at bounding box center [312, 62] width 10 height 6
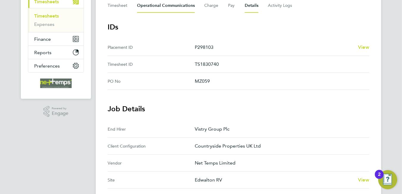
scroll to position [30, 0]
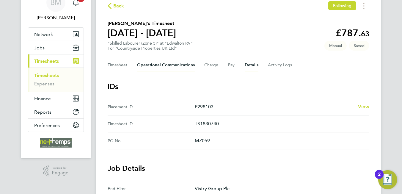
click at [161, 64] on Communications-tab "Operational Communications" at bounding box center [166, 65] width 58 height 14
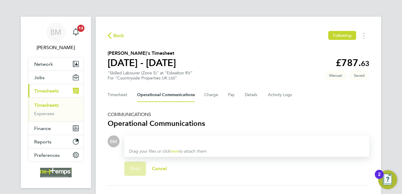
drag, startPoint x: 163, startPoint y: 139, endPoint x: 175, endPoint y: 156, distance: 20.9
click at [175, 156] on div "Drag your files or click here to attach them" at bounding box center [246, 145] width 245 height 21
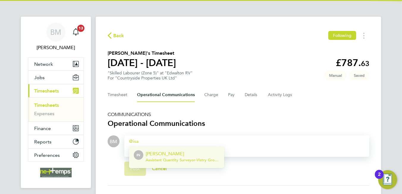
click at [174, 157] on span "Assistant Quantity Surveyor - Vistry Group Plc" at bounding box center [183, 159] width 74 height 5
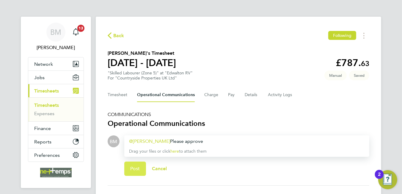
click at [130, 165] on button "Post" at bounding box center [135, 168] width 22 height 14
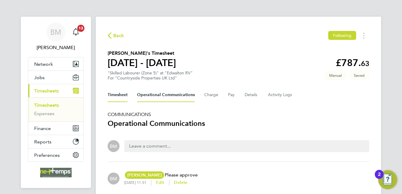
click at [119, 96] on button "Timesheet" at bounding box center [118, 95] width 20 height 14
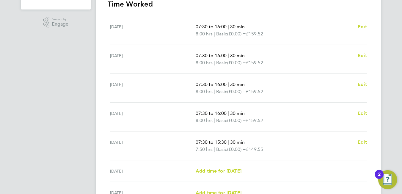
scroll to position [119, 0]
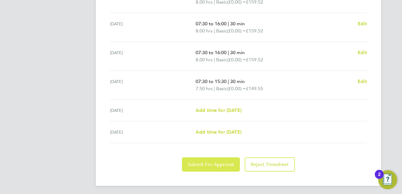
click at [195, 170] on button "Submit For Approval" at bounding box center [211, 164] width 58 height 14
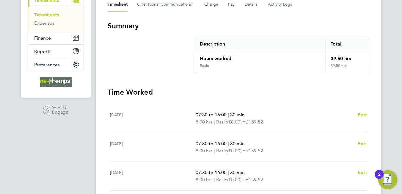
scroll to position [0, 0]
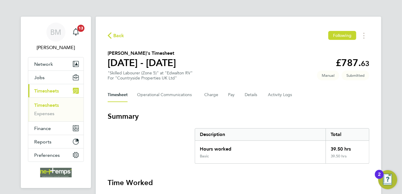
click at [115, 32] on button "Back" at bounding box center [116, 35] width 17 height 7
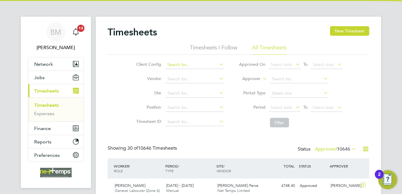
scroll to position [15, 52]
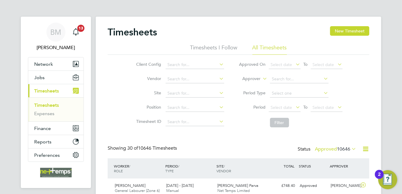
click at [339, 28] on button "New Timesheet" at bounding box center [349, 31] width 39 height 10
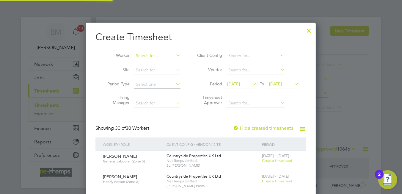
click at [161, 56] on input at bounding box center [157, 56] width 47 height 8
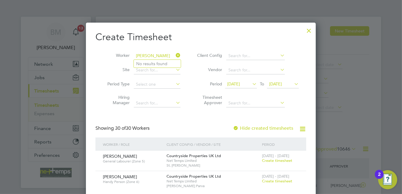
click at [173, 54] on input "jake dagger" at bounding box center [157, 56] width 47 height 8
type input "jake dagger"
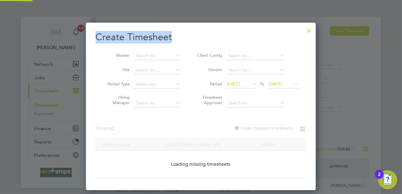
drag, startPoint x: 314, startPoint y: 30, endPoint x: 310, endPoint y: 30, distance: 3.3
click at [310, 30] on div at bounding box center [308, 29] width 11 height 11
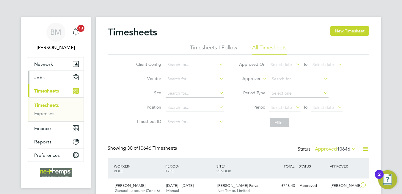
click at [42, 78] on span "Jobs" at bounding box center [39, 78] width 10 height 6
click at [40, 79] on span "Jobs" at bounding box center [39, 78] width 10 height 6
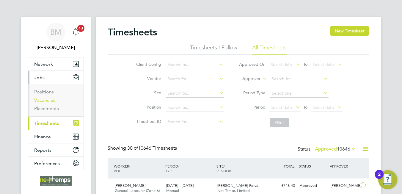
click at [50, 100] on link "Vacancies" at bounding box center [44, 100] width 21 height 6
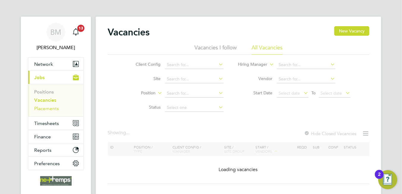
click at [50, 105] on link "Placements" at bounding box center [46, 108] width 25 height 6
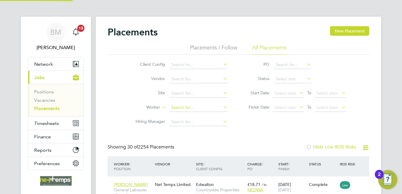
click at [183, 104] on input at bounding box center [198, 107] width 59 height 8
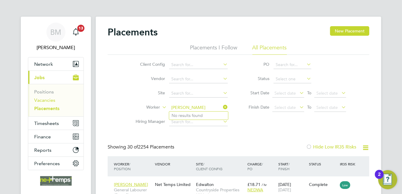
type input "jake dagge"
click at [46, 99] on link "Vacancies" at bounding box center [44, 100] width 21 height 6
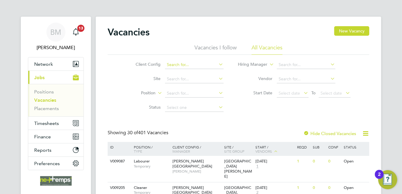
click at [173, 65] on input at bounding box center [194, 65] width 59 height 8
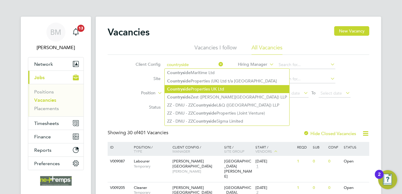
click at [183, 89] on b "Countryside" at bounding box center [178, 88] width 23 height 5
type input "Countryside Properties UK Ltd"
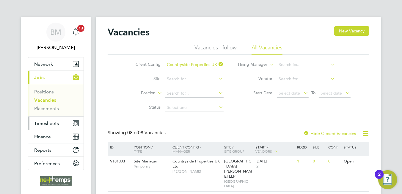
click at [47, 119] on button "Timesheets" at bounding box center [55, 122] width 55 height 13
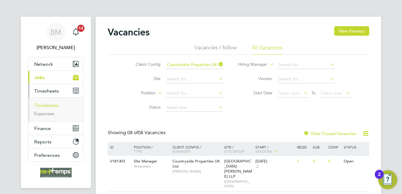
click at [48, 107] on link "Timesheets" at bounding box center [46, 105] width 25 height 6
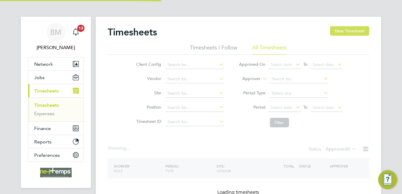
click at [362, 33] on button "New Timesheet" at bounding box center [349, 31] width 39 height 10
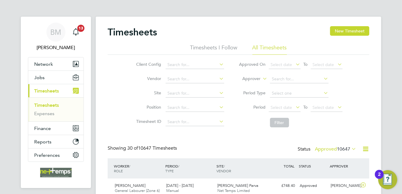
scroll to position [15, 52]
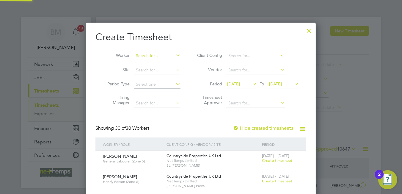
click at [153, 56] on input at bounding box center [157, 56] width 47 height 8
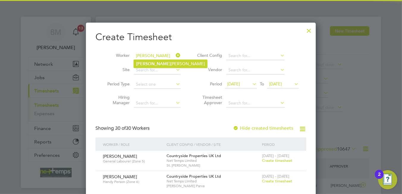
click at [157, 61] on li "Dhruv kumar Patel" at bounding box center [170, 64] width 73 height 8
type input "Dhruvkumar Patel"
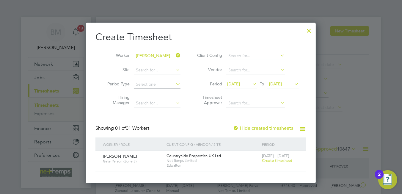
click at [274, 160] on span "Create timesheet" at bounding box center [277, 160] width 30 height 5
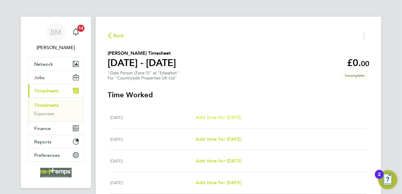
click at [227, 114] on link "Add time for Mon 22 Sep" at bounding box center [218, 117] width 46 height 7
select select "30"
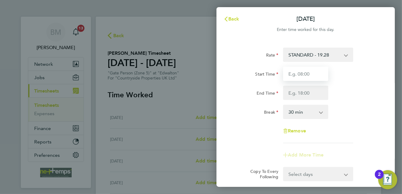
click at [313, 72] on input "Start Time" at bounding box center [305, 74] width 45 height 14
type input "07:30"
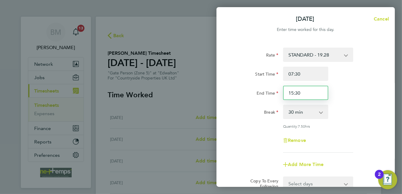
drag, startPoint x: 293, startPoint y: 91, endPoint x: 289, endPoint y: 97, distance: 6.4
click at [293, 94] on input "15:30" at bounding box center [305, 93] width 45 height 14
type input "16:30"
click at [334, 140] on div "Remove" at bounding box center [306, 140] width 150 height 14
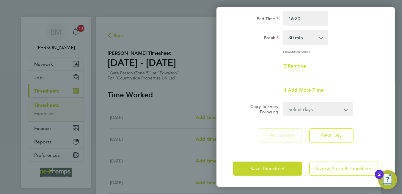
click at [314, 108] on select "Select days Day Weekday (Mon-Fri) Weekend (Sat-Sun) Tuesday Wednesday Thursday …" at bounding box center [314, 108] width 62 height 13
select select "WEEKDAY"
click at [283, 102] on select "Select days Day Weekday (Mon-Fri) Weekend (Sat-Sun) Tuesday Wednesday Thursday …" at bounding box center [314, 108] width 62 height 13
select select "2025-09-28"
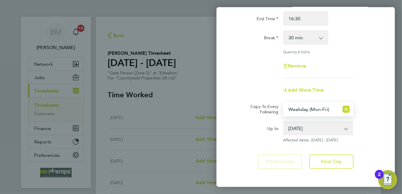
click at [249, 75] on div "Rate STANDARD - 19.28 Start Time 07:30 End Time 16:30 Break 0 min 15 min 30 min…" at bounding box center [305, 25] width 145 height 105
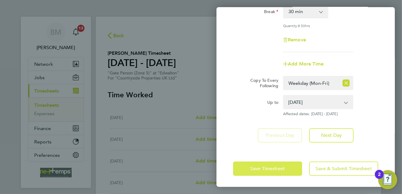
click at [275, 168] on span "Save Timesheet" at bounding box center [267, 168] width 34 height 6
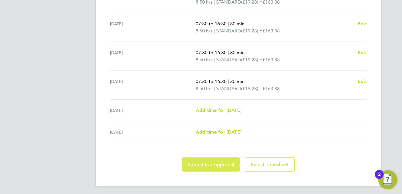
click at [207, 162] on span "Submit For Approval" at bounding box center [211, 164] width 46 height 6
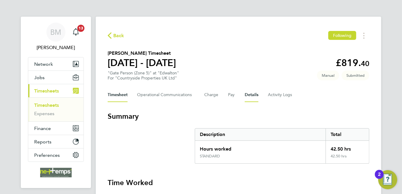
click at [249, 95] on button "Details" at bounding box center [251, 95] width 14 height 14
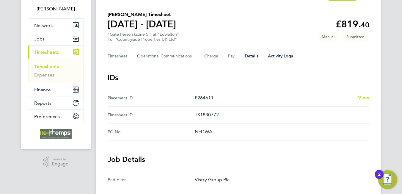
click at [277, 54] on Logs-tab "Activity Logs" at bounding box center [280, 56] width 25 height 14
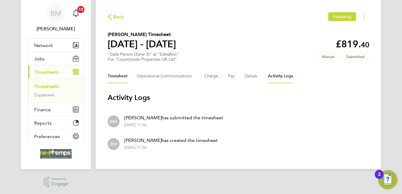
click at [110, 76] on button "Timesheet" at bounding box center [118, 76] width 20 height 14
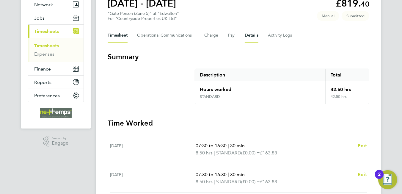
drag, startPoint x: 242, startPoint y: 31, endPoint x: 248, endPoint y: 36, distance: 7.8
click at [242, 32] on div "Timesheet Operational Communications Charge Pay Details Activity Logs" at bounding box center [238, 35] width 261 height 14
click at [250, 37] on button "Details" at bounding box center [251, 35] width 14 height 14
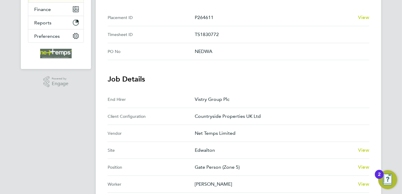
scroll to position [178, 0]
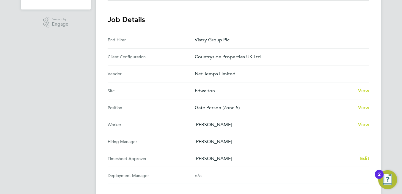
drag, startPoint x: 238, startPoint y: 156, endPoint x: 181, endPoint y: 152, distance: 56.8
click at [181, 152] on Approver "Timesheet Approver Calum Madden Edit" at bounding box center [238, 158] width 261 height 17
drag, startPoint x: 181, startPoint y: 152, endPoint x: 174, endPoint y: 139, distance: 15.4
click at [174, 139] on Manager-label "Hiring Manager" at bounding box center [151, 141] width 87 height 7
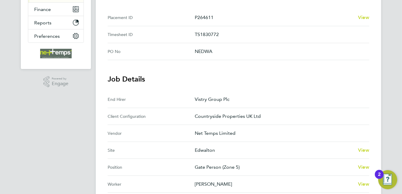
scroll to position [208, 0]
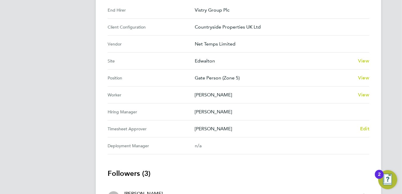
drag, startPoint x: 193, startPoint y: 123, endPoint x: 161, endPoint y: 116, distance: 32.6
click at [161, 116] on section "Job Details End Hirer Vistry Group Plc Client Configuration Countryside Propert…" at bounding box center [238, 69] width 261 height 169
click at [290, 117] on Manager "Hiring Manager James Todd" at bounding box center [238, 111] width 261 height 17
click at [246, 111] on p "James Todd" at bounding box center [280, 111] width 170 height 7
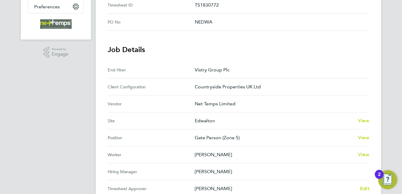
scroll to position [29, 0]
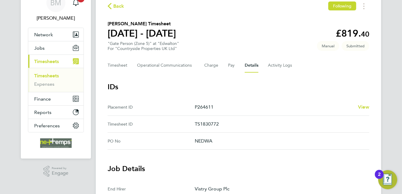
click at [116, 6] on span "Back" at bounding box center [118, 6] width 11 height 7
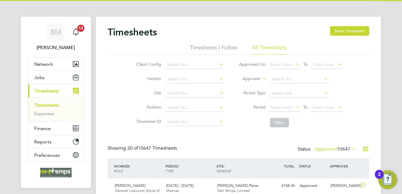
scroll to position [3, 3]
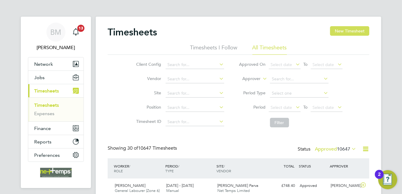
click at [356, 27] on button "New Timesheet" at bounding box center [349, 31] width 39 height 10
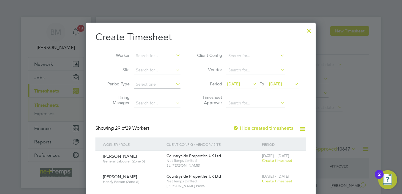
drag, startPoint x: 146, startPoint y: 57, endPoint x: 139, endPoint y: 66, distance: 11.3
click at [139, 67] on li "Dhruv kumar Patel" at bounding box center [170, 64] width 73 height 8
type input "Dhruvkumar Patel"
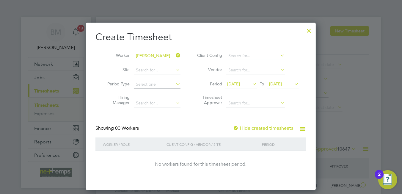
click at [279, 128] on label "Hide created timesheets" at bounding box center [263, 128] width 60 height 6
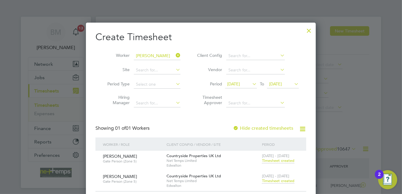
click at [282, 181] on span "Timesheet created" at bounding box center [278, 180] width 32 height 5
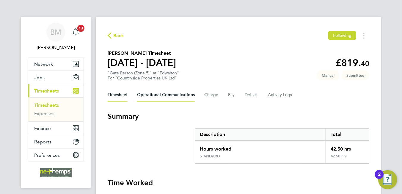
click at [179, 95] on Communications-tab "Operational Communications" at bounding box center [166, 95] width 58 height 14
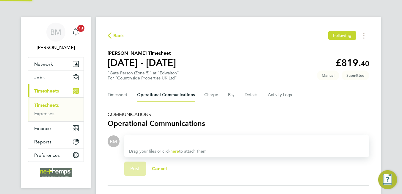
scroll to position [45, 0]
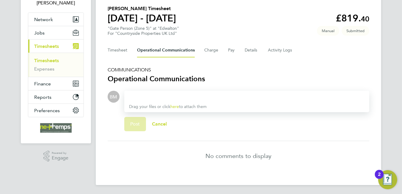
click at [179, 93] on div at bounding box center [246, 96] width 235 height 7
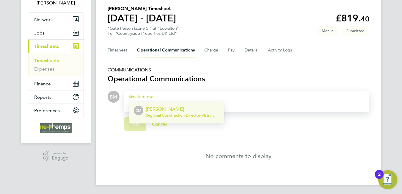
click at [178, 107] on p "Calum Madden" at bounding box center [183, 108] width 74 height 7
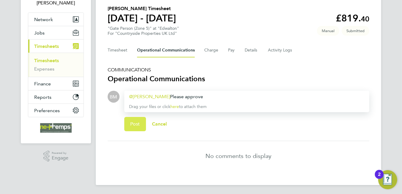
click at [129, 125] on button "Post" at bounding box center [135, 124] width 22 height 14
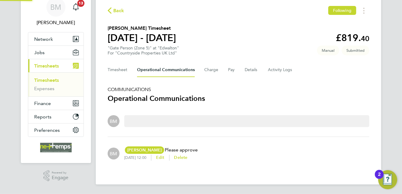
scroll to position [24, 0]
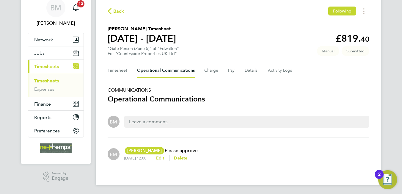
click at [112, 12] on span "Back" at bounding box center [116, 11] width 17 height 6
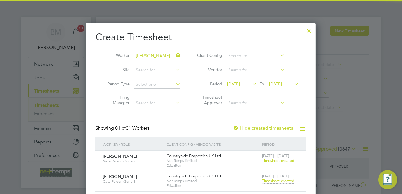
scroll to position [15, 52]
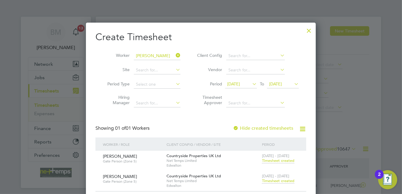
click at [174, 55] on icon at bounding box center [174, 55] width 0 height 8
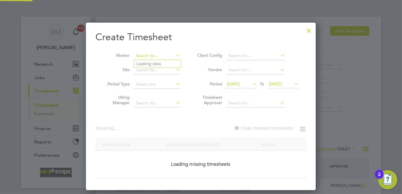
click at [153, 58] on input at bounding box center [157, 56] width 47 height 8
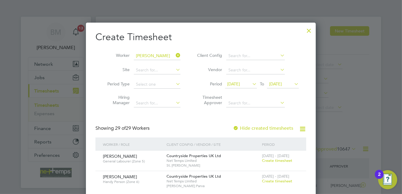
click at [154, 60] on li "Dean Pyk ett" at bounding box center [160, 64] width 53 height 8
type input "[PERSON_NAME]"
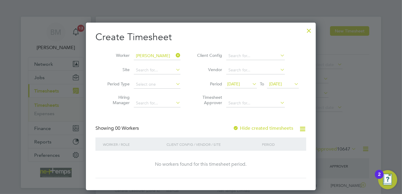
click at [282, 131] on div "Showing 00 Workers Hide created timesheets" at bounding box center [200, 131] width 211 height 12
click at [277, 127] on label "Hide created timesheets" at bounding box center [263, 128] width 60 height 6
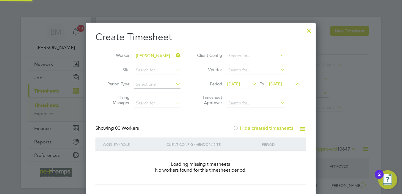
click at [277, 127] on label "Hide created timesheets" at bounding box center [263, 128] width 60 height 6
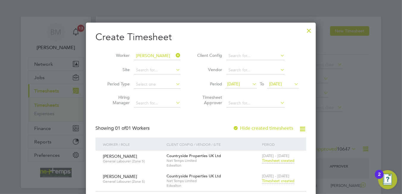
click at [280, 180] on span "Timesheet created" at bounding box center [278, 180] width 32 height 5
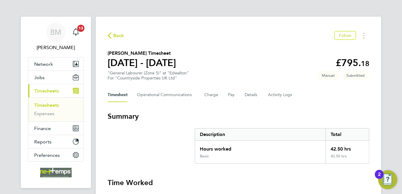
click at [237, 92] on div "Timesheet Operational Communications Charge Pay Details Activity Logs" at bounding box center [238, 95] width 261 height 14
click at [249, 98] on button "Details" at bounding box center [251, 95] width 14 height 14
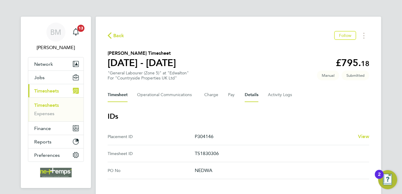
drag, startPoint x: 113, startPoint y: 93, endPoint x: 124, endPoint y: 94, distance: 11.1
click at [113, 93] on button "Timesheet" at bounding box center [118, 95] width 20 height 14
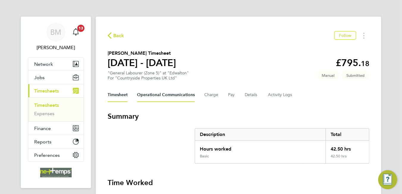
click at [160, 94] on Communications-tab "Operational Communications" at bounding box center [166, 95] width 58 height 14
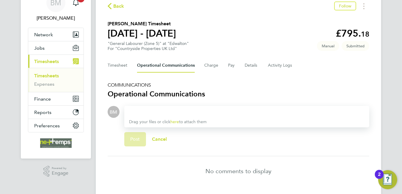
click at [164, 109] on div at bounding box center [246, 111] width 235 height 7
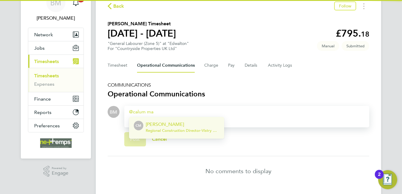
click at [168, 133] on div "Calum Madden Regional Construction Director - Vistry Group Plc" at bounding box center [183, 128] width 74 height 14
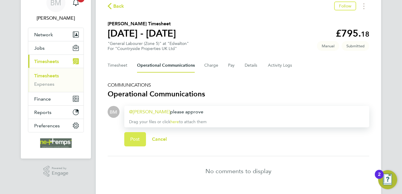
click at [136, 140] on span "Post" at bounding box center [135, 139] width 10 height 6
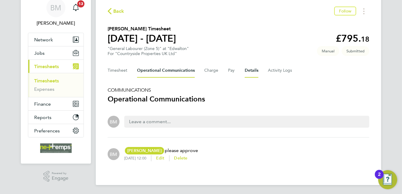
click at [250, 70] on button "Details" at bounding box center [251, 70] width 14 height 14
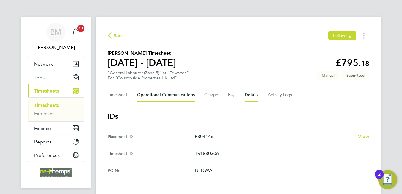
click at [168, 89] on Communications-tab "Operational Communications" at bounding box center [166, 95] width 58 height 14
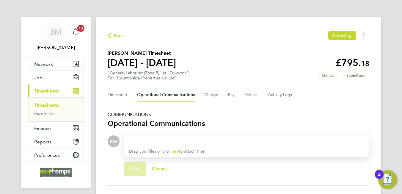
click at [104, 34] on div "Back Following Dean Pykett's Timesheet 22 - 28 Sept 2025 £795. 18 "General Labo…" at bounding box center [238, 125] width 285 height 216
drag, startPoint x: 118, startPoint y: 37, endPoint x: 120, endPoint y: 42, distance: 5.3
click at [118, 39] on span "Back" at bounding box center [118, 35] width 11 height 7
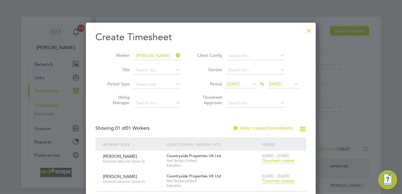
scroll to position [15, 52]
click at [174, 52] on icon at bounding box center [174, 55] width 0 height 8
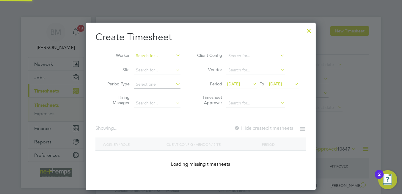
click at [163, 54] on input at bounding box center [157, 56] width 47 height 8
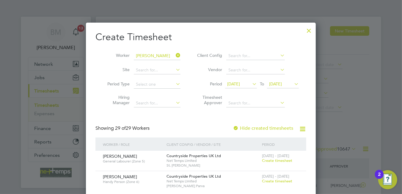
click at [157, 60] on li "Filip Targowski" at bounding box center [171, 64] width 75 height 8
type input "Filip Targowski"
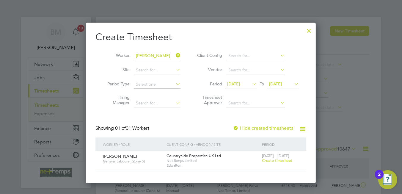
click at [269, 160] on span "Create timesheet" at bounding box center [277, 160] width 30 height 5
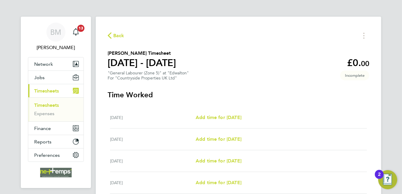
click at [119, 36] on span "Back" at bounding box center [118, 35] width 11 height 7
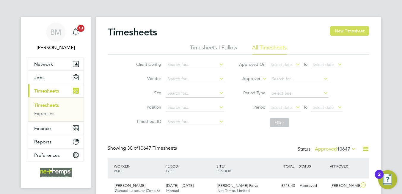
click at [351, 36] on div "Timesheets New Timesheet" at bounding box center [238, 35] width 261 height 18
click at [346, 31] on button "New Timesheet" at bounding box center [349, 31] width 39 height 10
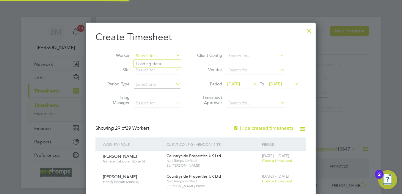
click at [162, 57] on input at bounding box center [157, 56] width 47 height 8
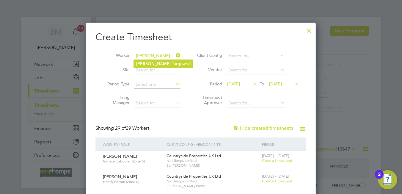
click at [164, 64] on li "Filip Targ owski" at bounding box center [163, 64] width 59 height 8
type input "Filip Targowski"
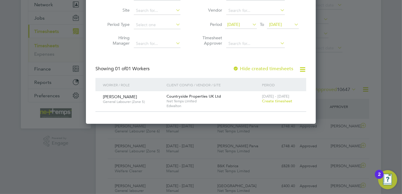
click at [279, 100] on span "Create timesheet" at bounding box center [277, 100] width 30 height 5
click at [279, 100] on div "Create Timesheet Worker Filip Targowski Site Period Type Hiring Manager Client …" at bounding box center [200, 41] width 211 height 140
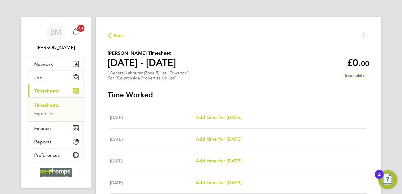
click at [237, 113] on div "Mon 22 Sep Add time for Mon 22 Sep Add time for Mon 22 Sep" at bounding box center [238, 118] width 257 height 22
click at [237, 117] on span "Add time for [DATE]" at bounding box center [218, 117] width 46 height 6
select select "30"
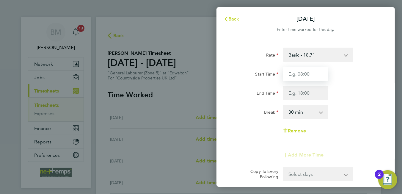
click at [288, 75] on input "Start Time" at bounding box center [305, 74] width 45 height 14
type input "07:30"
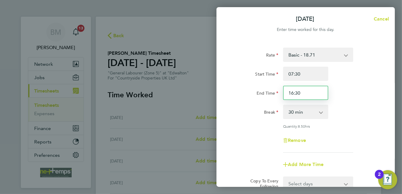
click at [304, 91] on input "16:30" at bounding box center [305, 93] width 45 height 14
type input "16:00"
click at [354, 133] on div "Remove" at bounding box center [306, 140] width 150 height 14
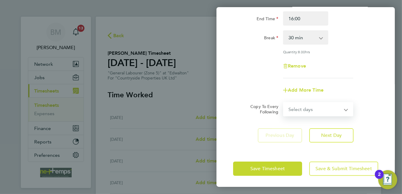
click at [303, 108] on select "Select days Day Weekday (Mon-Fri) Weekend (Sat-Sun) [DATE] [DATE] [DATE] [DATE]…" at bounding box center [314, 108] width 62 height 13
select select "WEEKDAY"
click at [283, 102] on select "Select days Day Weekday (Mon-Fri) Weekend (Sat-Sun) [DATE] [DATE] [DATE] [DATE]…" at bounding box center [314, 108] width 62 height 13
select select "[DATE]"
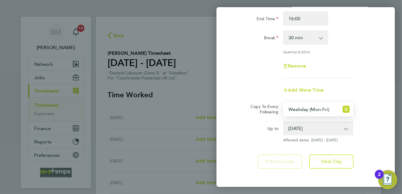
scroll to position [100, 0]
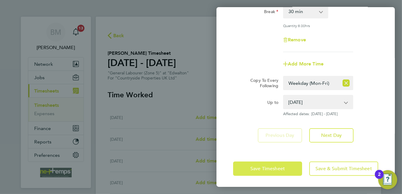
click at [264, 171] on button "Save Timesheet" at bounding box center [267, 168] width 69 height 14
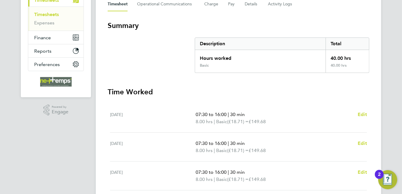
scroll to position [1, 0]
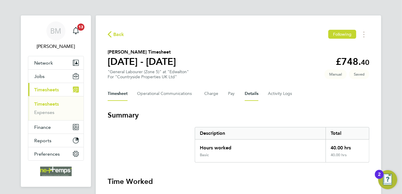
click at [245, 94] on button "Details" at bounding box center [251, 93] width 14 height 14
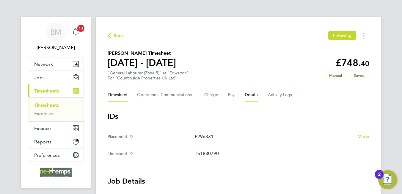
click at [122, 98] on button "Timesheet" at bounding box center [118, 95] width 20 height 14
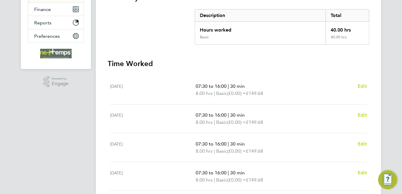
scroll to position [238, 0]
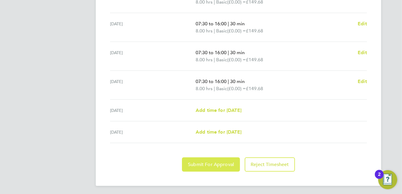
click at [203, 166] on button "Submit For Approval" at bounding box center [211, 164] width 58 height 14
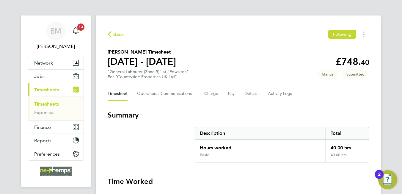
scroll to position [0, 0]
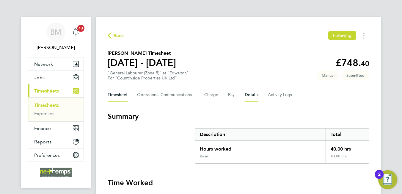
click at [244, 95] on button "Details" at bounding box center [251, 95] width 14 height 14
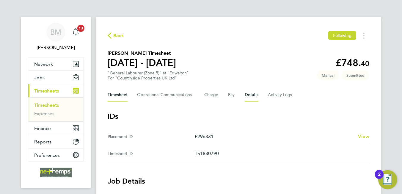
drag, startPoint x: 121, startPoint y: 91, endPoint x: 118, endPoint y: 89, distance: 4.3
click at [121, 91] on button "Timesheet" at bounding box center [118, 95] width 20 height 14
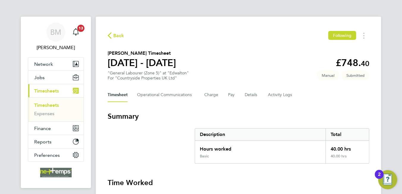
click at [113, 38] on span "Back" at bounding box center [118, 35] width 11 height 7
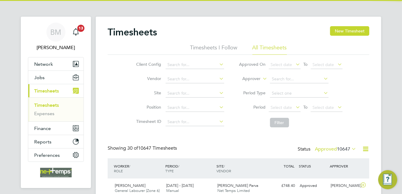
scroll to position [15, 52]
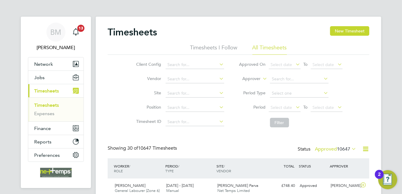
drag, startPoint x: 355, startPoint y: 34, endPoint x: 263, endPoint y: 43, distance: 93.2
click at [353, 34] on button "New Timesheet" at bounding box center [349, 31] width 39 height 10
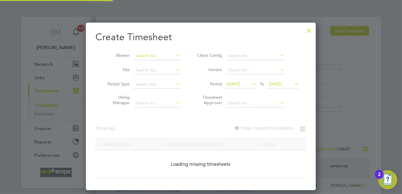
click at [144, 55] on input at bounding box center [157, 56] width 47 height 8
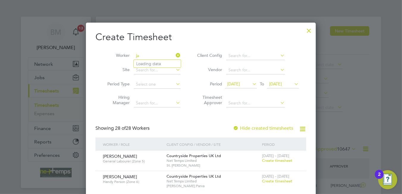
type input "j"
drag, startPoint x: 310, startPoint y: 30, endPoint x: 155, endPoint y: 51, distance: 156.5
click at [308, 30] on div at bounding box center [308, 29] width 11 height 11
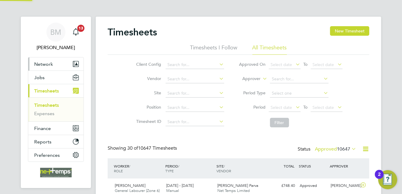
click at [53, 64] on button "Network" at bounding box center [55, 63] width 55 height 13
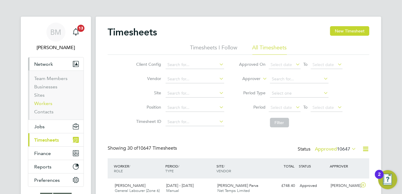
click at [45, 102] on link "Workers" at bounding box center [43, 103] width 18 height 6
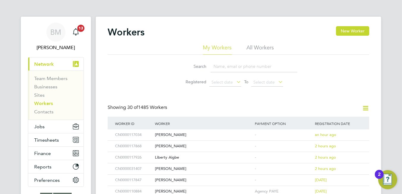
click at [231, 56] on div "Search Registered Select date To Select date" at bounding box center [238, 72] width 261 height 35
click at [229, 66] on input at bounding box center [253, 67] width 87 height 12
type input "jake"
drag, startPoint x: 353, startPoint y: 31, endPoint x: 280, endPoint y: 61, distance: 78.8
click at [353, 31] on button "New Worker" at bounding box center [352, 31] width 33 height 10
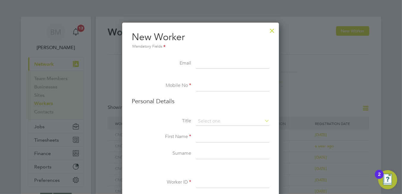
click at [220, 65] on input at bounding box center [232, 63] width 73 height 11
paste input "jakedagger@hotmail.co.uk"
type input "jakedagger@hotmail.co.uk"
click at [197, 85] on input at bounding box center [232, 86] width 73 height 11
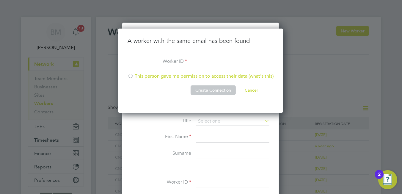
click at [203, 76] on li "This person gave me permission to access their data ( what's this )" at bounding box center [200, 79] width 146 height 12
click at [209, 59] on input at bounding box center [228, 61] width 73 height 11
type input "CN0000114225"
click at [205, 91] on button "Create Connection" at bounding box center [212, 90] width 45 height 10
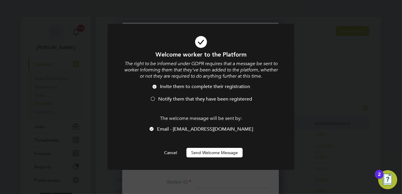
click at [173, 96] on span "Notify them that they have been registered" at bounding box center [205, 99] width 94 height 6
click at [201, 151] on button "Send Welcome Message" at bounding box center [214, 153] width 56 height 10
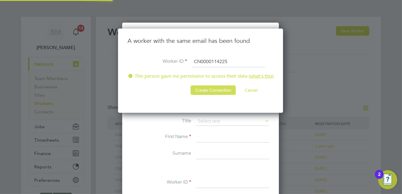
click at [199, 91] on button "Create Connection" at bounding box center [212, 90] width 45 height 10
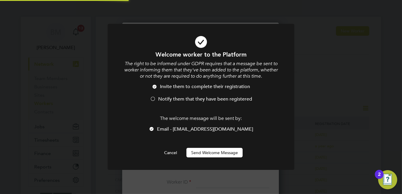
click at [171, 99] on span "Notify them that they have been registered" at bounding box center [205, 99] width 94 height 6
click at [207, 151] on button "Send Welcome Message" at bounding box center [214, 153] width 56 height 10
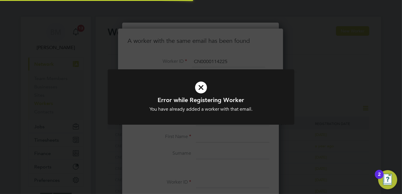
click at [204, 91] on icon at bounding box center [201, 87] width 154 height 23
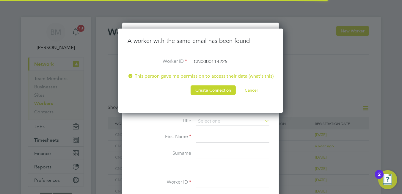
click at [213, 88] on button "Create Connection" at bounding box center [212, 90] width 45 height 10
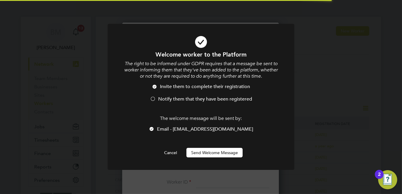
click at [208, 98] on span "Notify them that they have been registered" at bounding box center [205, 99] width 94 height 6
click at [210, 150] on button "Send Welcome Message" at bounding box center [214, 153] width 56 height 10
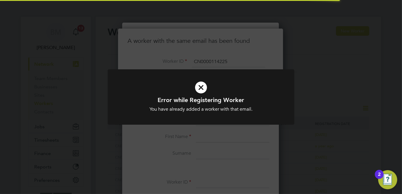
click at [204, 86] on icon at bounding box center [201, 87] width 154 height 23
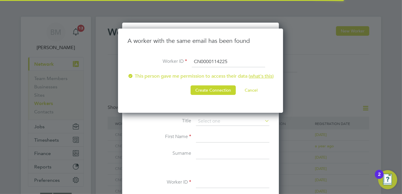
click at [250, 90] on button "Cancel" at bounding box center [251, 90] width 22 height 10
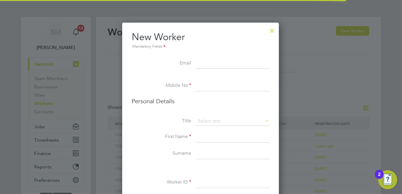
click at [270, 31] on div at bounding box center [271, 29] width 11 height 11
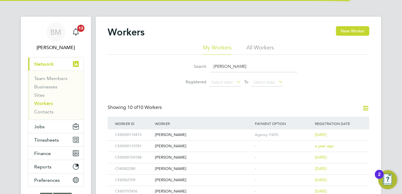
drag, startPoint x: 233, startPoint y: 71, endPoint x: 199, endPoint y: 68, distance: 34.9
click at [199, 68] on div "Search jake" at bounding box center [238, 67] width 118 height 12
paste input "dagger@hotmail.co.uk"
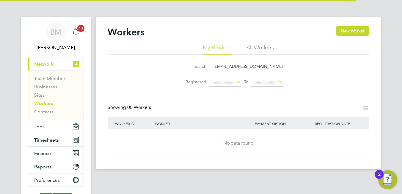
type input "jakedagger@hotmail.co.uk"
click at [257, 46] on li "All Workers" at bounding box center [260, 49] width 27 height 11
click at [262, 67] on input "jakedagger@hotmail.co.uk" at bounding box center [253, 67] width 87 height 12
click at [342, 30] on button "New Worker" at bounding box center [352, 31] width 33 height 10
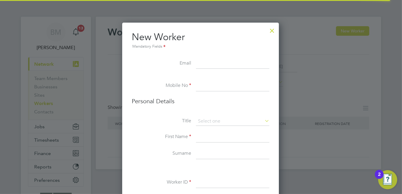
scroll to position [500, 157]
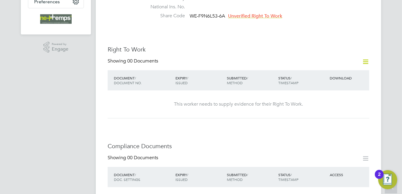
scroll to position [59, 0]
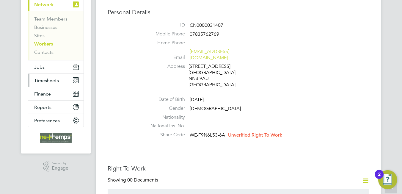
click at [53, 78] on span "Timesheets" at bounding box center [46, 81] width 25 height 6
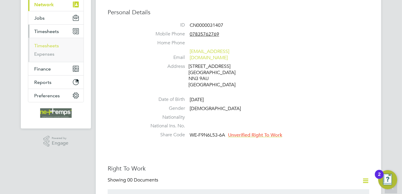
click at [39, 46] on link "Timesheets" at bounding box center [46, 46] width 25 height 6
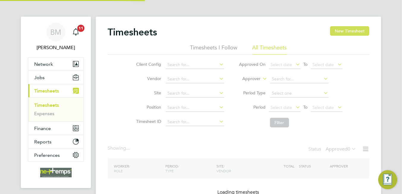
click at [354, 31] on button "New Timesheet" at bounding box center [349, 31] width 39 height 10
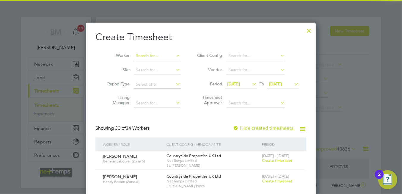
click at [166, 56] on input at bounding box center [157, 56] width 47 height 8
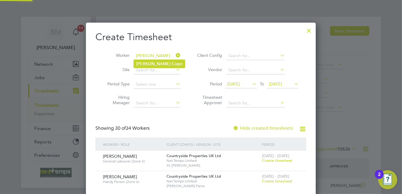
click at [158, 65] on li "[PERSON_NAME]" at bounding box center [159, 64] width 51 height 8
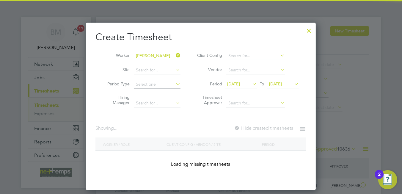
type input "[PERSON_NAME]"
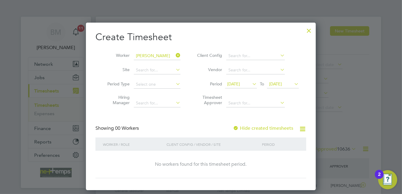
click at [239, 82] on span "[DATE]" at bounding box center [233, 83] width 13 height 5
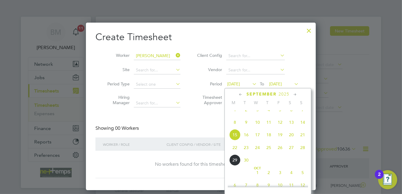
click at [234, 152] on span "22" at bounding box center [234, 147] width 11 height 11
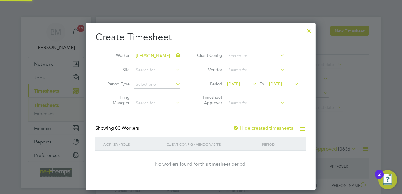
click at [271, 84] on span "[DATE]" at bounding box center [275, 83] width 13 height 5
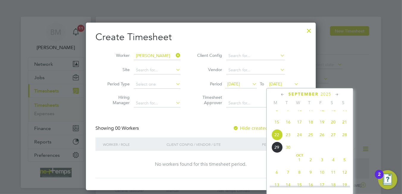
click at [342, 140] on span "28" at bounding box center [344, 134] width 11 height 11
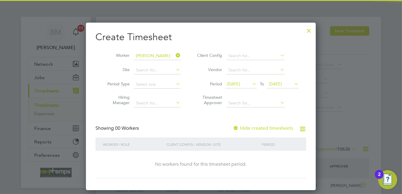
click at [261, 128] on label "Hide created timesheets" at bounding box center [263, 128] width 60 height 6
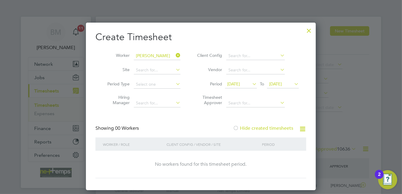
click at [261, 128] on label "Hide created timesheets" at bounding box center [263, 128] width 60 height 6
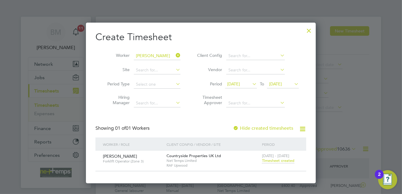
click at [282, 160] on span "Timesheet created" at bounding box center [278, 160] width 32 height 5
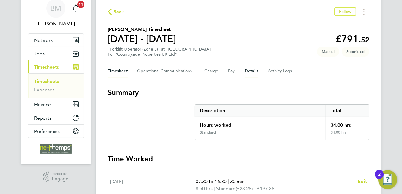
click at [250, 71] on button "Details" at bounding box center [251, 71] width 14 height 14
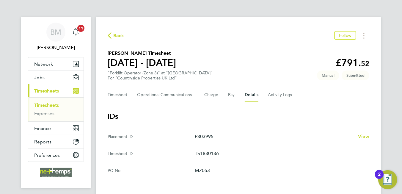
click at [122, 33] on span "Back" at bounding box center [118, 35] width 11 height 7
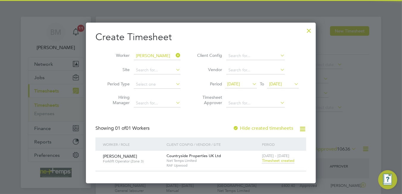
scroll to position [15, 52]
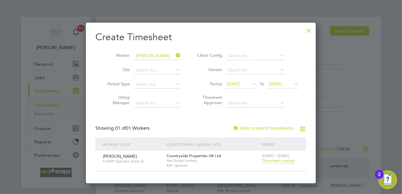
click at [174, 56] on icon at bounding box center [174, 55] width 0 height 8
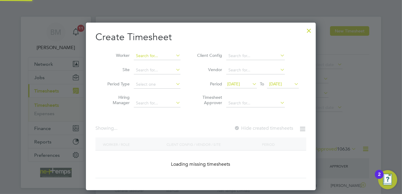
click at [145, 58] on input at bounding box center [157, 56] width 47 height 8
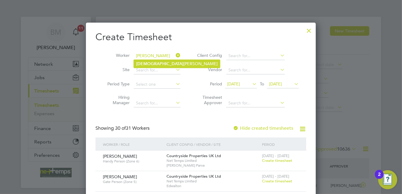
click at [165, 67] on li "[PERSON_NAME]" at bounding box center [177, 64] width 86 height 8
type input "[PERSON_NAME]"
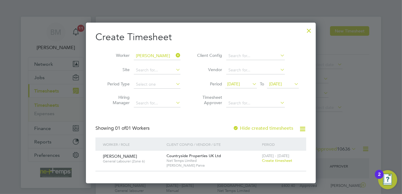
click at [275, 158] on span "Create timesheet" at bounding box center [277, 160] width 30 height 5
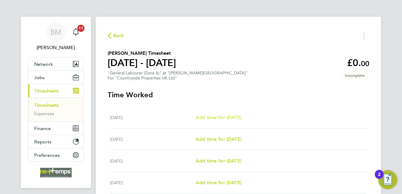
click at [227, 114] on link "Add time for [DATE]" at bounding box center [218, 117] width 46 height 7
select select "30"
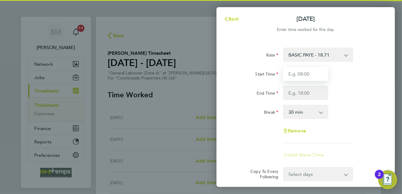
click at [307, 74] on input "Start Time" at bounding box center [305, 74] width 45 height 14
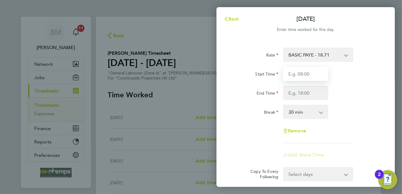
type input "07:30"
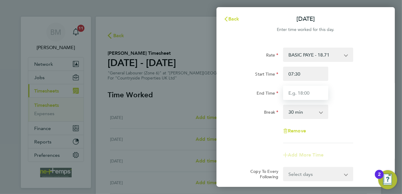
type input "16:00"
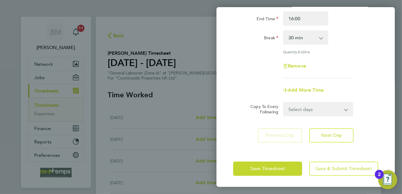
click at [311, 109] on select "Select days Day Weekday (Mon-Fri) Weekend (Sat-Sun) [DATE] [DATE] [DATE] [DATE]…" at bounding box center [314, 108] width 62 height 13
select select "WEEKDAY"
click at [283, 102] on select "Select days Day Weekday (Mon-Fri) Weekend (Sat-Sun) [DATE] [DATE] [DATE] [DATE]…" at bounding box center [314, 108] width 62 height 13
select select "[DATE]"
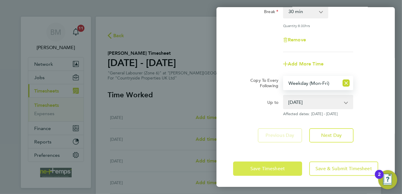
click at [262, 165] on span "Save Timesheet" at bounding box center [267, 168] width 34 height 6
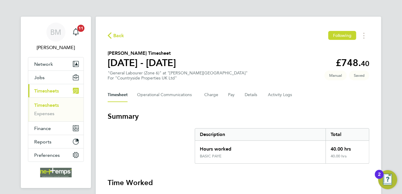
click at [242, 94] on div "Timesheet Operational Communications Charge Pay Details Activity Logs" at bounding box center [238, 95] width 261 height 14
click at [244, 95] on button "Details" at bounding box center [251, 95] width 14 height 14
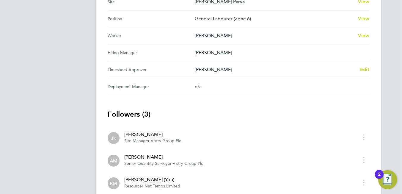
click at [367, 68] on span "Edit" at bounding box center [364, 70] width 9 height 6
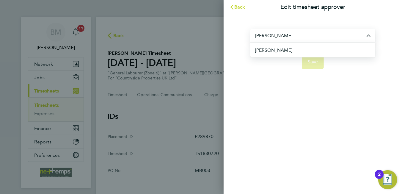
click at [268, 46] on li "[PERSON_NAME]" at bounding box center [315, 50] width 120 height 15
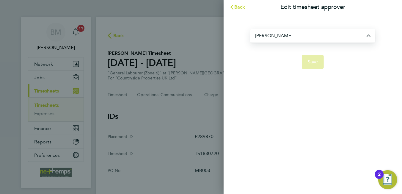
type input "[PERSON_NAME]"
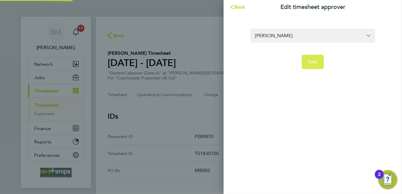
click at [311, 62] on span "Save" at bounding box center [312, 62] width 10 height 6
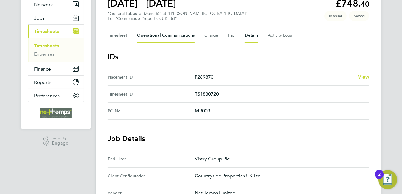
click at [160, 38] on Communications-tab "Operational Communications" at bounding box center [166, 35] width 58 height 14
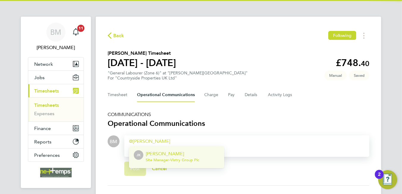
click at [188, 155] on p "[PERSON_NAME]" at bounding box center [172, 153] width 53 height 7
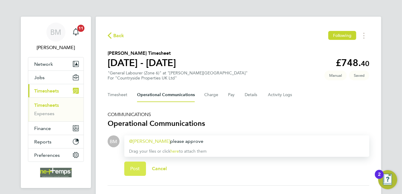
click at [132, 165] on span "Post" at bounding box center [135, 168] width 10 height 6
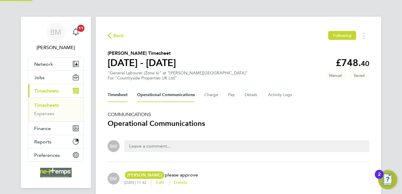
click at [116, 94] on button "Timesheet" at bounding box center [118, 95] width 20 height 14
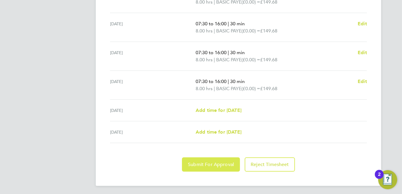
click at [205, 165] on span "Submit For Approval" at bounding box center [211, 164] width 46 height 6
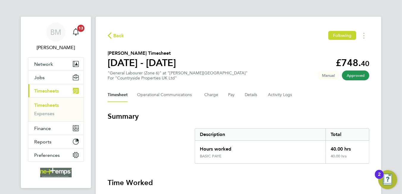
click at [124, 37] on div "Back Following" at bounding box center [238, 35] width 261 height 9
click at [116, 33] on span "Back" at bounding box center [118, 35] width 11 height 7
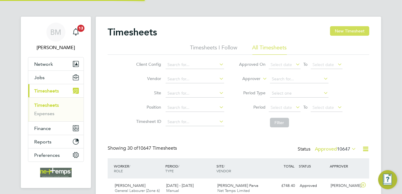
click at [359, 29] on button "New Timesheet" at bounding box center [349, 31] width 39 height 10
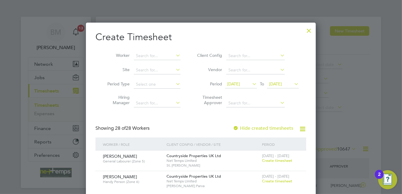
click at [308, 27] on div at bounding box center [308, 29] width 11 height 11
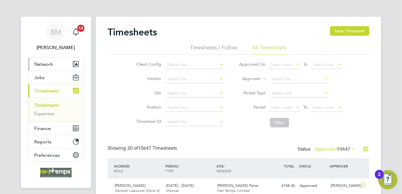
click at [43, 68] on button "Network" at bounding box center [55, 63] width 55 height 13
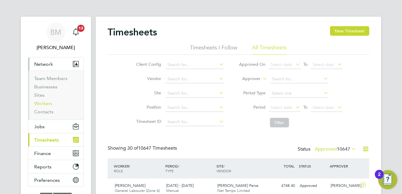
click at [45, 102] on link "Workers" at bounding box center [43, 103] width 18 height 6
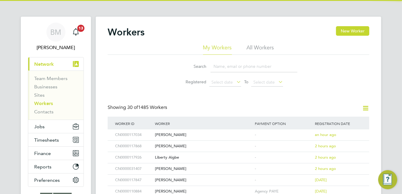
click at [240, 67] on input at bounding box center [253, 67] width 87 height 12
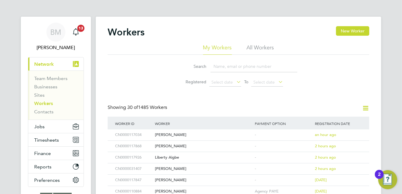
paste input "[EMAIL_ADDRESS][DOMAIN_NAME]"
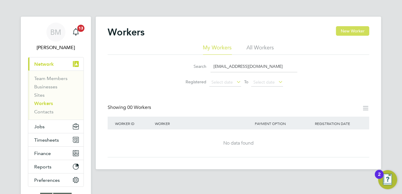
type input "[EMAIL_ADDRESS][DOMAIN_NAME]"
click at [344, 29] on button "New Worker" at bounding box center [352, 31] width 33 height 10
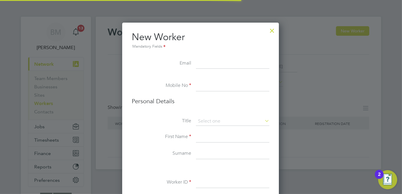
click at [200, 62] on input at bounding box center [232, 63] width 73 height 11
paste input "[EMAIL_ADDRESS][DOMAIN_NAME]"
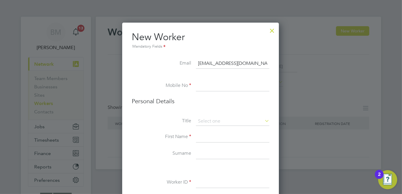
type input "[EMAIL_ADDRESS][DOMAIN_NAME]"
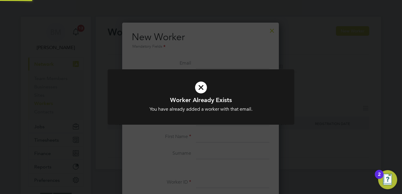
click at [219, 84] on div "Workers New Worker My Workers All Workers Search [EMAIL_ADDRESS][DOMAIN_NAME] R…" at bounding box center [238, 93] width 285 height 152
click at [203, 87] on icon at bounding box center [201, 87] width 154 height 23
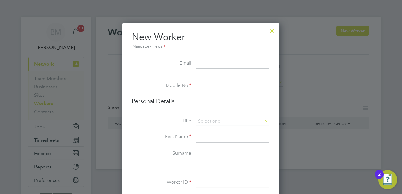
click at [269, 30] on div at bounding box center [271, 29] width 11 height 11
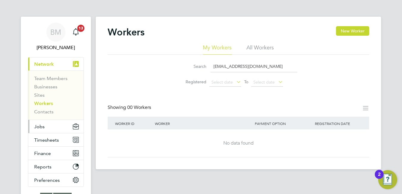
click at [47, 124] on button "Jobs" at bounding box center [55, 126] width 55 height 13
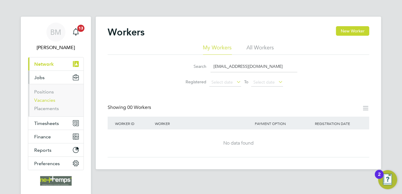
click at [52, 99] on link "Vacancies" at bounding box center [44, 100] width 21 height 6
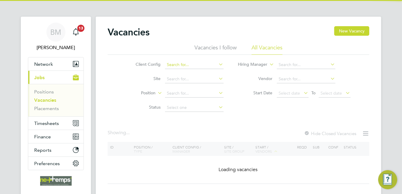
click at [193, 66] on input at bounding box center [194, 65] width 59 height 8
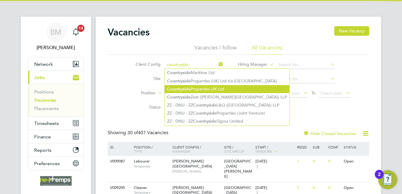
click at [204, 87] on li "Countryside Properties UK Ltd" at bounding box center [227, 89] width 124 height 8
type input "Countryside Properties UK Ltd"
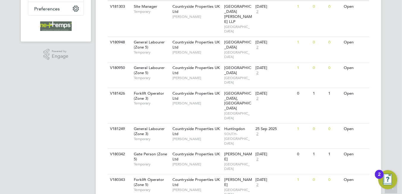
scroll to position [6, 0]
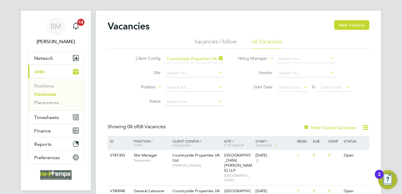
click at [318, 127] on label "Hide Closed Vacancies" at bounding box center [329, 127] width 53 height 6
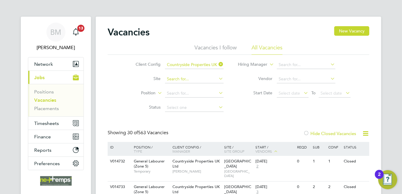
click at [177, 78] on input at bounding box center [194, 79] width 59 height 8
type input "t"
click at [248, 135] on div "Showing 30 of 563 Vacancies Hide Closed Vacancies" at bounding box center [238, 136] width 261 height 12
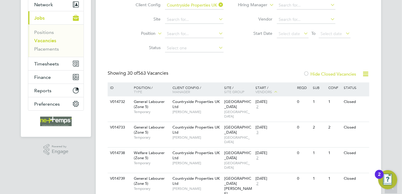
scroll to position [29, 0]
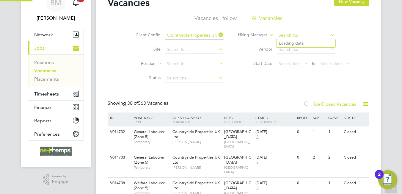
click at [289, 34] on input at bounding box center [306, 35] width 59 height 8
click at [314, 43] on b "[PERSON_NAME]" at bounding box center [331, 43] width 34 height 5
type input "[PERSON_NAME]"
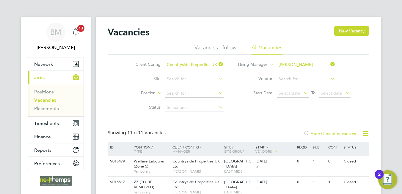
click at [329, 64] on icon at bounding box center [329, 64] width 0 height 8
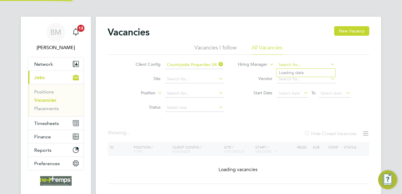
click at [311, 64] on input at bounding box center [306, 65] width 59 height 8
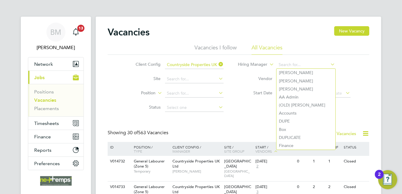
click at [217, 62] on icon at bounding box center [217, 64] width 0 height 8
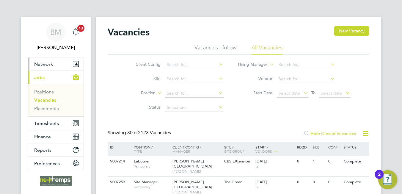
click at [40, 62] on span "Network" at bounding box center [43, 64] width 19 height 6
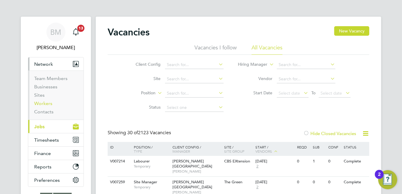
click at [48, 103] on link "Workers" at bounding box center [43, 103] width 18 height 6
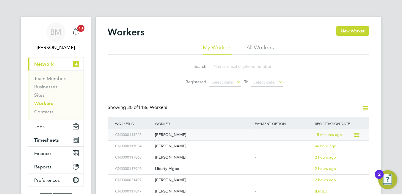
click at [180, 134] on div "[PERSON_NAME]" at bounding box center [203, 134] width 100 height 11
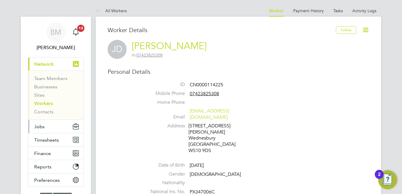
click at [44, 128] on span "Jobs" at bounding box center [39, 127] width 10 height 6
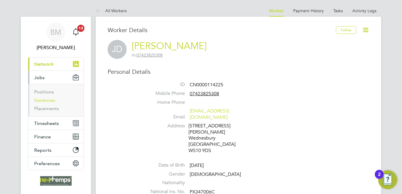
click at [51, 102] on link "Vacancies" at bounding box center [44, 100] width 21 height 6
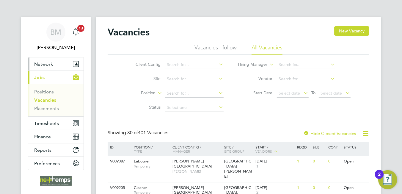
drag, startPoint x: 56, startPoint y: 59, endPoint x: 52, endPoint y: 76, distance: 17.8
click at [56, 59] on button "Network" at bounding box center [55, 63] width 55 height 13
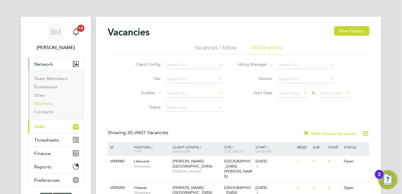
click at [46, 105] on link "Workers" at bounding box center [43, 103] width 18 height 6
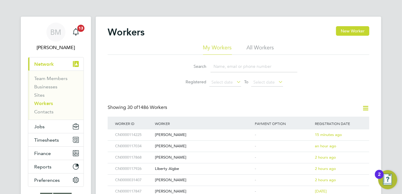
click at [227, 67] on input at bounding box center [253, 67] width 87 height 12
paste input "[EMAIL_ADDRESS][DOMAIN_NAME]"
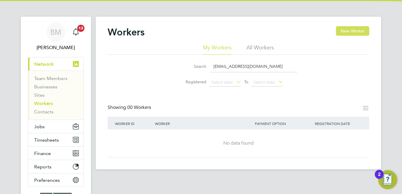
type input "[EMAIL_ADDRESS][DOMAIN_NAME]"
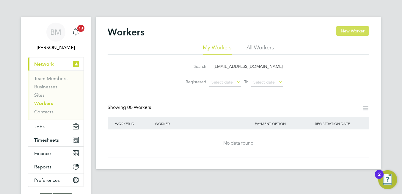
click at [352, 27] on button "New Worker" at bounding box center [352, 31] width 33 height 10
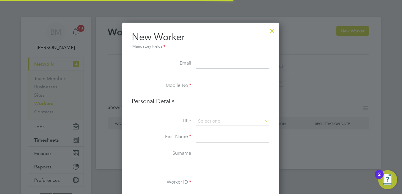
scroll to position [500, 157]
click at [197, 64] on input at bounding box center [232, 63] width 73 height 11
paste input "[EMAIL_ADDRESS][DOMAIN_NAME]"
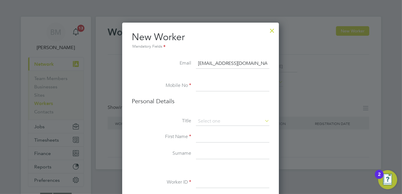
type input "[EMAIL_ADDRESS][DOMAIN_NAME]"
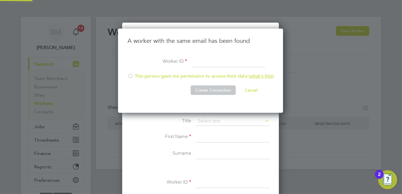
scroll to position [84, 166]
click at [205, 66] on input at bounding box center [228, 61] width 73 height 11
type input "CN0000117873"
click at [206, 68] on li "Worker ID CN0000117873" at bounding box center [200, 64] width 146 height 17
click at [208, 72] on li "Worker ID CN0000117873" at bounding box center [200, 64] width 146 height 17
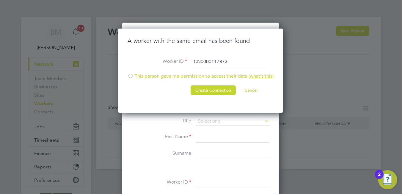
drag, startPoint x: 208, startPoint y: 75, endPoint x: 210, endPoint y: 82, distance: 7.6
click at [208, 75] on li "This person gave me permission to access their data ( what's this )" at bounding box center [200, 79] width 146 height 12
click at [211, 89] on button "Create Connection" at bounding box center [212, 90] width 45 height 10
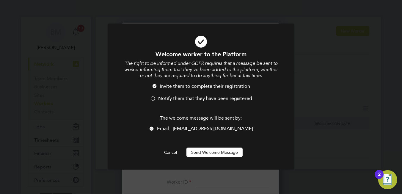
click at [182, 97] on span "Notify them that they have been registered" at bounding box center [205, 98] width 94 height 6
click at [209, 157] on button "Send Welcome Message" at bounding box center [214, 152] width 56 height 10
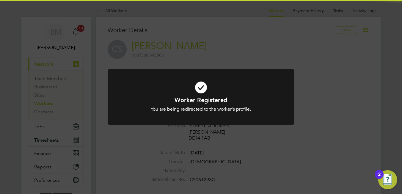
click at [203, 92] on icon at bounding box center [201, 87] width 154 height 23
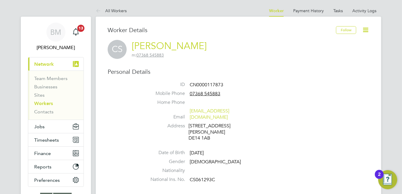
scroll to position [119, 0]
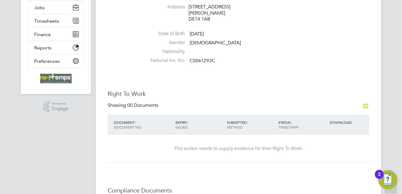
drag, startPoint x: 366, startPoint y: 93, endPoint x: 349, endPoint y: 94, distance: 17.0
click at [367, 102] on icon at bounding box center [365, 105] width 7 height 7
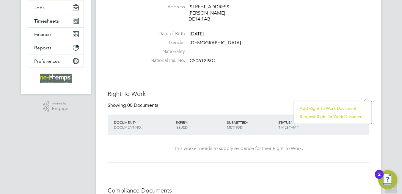
click at [319, 108] on li "Add Right To Work Document" at bounding box center [333, 108] width 72 height 8
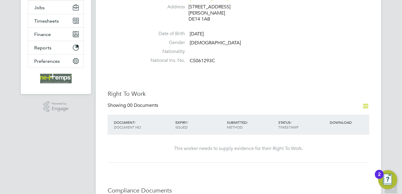
scroll to position [0, 0]
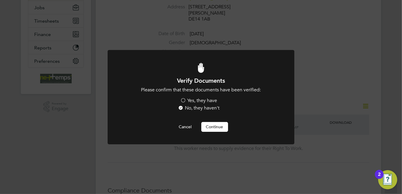
click at [213, 125] on button "Continue" at bounding box center [214, 127] width 27 height 10
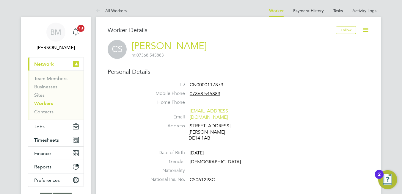
click at [40, 103] on link "Workers" at bounding box center [43, 103] width 19 height 6
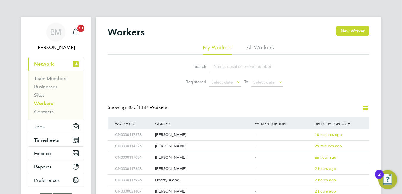
click at [255, 66] on input at bounding box center [253, 67] width 87 height 12
paste input "[EMAIL_ADDRESS][DOMAIN_NAME]"
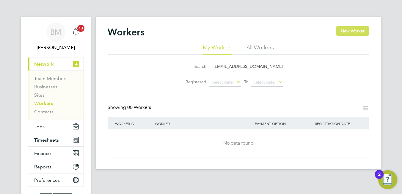
type input "[EMAIL_ADDRESS][DOMAIN_NAME]"
click at [350, 31] on button "New Worker" at bounding box center [352, 31] width 33 height 10
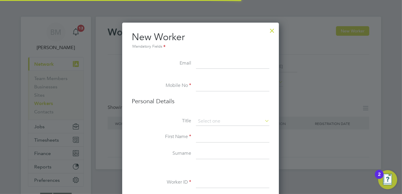
scroll to position [500, 157]
click at [204, 67] on input at bounding box center [232, 63] width 73 height 11
click at [205, 67] on input at bounding box center [232, 63] width 73 height 11
paste input "[EMAIL_ADDRESS][DOMAIN_NAME]"
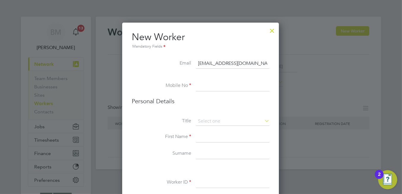
type input "[EMAIL_ADDRESS][DOMAIN_NAME]"
click at [202, 82] on input at bounding box center [232, 86] width 73 height 11
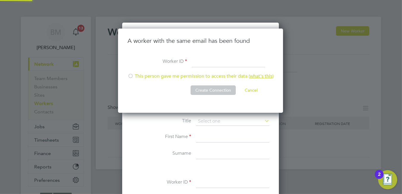
scroll to position [84, 166]
click at [198, 64] on input at bounding box center [228, 61] width 73 height 11
type input "CN0000117835"
click at [196, 75] on li "This person gave me permission to access their data ( what's this )" at bounding box center [200, 79] width 146 height 12
click at [202, 91] on button "Create Connection" at bounding box center [212, 90] width 45 height 10
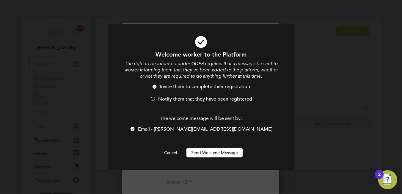
click at [178, 98] on span "Notify them that they have been registered" at bounding box center [205, 99] width 94 height 6
click at [209, 155] on button "Send Welcome Message" at bounding box center [214, 153] width 56 height 10
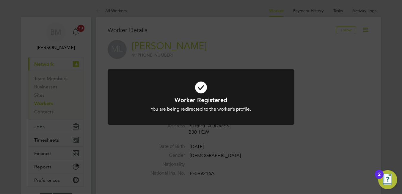
click at [199, 90] on icon at bounding box center [201, 87] width 154 height 23
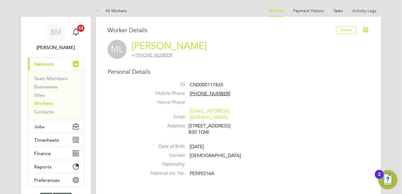
scroll to position [119, 0]
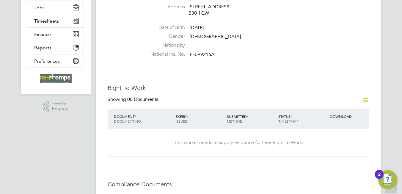
click at [364, 96] on icon at bounding box center [365, 99] width 7 height 7
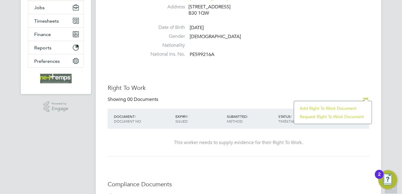
click at [322, 84] on h3 "Right To Work" at bounding box center [238, 88] width 261 height 8
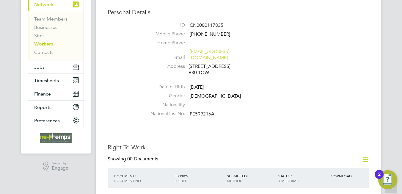
scroll to position [89, 0]
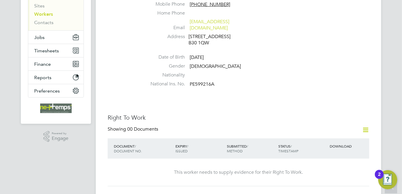
click at [364, 126] on icon at bounding box center [365, 129] width 7 height 7
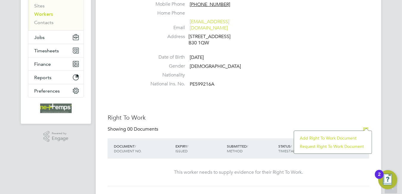
click at [303, 138] on li "Add Right To Work Document" at bounding box center [333, 138] width 72 height 8
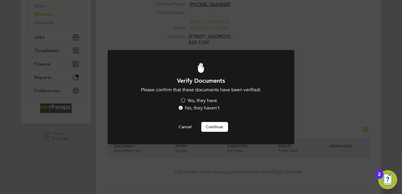
click at [213, 126] on button "Continue" at bounding box center [214, 127] width 27 height 10
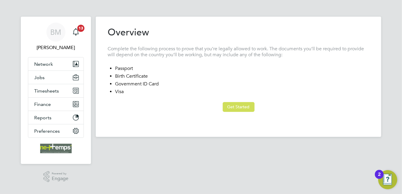
click at [230, 111] on button "Get Started" at bounding box center [238, 107] width 32 height 10
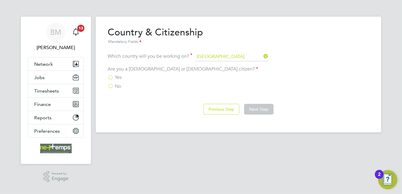
click at [115, 77] on span "Yes" at bounding box center [118, 77] width 7 height 6
click at [0, 0] on input "Yes" at bounding box center [0, 0] width 0 height 0
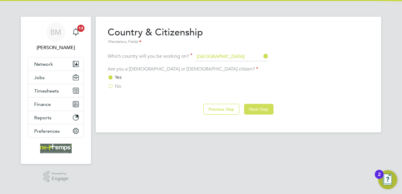
click at [261, 109] on button "Next Step" at bounding box center [258, 109] width 29 height 11
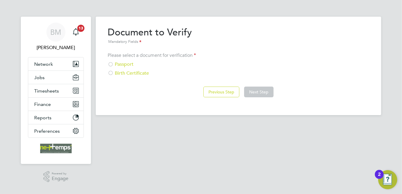
click at [125, 64] on div "Passport" at bounding box center [238, 64] width 261 height 6
click at [261, 94] on button "Next Step" at bounding box center [258, 91] width 29 height 11
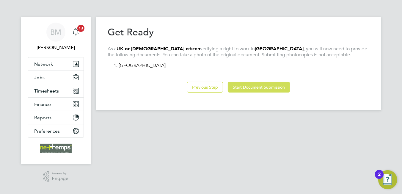
click at [245, 88] on button "Start Document Submission" at bounding box center [259, 87] width 62 height 11
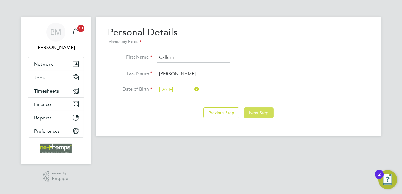
click at [254, 110] on button "Next Step" at bounding box center [258, 112] width 29 height 11
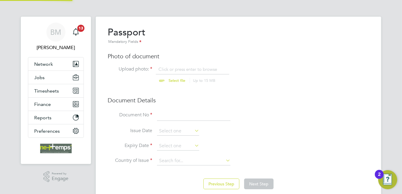
scroll to position [8, 74]
click at [194, 70] on input "file" at bounding box center [182, 75] width 93 height 18
type input "C:\fakepath\Callum Simpson passport.PNG"
click at [196, 118] on input at bounding box center [193, 115] width 73 height 11
type input "543329765"
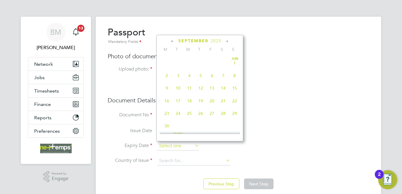
click at [181, 142] on input at bounding box center [178, 145] width 42 height 9
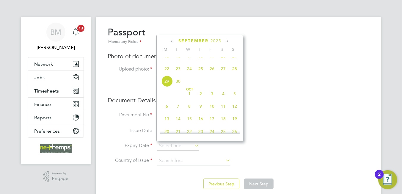
click at [219, 40] on span "2025" at bounding box center [215, 40] width 11 height 5
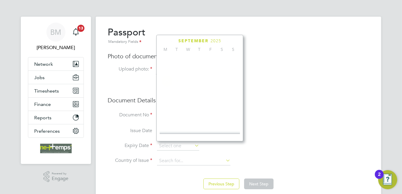
scroll to position [159, 0]
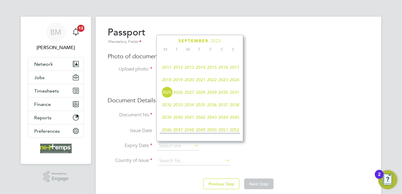
click at [174, 96] on span "2026" at bounding box center [177, 91] width 11 height 11
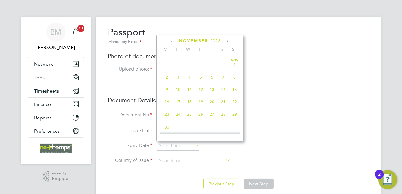
scroll to position [990, 0]
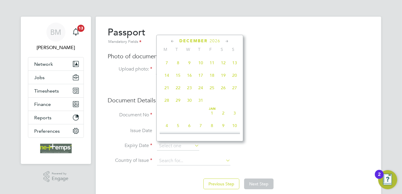
click at [167, 106] on span "28" at bounding box center [166, 100] width 11 height 11
type input "28 Dec 2026"
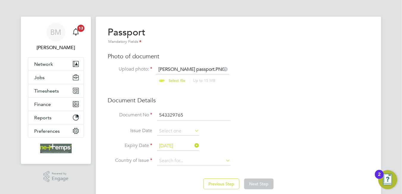
drag, startPoint x: 189, startPoint y: 158, endPoint x: 186, endPoint y: 155, distance: 3.8
click at [188, 156] on input at bounding box center [193, 160] width 73 height 9
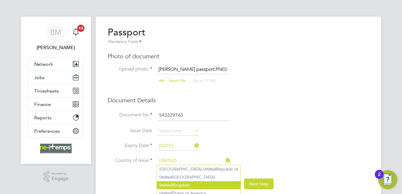
click at [180, 184] on li "[GEOGRAPHIC_DATA]" at bounding box center [198, 185] width 83 height 8
type input "[GEOGRAPHIC_DATA]"
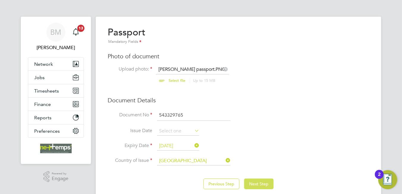
click at [266, 186] on button "Next Step" at bounding box center [258, 183] width 29 height 11
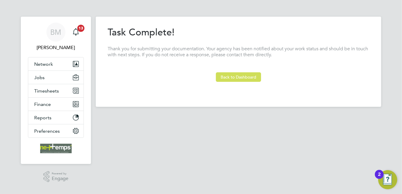
click at [229, 73] on button "Back to Dashboard" at bounding box center [238, 77] width 45 height 10
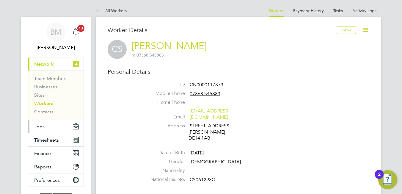
click at [45, 127] on button "Jobs" at bounding box center [55, 126] width 55 height 13
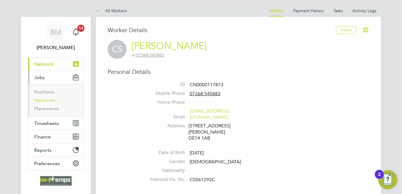
click at [48, 101] on link "Vacancies" at bounding box center [44, 100] width 21 height 6
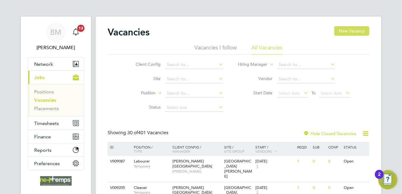
click at [347, 31] on button "New Vacancy" at bounding box center [351, 31] width 35 height 10
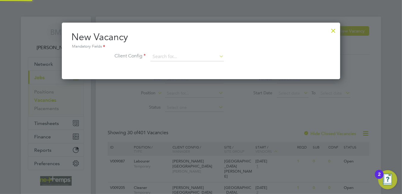
scroll to position [56, 278]
click at [332, 31] on div at bounding box center [333, 29] width 11 height 11
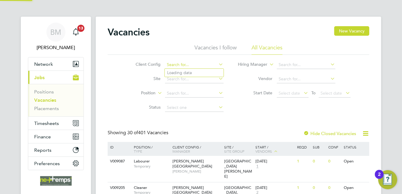
click at [173, 62] on input at bounding box center [194, 65] width 59 height 8
type input "COUNTRYSIDE4"
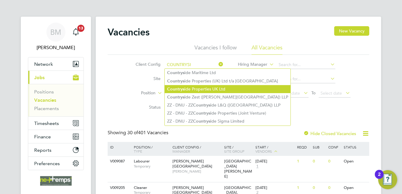
click at [200, 91] on li "Countrysi de Properties UK Ltd" at bounding box center [228, 89] width 126 height 8
type input "Countryside Properties UK Ltd"
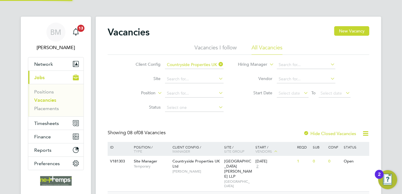
scroll to position [89, 0]
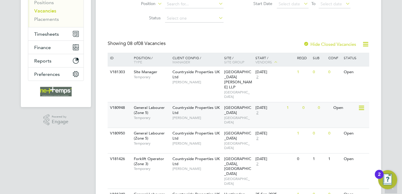
click at [239, 115] on span "[GEOGRAPHIC_DATA]" at bounding box center [238, 119] width 28 height 9
click at [47, 20] on link "Placements" at bounding box center [46, 19] width 25 height 6
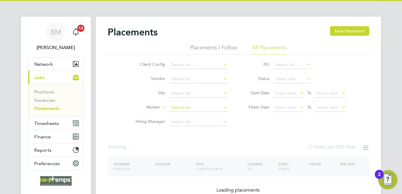
click at [187, 106] on input at bounding box center [198, 107] width 59 height 8
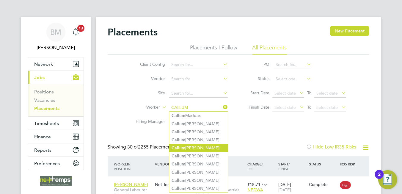
drag, startPoint x: 192, startPoint y: 145, endPoint x: 195, endPoint y: 147, distance: 3.9
click at [192, 145] on li "Callum Simpson" at bounding box center [198, 148] width 59 height 8
type input "[PERSON_NAME]"
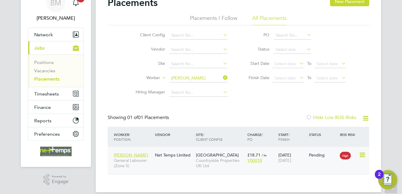
click at [360, 157] on icon at bounding box center [362, 154] width 6 height 7
click at [314, 189] on li "Start" at bounding box center [334, 191] width 61 height 8
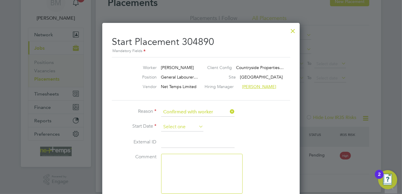
click at [181, 126] on input at bounding box center [182, 126] width 42 height 9
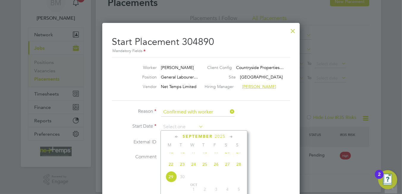
click at [172, 170] on span "22" at bounding box center [170, 163] width 11 height 11
type input "[DATE]"
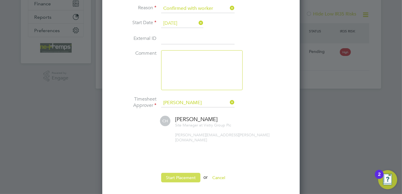
click at [188, 173] on button "Start Placement" at bounding box center [180, 178] width 39 height 10
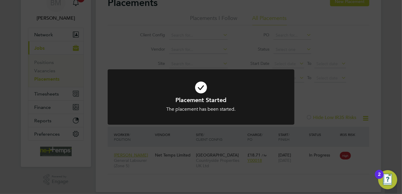
click at [201, 90] on icon at bounding box center [201, 87] width 154 height 23
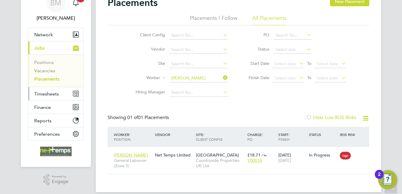
click at [56, 94] on span "Timesheets" at bounding box center [46, 94] width 25 height 6
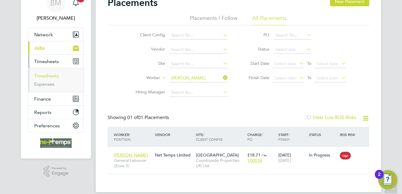
click at [43, 75] on link "Timesheets" at bounding box center [46, 76] width 25 height 6
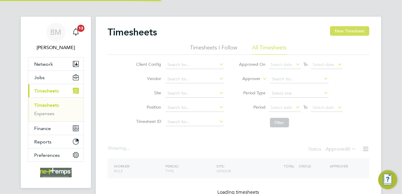
click at [350, 31] on button "New Timesheet" at bounding box center [349, 31] width 39 height 10
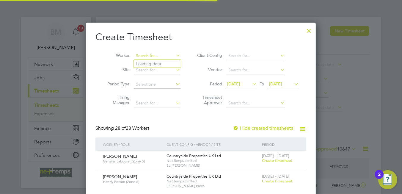
click at [155, 56] on input at bounding box center [157, 56] width 47 height 8
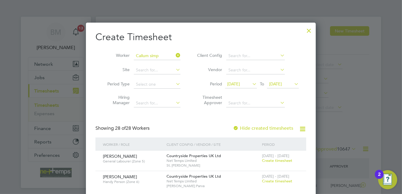
click at [157, 63] on b "Simp" at bounding box center [156, 63] width 10 height 5
type input "[PERSON_NAME]"
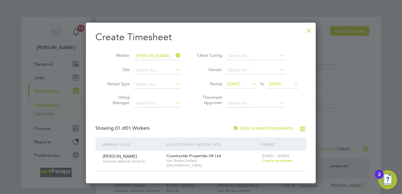
click at [277, 160] on span "Create timesheet" at bounding box center [277, 160] width 30 height 5
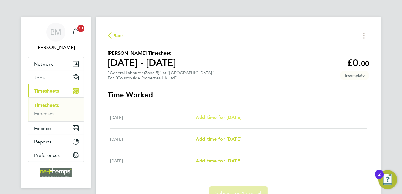
click at [225, 116] on span "Add time for [DATE]" at bounding box center [218, 117] width 46 height 6
select select "30"
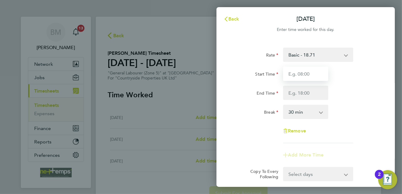
click at [309, 78] on input "Start Time" at bounding box center [305, 74] width 45 height 14
type input "07:30"
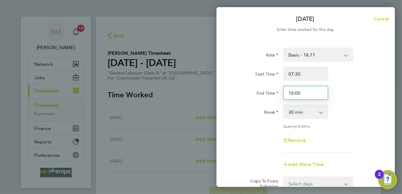
click at [304, 91] on input "16:00" at bounding box center [305, 93] width 45 height 14
type input "16:30"
click at [345, 142] on div "Remove" at bounding box center [306, 140] width 150 height 14
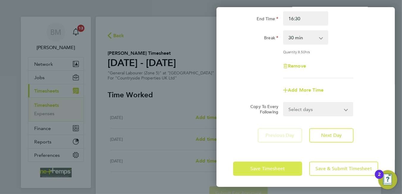
click at [280, 168] on span "Save Timesheet" at bounding box center [267, 168] width 34 height 6
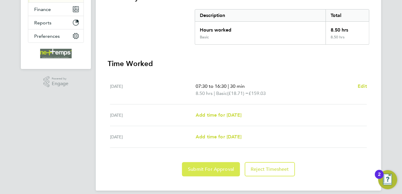
click at [217, 168] on span "Submit For Approval" at bounding box center [211, 169] width 46 height 6
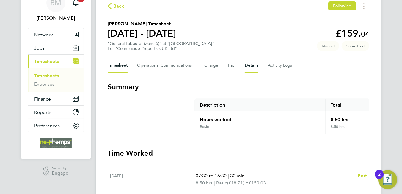
click at [248, 65] on button "Details" at bounding box center [251, 65] width 14 height 14
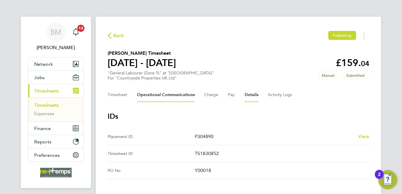
click at [162, 100] on Communications-tab "Operational Communications" at bounding box center [166, 95] width 58 height 14
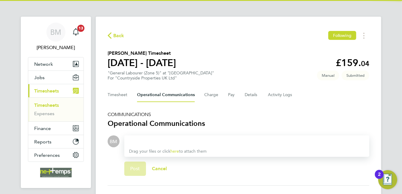
click at [179, 141] on div at bounding box center [246, 141] width 235 height 7
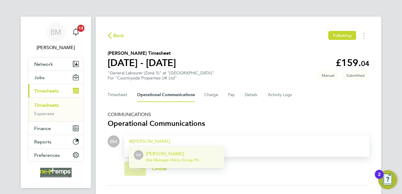
click at [174, 151] on p "[PERSON_NAME]" at bounding box center [172, 153] width 53 height 7
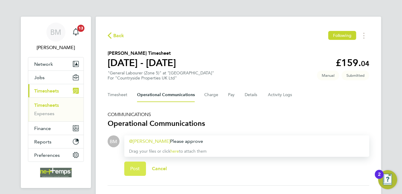
click at [138, 172] on button "Post" at bounding box center [135, 168] width 22 height 14
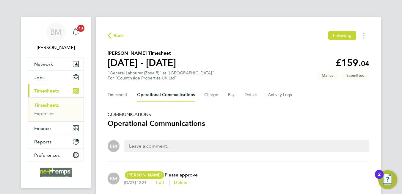
click at [119, 37] on span "Back" at bounding box center [118, 35] width 11 height 7
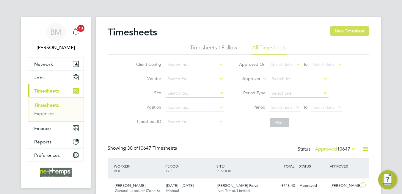
click at [336, 29] on button "New Timesheet" at bounding box center [349, 31] width 39 height 10
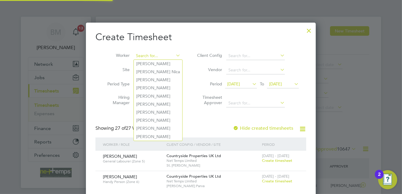
click at [159, 55] on input at bounding box center [157, 56] width 47 height 8
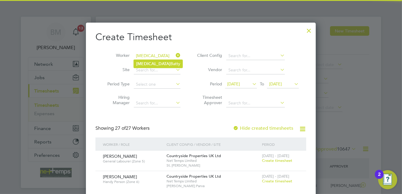
click at [159, 63] on li "Nikita Batty" at bounding box center [158, 64] width 49 height 8
type input "[MEDICAL_DATA][PERSON_NAME]"
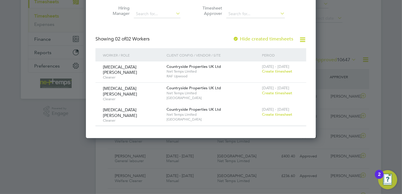
click at [280, 70] on span "Create timesheet" at bounding box center [277, 71] width 30 height 5
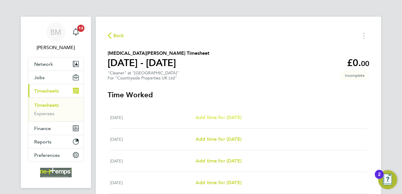
click at [228, 118] on span "Add time for [DATE]" at bounding box center [218, 117] width 46 height 6
select select "30"
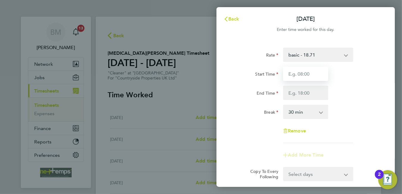
click at [296, 73] on input "Start Time" at bounding box center [305, 74] width 45 height 14
type input "08:00"
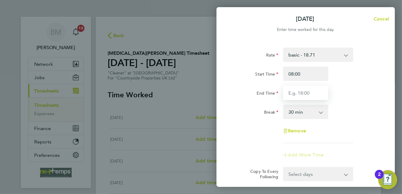
click at [305, 97] on input "End Time" at bounding box center [305, 93] width 45 height 14
type input "11:00"
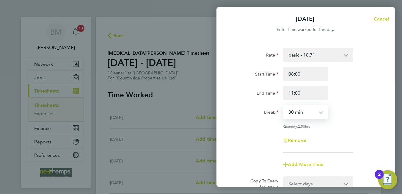
click at [308, 116] on select "0 min 15 min 30 min 45 min 60 min 75 min 90 min" at bounding box center [301, 111] width 37 height 13
select select "0"
click at [283, 105] on select "0 min 15 min 30 min 45 min 60 min 75 min 90 min" at bounding box center [301, 111] width 37 height 13
click at [339, 132] on div "Rate basic - 18.71 Start Time 08:00 End Time 11:00 Break 0 min 15 min 30 min 45…" at bounding box center [305, 100] width 145 height 105
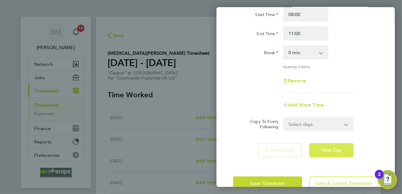
click at [339, 147] on span "Next Day" at bounding box center [331, 150] width 20 height 6
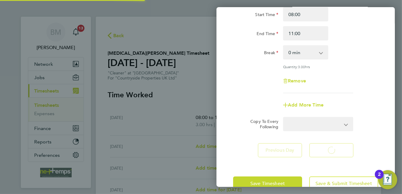
select select "30"
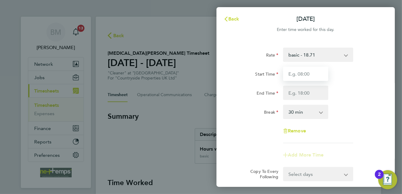
click at [304, 80] on input "Start Time" at bounding box center [305, 74] width 45 height 14
type input "08:00"
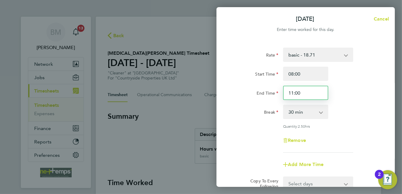
click at [293, 91] on input "11:00" at bounding box center [305, 93] width 45 height 14
type input "12:00"
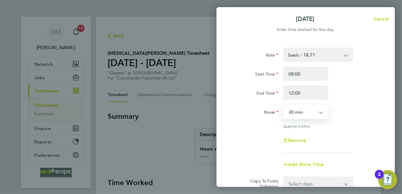
click at [311, 114] on select "0 min 15 min 30 min 45 min 60 min 75 min 90 min" at bounding box center [301, 111] width 37 height 13
select select "0"
click at [283, 105] on select "0 min 15 min 30 min 45 min 60 min 75 min 90 min" at bounding box center [301, 111] width 37 height 13
click at [330, 130] on div "Rate basic - 18.71 Start Time 08:00 End Time 12:00 Break 0 min 15 min 30 min 45…" at bounding box center [305, 100] width 145 height 105
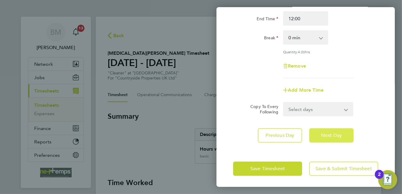
click at [329, 132] on span "Next Day" at bounding box center [331, 135] width 20 height 6
select select "30"
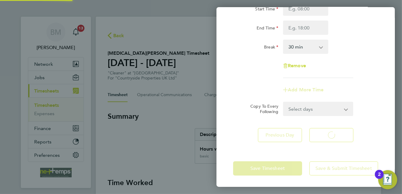
select select "30"
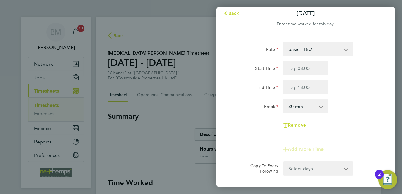
click at [300, 75] on div "Start Time End Time" at bounding box center [306, 77] width 150 height 33
click at [299, 69] on input "Start Time" at bounding box center [305, 68] width 45 height 14
type input "08:00"
type input "11:00"
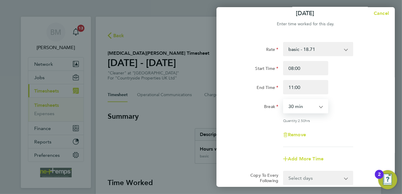
click at [303, 105] on select "0 min 15 min 30 min 45 min 60 min 75 min 90 min" at bounding box center [301, 106] width 37 height 13
select select "0"
click at [283, 100] on select "0 min 15 min 30 min 45 min 60 min 75 min 90 min" at bounding box center [301, 106] width 37 height 13
click at [343, 128] on div "Remove" at bounding box center [306, 134] width 150 height 14
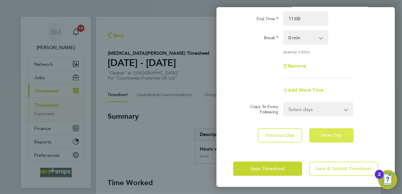
click at [332, 138] on button "Next Day" at bounding box center [331, 135] width 44 height 14
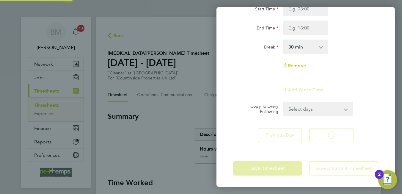
select select "30"
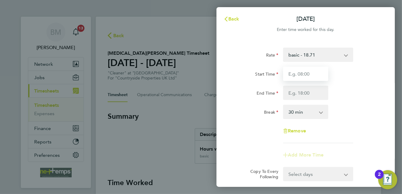
click at [297, 78] on input "Start Time" at bounding box center [305, 74] width 45 height 14
type input "08:00"
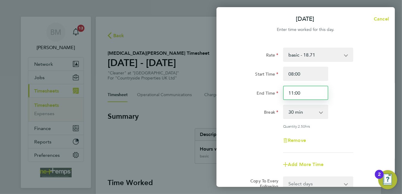
drag, startPoint x: 293, startPoint y: 91, endPoint x: 295, endPoint y: 88, distance: 4.1
click at [293, 91] on input "11:00" at bounding box center [305, 93] width 45 height 14
type input "12:00"
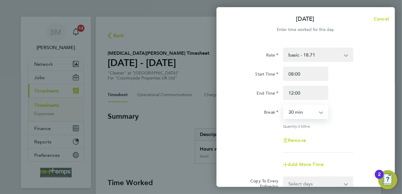
click at [310, 114] on select "0 min 15 min 30 min 45 min 60 min 75 min 90 min" at bounding box center [301, 111] width 37 height 13
select select "0"
click at [283, 105] on select "0 min 15 min 30 min 45 min 60 min 75 min 90 min" at bounding box center [301, 111] width 37 height 13
click at [333, 136] on div "Remove" at bounding box center [306, 140] width 150 height 14
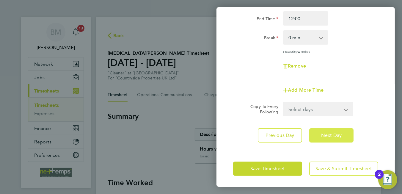
drag, startPoint x: 335, startPoint y: 139, endPoint x: 334, endPoint y: 136, distance: 3.3
click at [335, 139] on button "Next Day" at bounding box center [331, 135] width 44 height 14
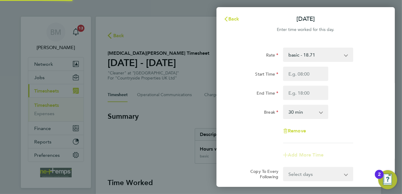
select select "30"
click at [300, 75] on input "Start Time" at bounding box center [305, 74] width 45 height 14
type input "08:00"
type input "11:00"
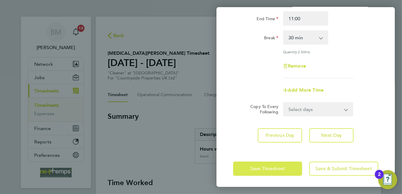
click at [276, 165] on span "Save Timesheet" at bounding box center [267, 168] width 34 height 6
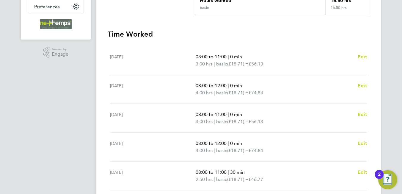
scroll to position [178, 0]
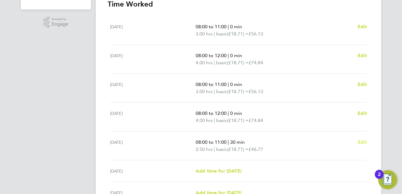
click at [362, 142] on span "Edit" at bounding box center [361, 142] width 9 height 6
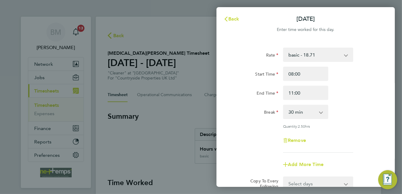
click at [297, 116] on select "0 min 15 min 30 min 45 min 60 min 75 min 90 min" at bounding box center [301, 111] width 37 height 13
select select "0"
click at [283, 105] on select "0 min 15 min 30 min 45 min 60 min 75 min 90 min" at bounding box center [301, 111] width 37 height 13
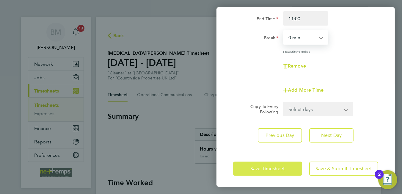
click at [277, 174] on button "Save Timesheet" at bounding box center [267, 168] width 69 height 14
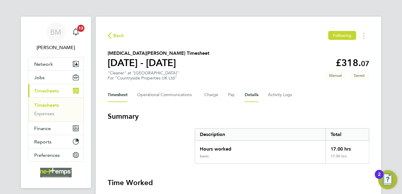
click at [250, 91] on button "Details" at bounding box center [251, 95] width 14 height 14
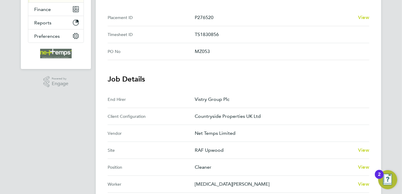
scroll to position [29, 0]
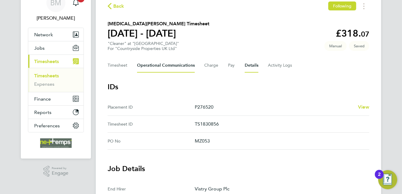
click at [179, 66] on Communications-tab "Operational Communications" at bounding box center [166, 65] width 58 height 14
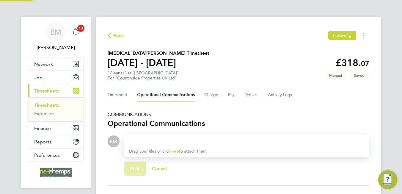
scroll to position [45, 0]
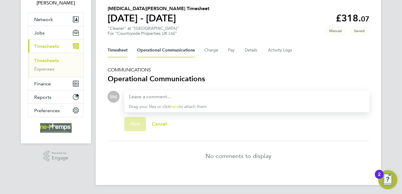
click at [122, 48] on button "Timesheet" at bounding box center [118, 50] width 20 height 14
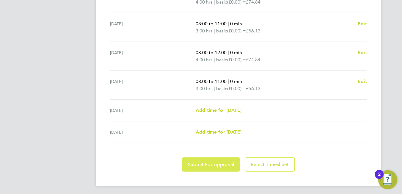
click at [188, 164] on button "Submit For Approval" at bounding box center [211, 164] width 58 height 14
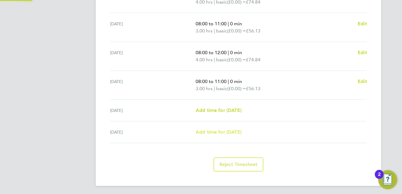
scroll to position [239, 0]
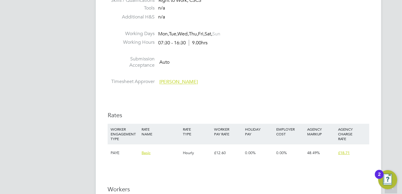
scroll to position [356, 0]
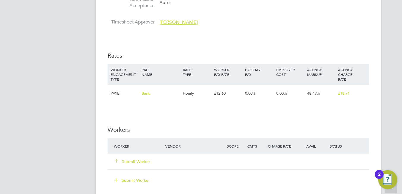
drag, startPoint x: 128, startPoint y: 161, endPoint x: 128, endPoint y: 157, distance: 4.2
click at [127, 161] on button "Submit Worker" at bounding box center [133, 161] width 36 height 6
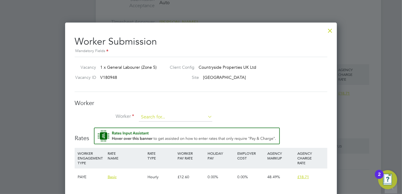
click at [155, 117] on input at bounding box center [175, 117] width 73 height 9
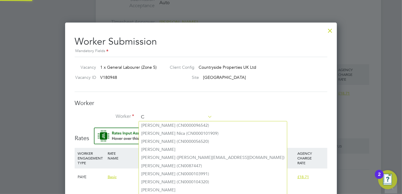
scroll to position [381, 272]
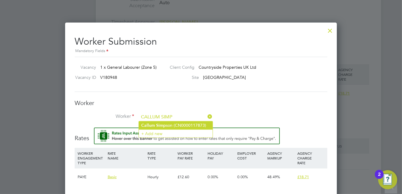
click at [164, 125] on b "Simp" at bounding box center [161, 125] width 10 height 5
type input "[PERSON_NAME] (CN0000117873)"
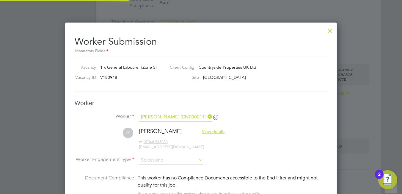
scroll to position [3, 3]
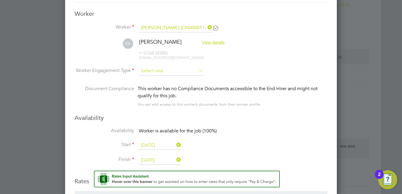
click at [165, 67] on input at bounding box center [171, 71] width 64 height 9
click at [164, 84] on li "PAYE" at bounding box center [171, 87] width 65 height 8
type input "PAYE"
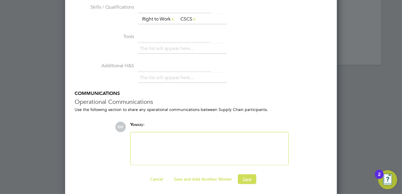
click at [243, 178] on button "Save" at bounding box center [247, 179] width 18 height 10
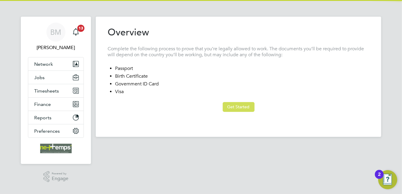
click at [238, 104] on button "Get Started" at bounding box center [238, 107] width 32 height 10
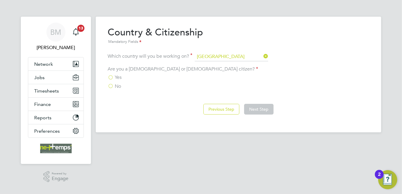
click at [117, 76] on span "Yes" at bounding box center [118, 77] width 7 height 6
click at [0, 0] on input "Yes" at bounding box center [0, 0] width 0 height 0
click at [263, 109] on button "Next Step" at bounding box center [258, 109] width 29 height 11
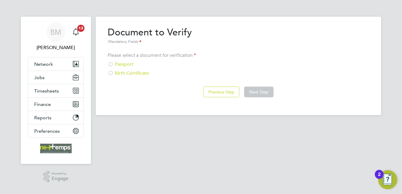
click at [116, 61] on div "Passport" at bounding box center [238, 64] width 261 height 6
click at [247, 93] on button "Next Step" at bounding box center [258, 91] width 29 height 11
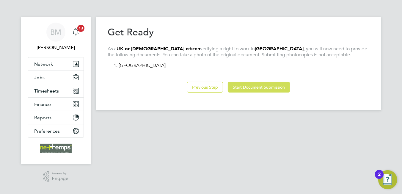
click at [246, 86] on button "Start Document Submission" at bounding box center [259, 87] width 62 height 11
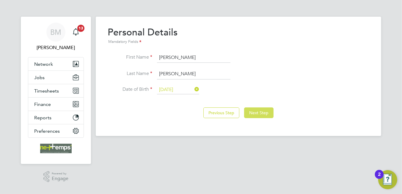
click at [259, 114] on button "Next Step" at bounding box center [258, 112] width 29 height 11
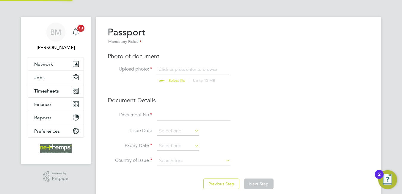
scroll to position [8, 74]
click at [187, 116] on input at bounding box center [193, 115] width 73 height 11
click at [163, 65] on div "Passport Mandatory Fields Photo of document Upload photo: Click or press enter …" at bounding box center [238, 98] width 261 height 145
click at [164, 70] on input "file" at bounding box center [182, 75] width 93 height 18
type input "C:\fakepath\[PERSON_NAME] Passport.png"
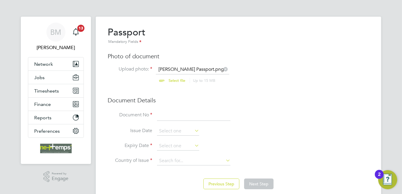
click at [184, 117] on input at bounding box center [193, 115] width 73 height 11
type input "136897286"
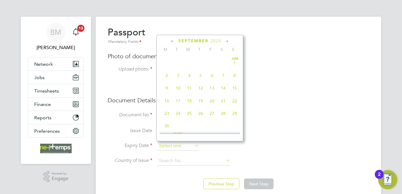
click at [169, 145] on input at bounding box center [178, 145] width 42 height 9
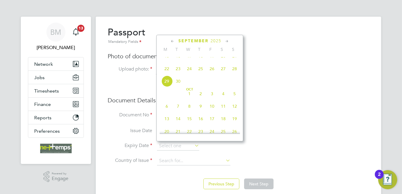
click at [220, 41] on span "2025" at bounding box center [215, 40] width 11 height 5
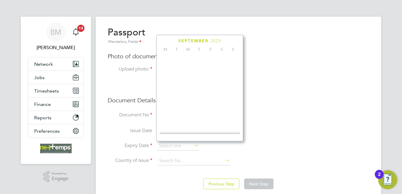
scroll to position [159, 0]
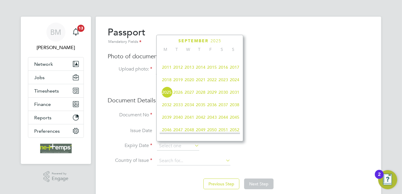
click at [170, 108] on span "2032" at bounding box center [166, 104] width 11 height 11
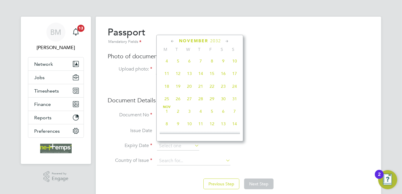
scroll to position [337, 0]
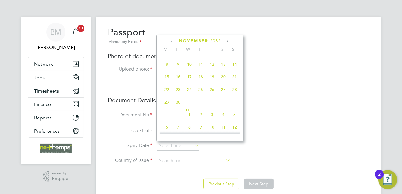
click at [210, 57] on span "5" at bounding box center [211, 51] width 11 height 11
type input "[DATE]"
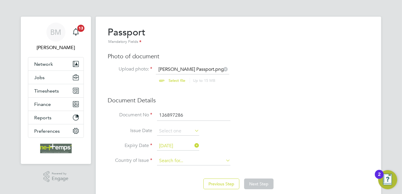
drag, startPoint x: 180, startPoint y: 153, endPoint x: 179, endPoint y: 161, distance: 7.9
click at [180, 156] on ul "Document No 136897286 Issue Date Expiry Date [DATE] Country of Issue" at bounding box center [238, 140] width 261 height 61
click at [179, 160] on input at bounding box center [193, 160] width 73 height 9
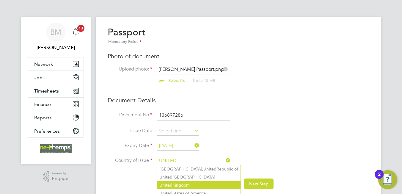
click at [184, 182] on li "[GEOGRAPHIC_DATA]" at bounding box center [198, 185] width 83 height 8
type input "[GEOGRAPHIC_DATA]"
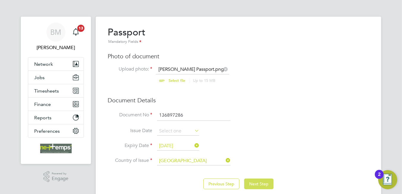
click at [256, 180] on button "Next Step" at bounding box center [258, 183] width 29 height 11
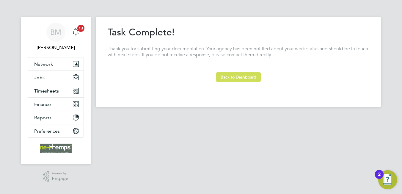
click at [241, 77] on button "Back to Dashboard" at bounding box center [238, 77] width 45 height 10
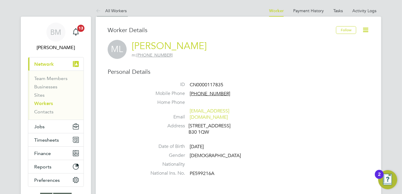
click at [118, 9] on link "All Workers" at bounding box center [111, 10] width 31 height 5
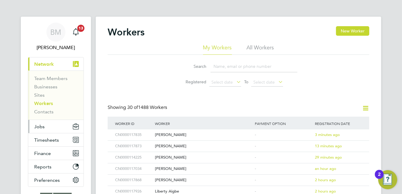
click at [45, 122] on button "Jobs" at bounding box center [55, 126] width 55 height 13
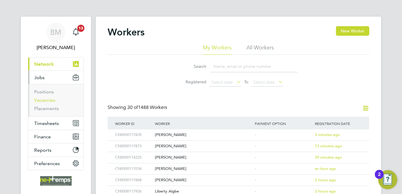
click at [46, 101] on link "Vacancies" at bounding box center [44, 100] width 21 height 6
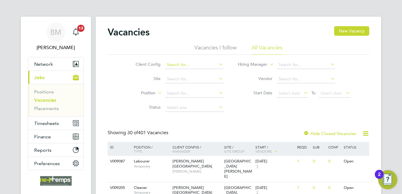
click at [183, 65] on input at bounding box center [194, 65] width 59 height 8
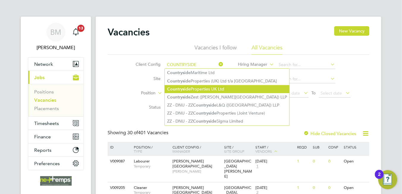
click at [178, 89] on b "Countryside" at bounding box center [178, 88] width 23 height 5
type input "Countryside Properties UK Ltd"
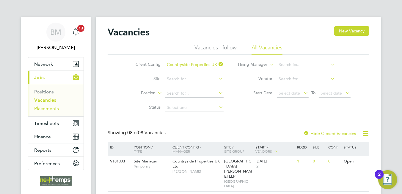
click at [44, 108] on link "Placements" at bounding box center [46, 108] width 25 height 6
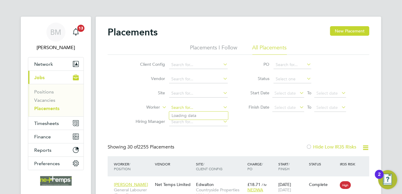
click at [187, 104] on input at bounding box center [198, 107] width 59 height 8
type input "M"
click at [55, 121] on span "Timesheets" at bounding box center [46, 123] width 25 height 6
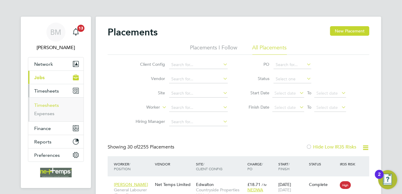
click at [47, 102] on link "Timesheets" at bounding box center [46, 105] width 25 height 6
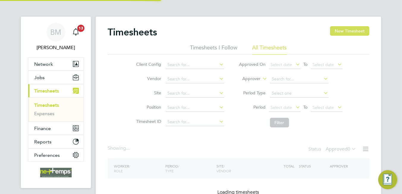
click at [347, 33] on button "New Timesheet" at bounding box center [349, 31] width 39 height 10
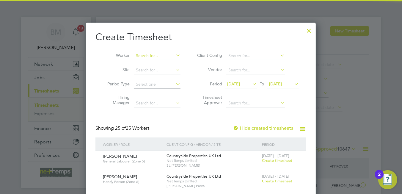
click at [156, 56] on input at bounding box center [157, 56] width 47 height 8
click at [165, 65] on li "[PERSON_NAME] r" at bounding box center [160, 64] width 52 height 8
type input "[PERSON_NAME]"
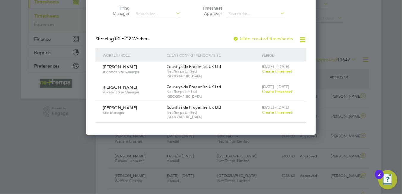
click at [277, 90] on span "Create timesheet" at bounding box center [277, 91] width 30 height 5
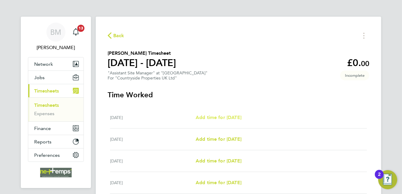
click at [231, 117] on span "Add time for [DATE]" at bounding box center [218, 117] width 46 height 6
select select "30"
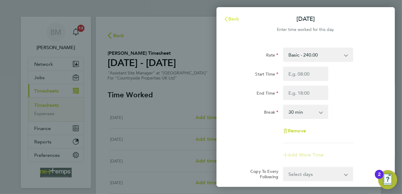
click at [225, 21] on icon "button" at bounding box center [225, 19] width 5 height 5
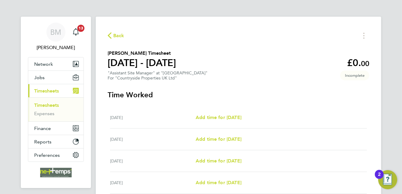
click at [115, 35] on span "Back" at bounding box center [118, 35] width 11 height 7
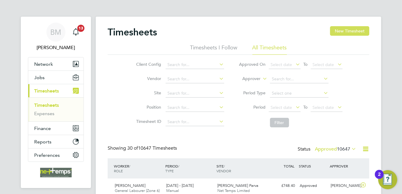
click at [341, 30] on button "New Timesheet" at bounding box center [349, 31] width 39 height 10
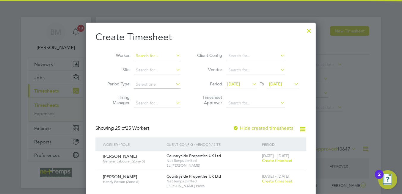
click at [170, 54] on input at bounding box center [157, 56] width 47 height 8
click at [164, 64] on li "[PERSON_NAME]" at bounding box center [157, 64] width 47 height 8
type input "[PERSON_NAME]"
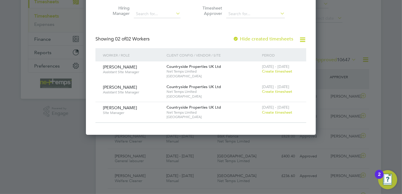
click at [277, 111] on span "Create timesheet" at bounding box center [277, 112] width 30 height 5
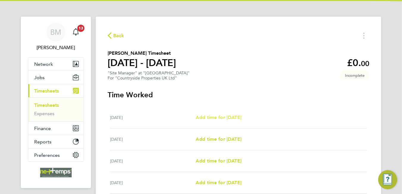
click at [241, 115] on span "Add time for [DATE]" at bounding box center [218, 117] width 46 height 6
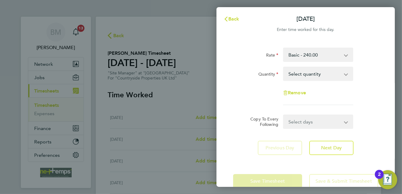
click at [308, 73] on select "Select quantity 0.5 1" at bounding box center [314, 73] width 62 height 13
select select "1"
click at [283, 67] on select "Select quantity 0.5 1" at bounding box center [314, 73] width 62 height 13
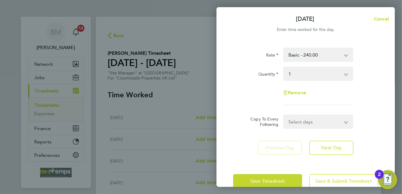
drag, startPoint x: 293, startPoint y: 73, endPoint x: 294, endPoint y: 78, distance: 5.2
click at [293, 73] on select "Select quantity 0.5 1" at bounding box center [314, 73] width 62 height 13
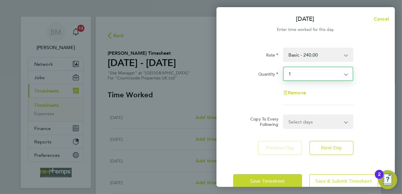
click at [283, 67] on select "Select quantity 0.5 1" at bounding box center [314, 73] width 62 height 13
click at [301, 120] on select "Select days Day Weekday (Mon-Fri) Weekend (Sat-Sun) [DATE] [DATE] [DATE] [DATE]…" at bounding box center [314, 121] width 62 height 13
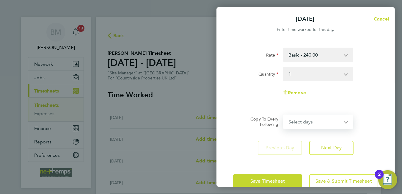
select select "WEEKDAY"
click at [283, 115] on select "Select days Day Weekday (Mon-Fri) Weekend (Sat-Sun) [DATE] [DATE] [DATE] [DATE]…" at bounding box center [314, 121] width 62 height 13
select select "[DATE]"
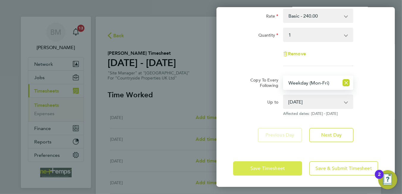
click at [264, 169] on span "Save Timesheet" at bounding box center [267, 168] width 34 height 6
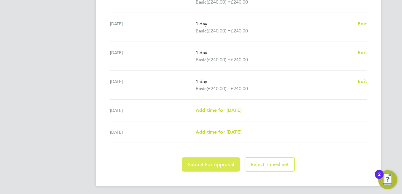
click at [215, 158] on button "Submit For Approval" at bounding box center [211, 164] width 58 height 14
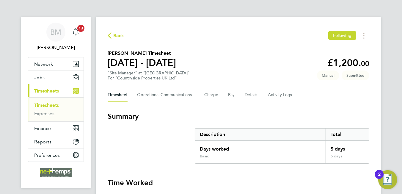
click at [242, 94] on div "Timesheet Operational Communications Charge Pay Details Activity Logs" at bounding box center [238, 95] width 261 height 14
click at [249, 97] on button "Details" at bounding box center [251, 95] width 14 height 14
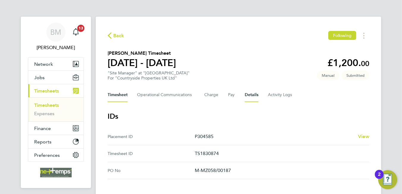
click at [115, 97] on button "Timesheet" at bounding box center [118, 95] width 20 height 14
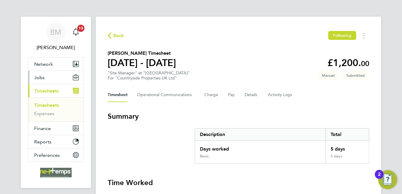
click at [44, 81] on button "Jobs" at bounding box center [55, 77] width 55 height 13
click at [51, 76] on button "Jobs" at bounding box center [55, 77] width 55 height 13
click at [123, 37] on span "Back" at bounding box center [118, 35] width 11 height 7
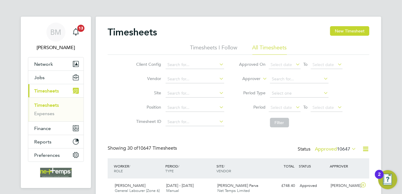
scroll to position [15, 52]
click at [348, 31] on button "New Timesheet" at bounding box center [349, 31] width 39 height 10
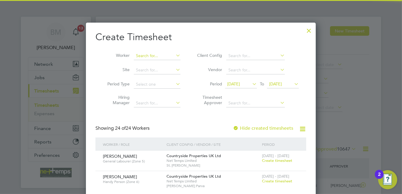
click at [149, 56] on input at bounding box center [157, 56] width 47 height 8
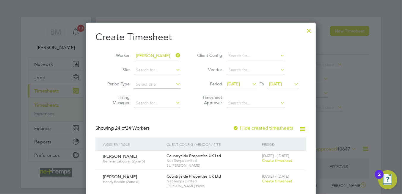
click at [157, 63] on li "[PERSON_NAME]" at bounding box center [170, 64] width 73 height 8
type input "[PERSON_NAME]"
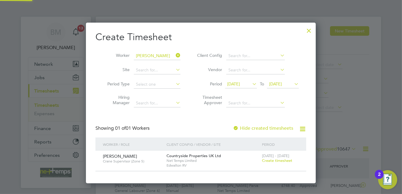
scroll to position [160, 230]
click at [310, 28] on div at bounding box center [308, 29] width 11 height 11
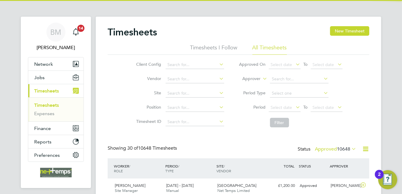
scroll to position [15, 52]
